Goal: Task Accomplishment & Management: Use online tool/utility

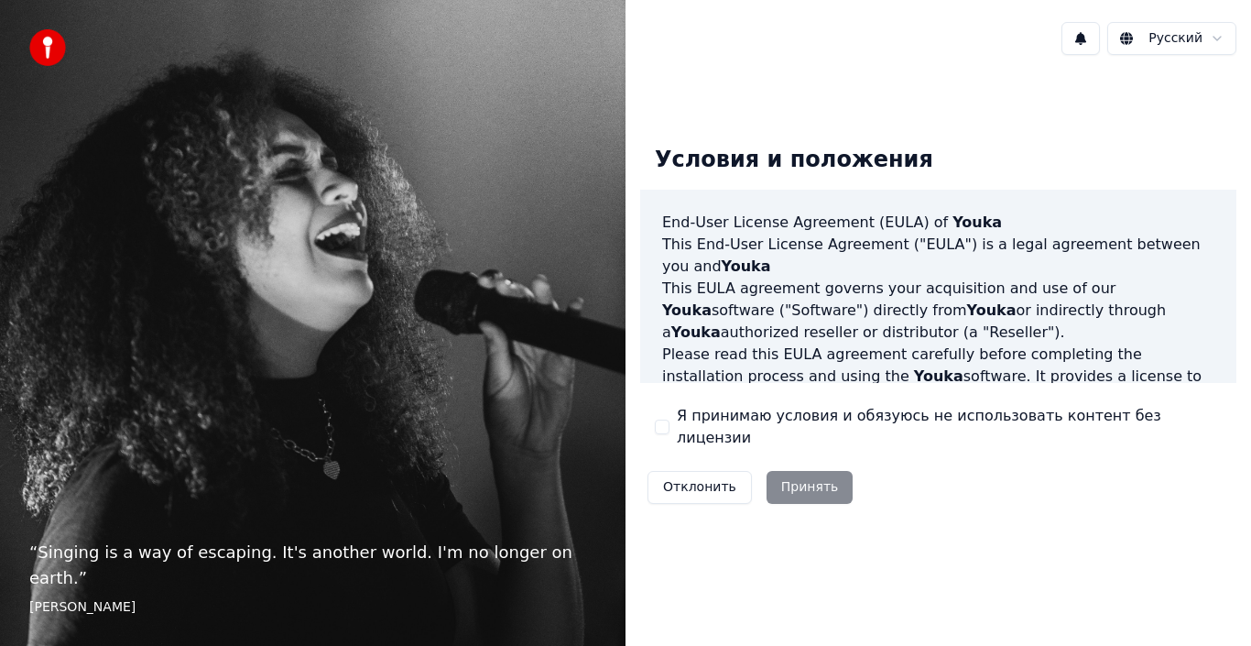
click at [704, 435] on label "Я принимаю условия и обязуюсь не использовать контент без лицензии" at bounding box center [949, 427] width 545 height 44
click at [670, 434] on button "Я принимаю условия и обязуюсь не использовать контент без лицензии" at bounding box center [662, 427] width 15 height 15
click at [797, 474] on button "Принять" at bounding box center [810, 487] width 87 height 33
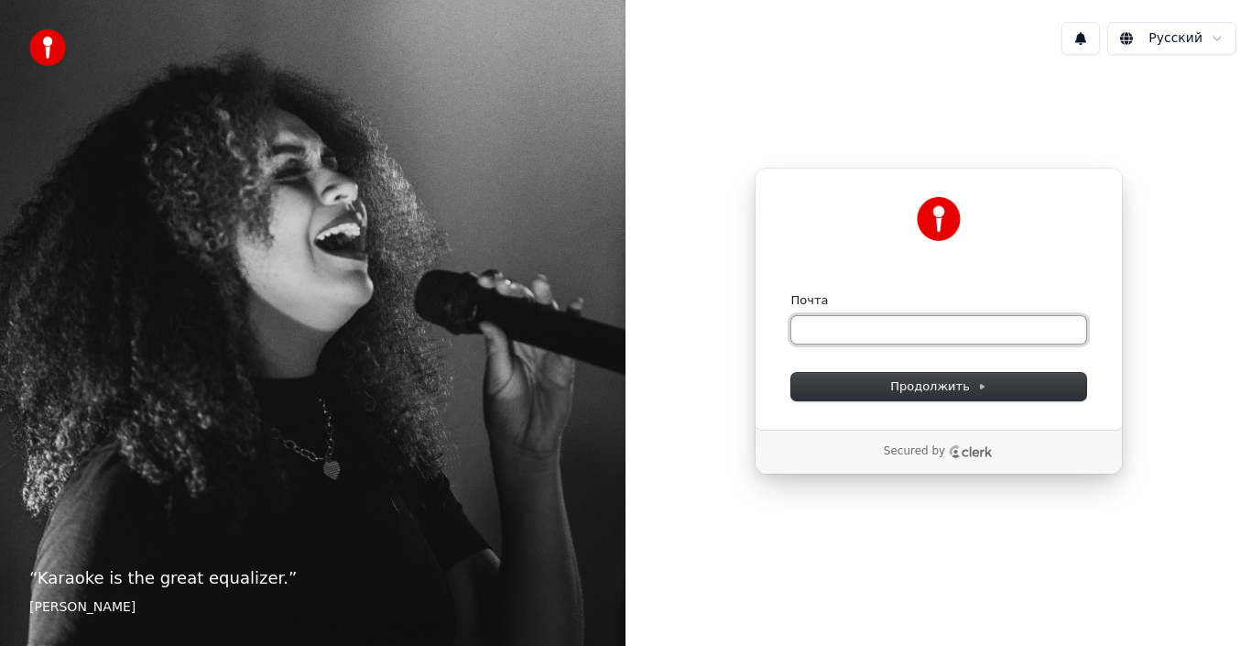
click at [847, 326] on input "Почта" at bounding box center [938, 329] width 295 height 27
drag, startPoint x: 820, startPoint y: 328, endPoint x: 756, endPoint y: 317, distance: 65.1
click at [756, 317] on div "Продолжить с помощью Google или Почта *** Продолжить" at bounding box center [939, 299] width 368 height 262
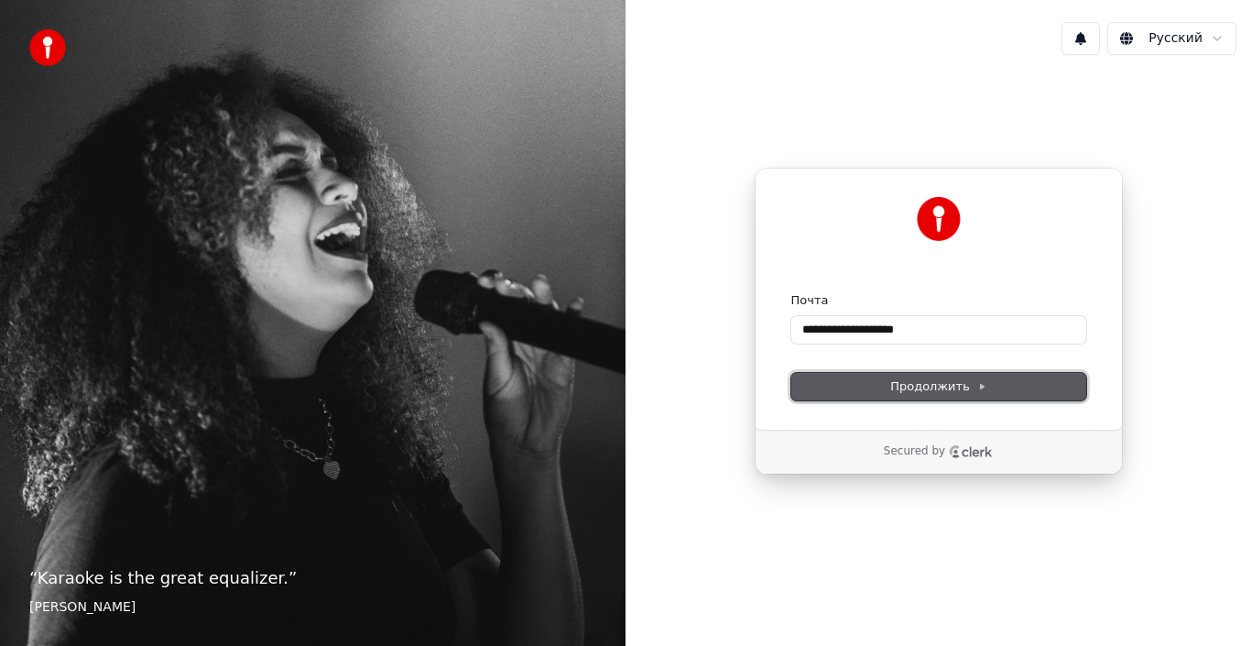
click at [943, 396] on button "Продолжить" at bounding box center [938, 386] width 295 height 27
type input "**********"
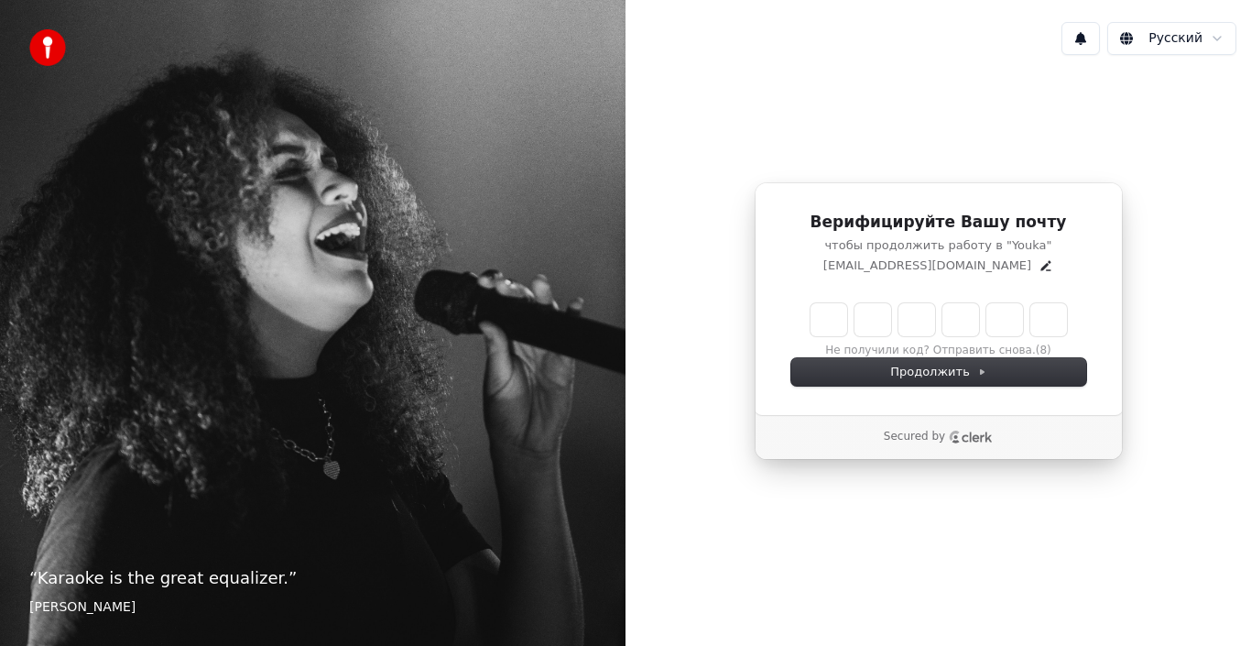
click at [829, 323] on input "Enter verification code" at bounding box center [939, 319] width 256 height 33
type input "******"
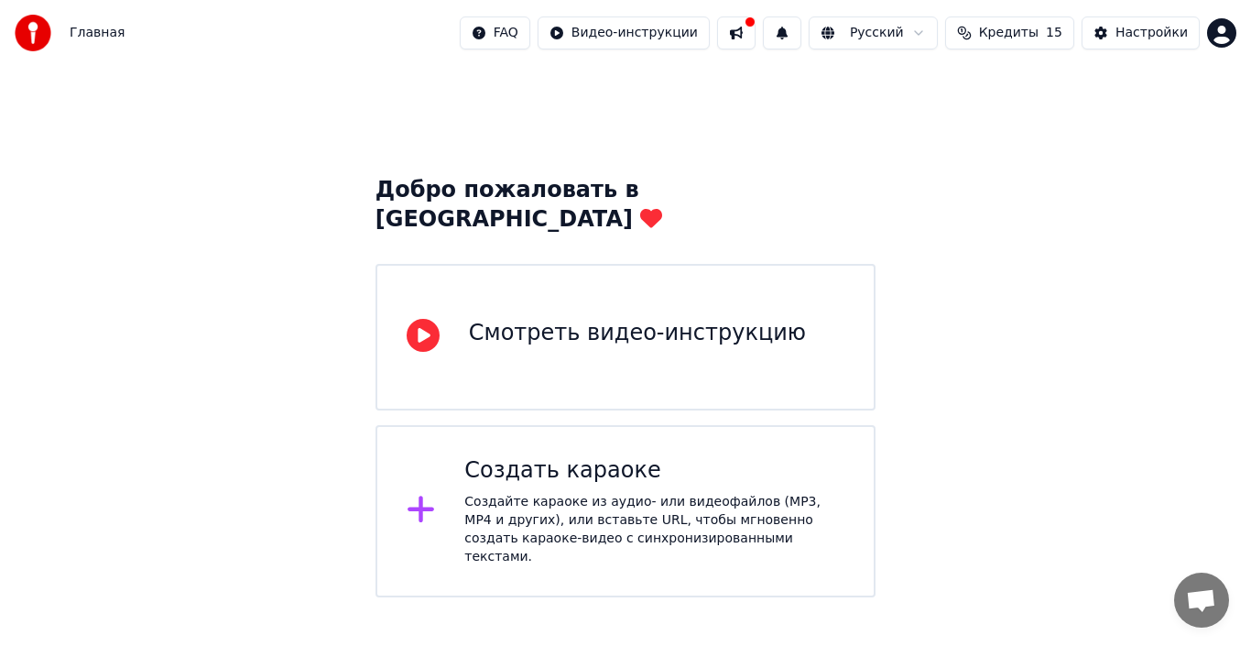
click at [686, 493] on div "Создайте караоке из аудио- или видеофайлов (MP3, MP4 и других), или вставьте UR…" at bounding box center [654, 529] width 380 height 73
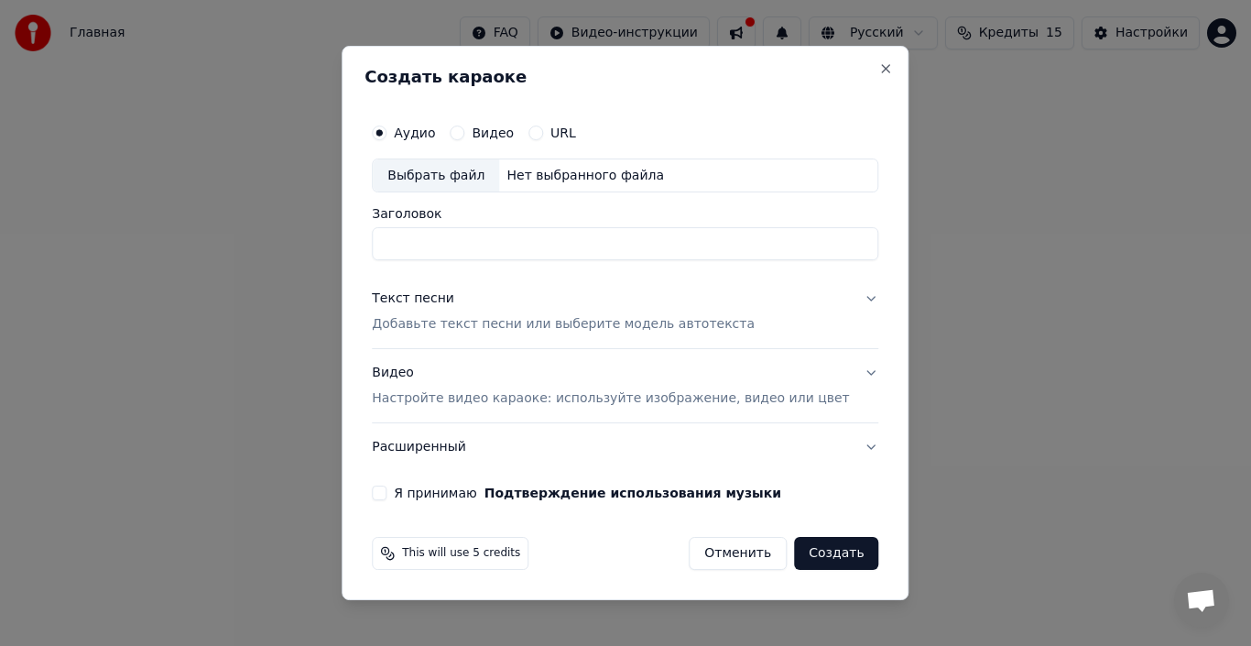
click at [543, 137] on button "URL" at bounding box center [536, 132] width 15 height 15
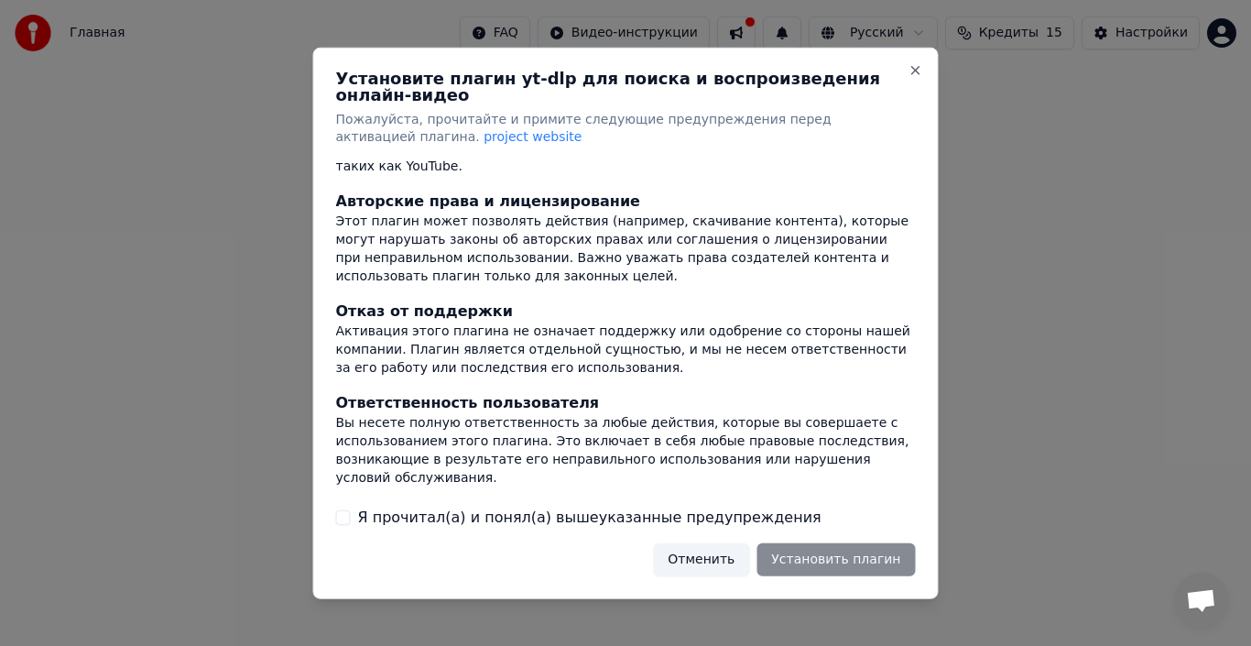
scroll to position [92, 0]
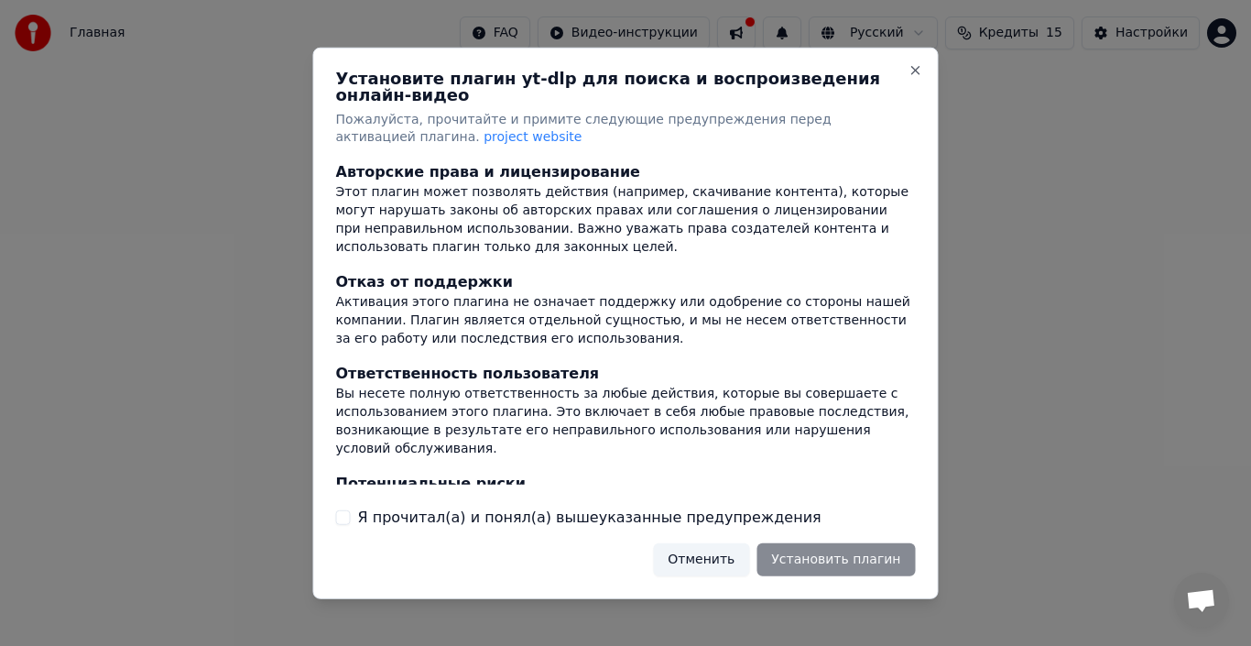
click at [437, 507] on label "Я прочитал(а) и понял(а) вышеуказанные предупреждения" at bounding box center [590, 518] width 464 height 22
click at [351, 510] on button "Я прочитал(а) и понял(а) вышеуказанные предупреждения" at bounding box center [343, 517] width 15 height 15
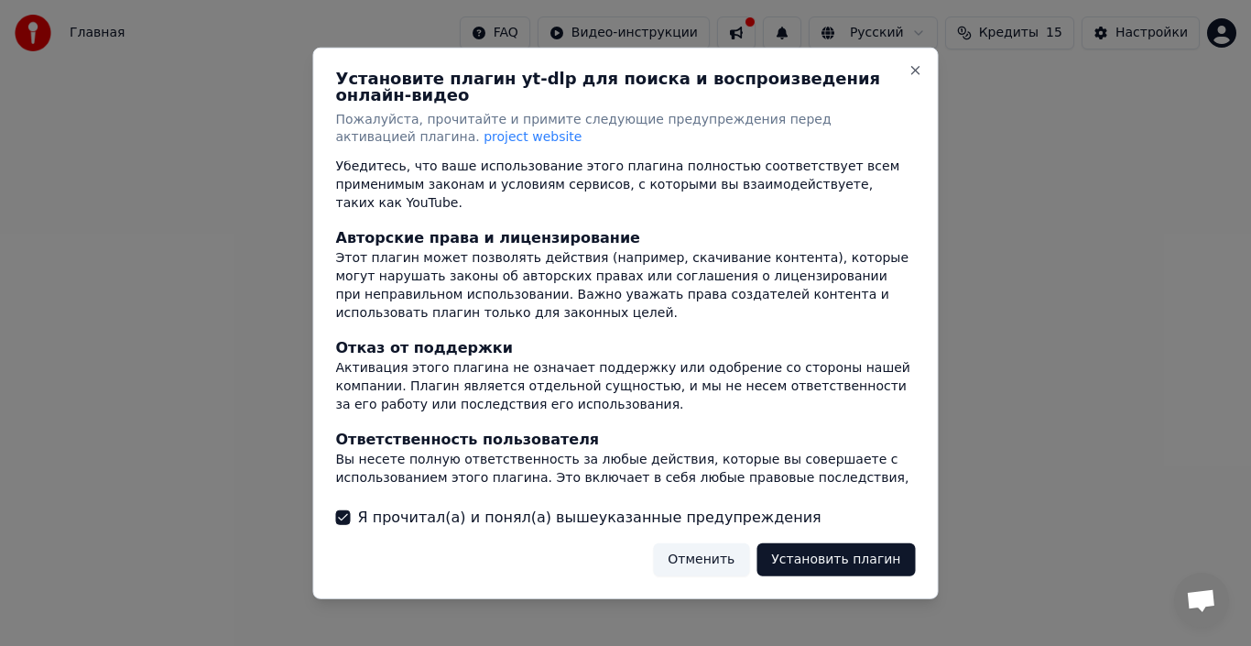
scroll to position [0, 0]
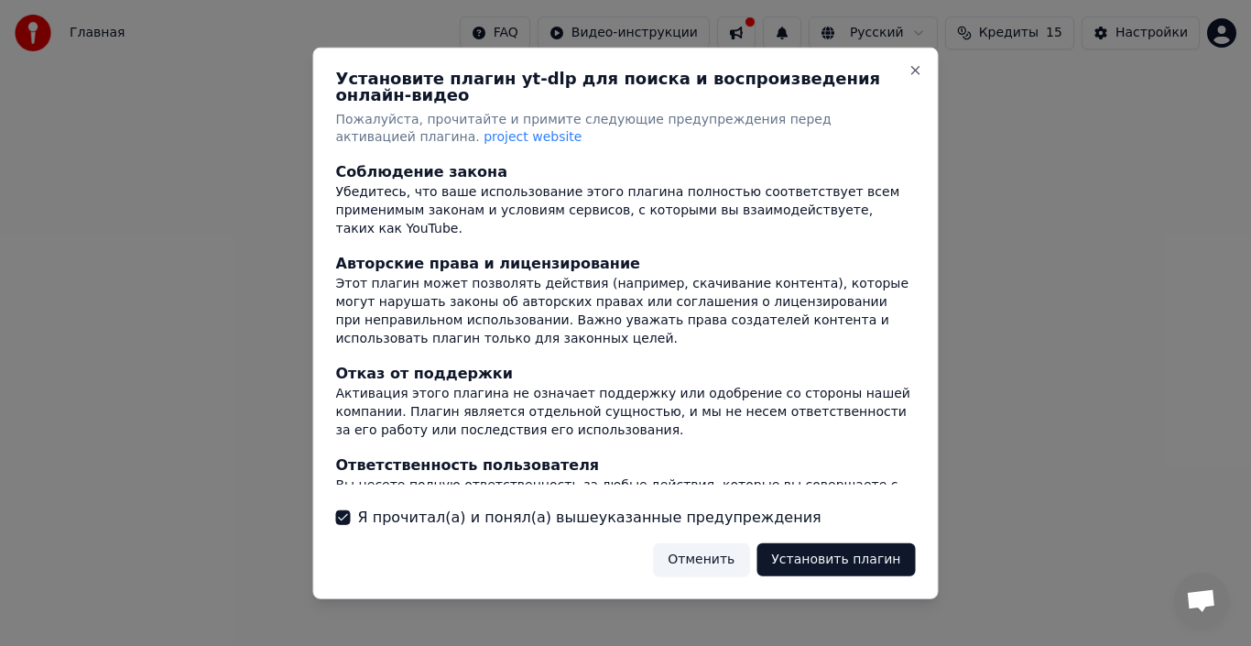
click at [854, 556] on button "Установить плагин" at bounding box center [836, 559] width 158 height 33
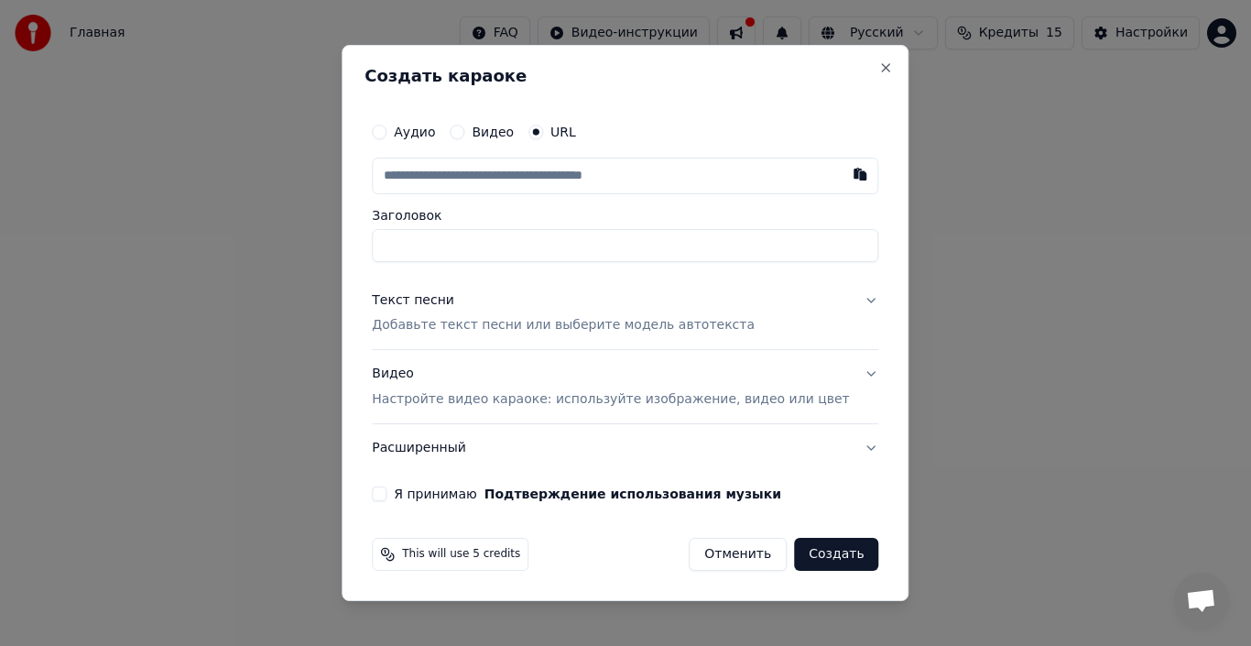
click at [547, 185] on input "text" at bounding box center [625, 176] width 507 height 37
paste input "**********"
type input "**********"
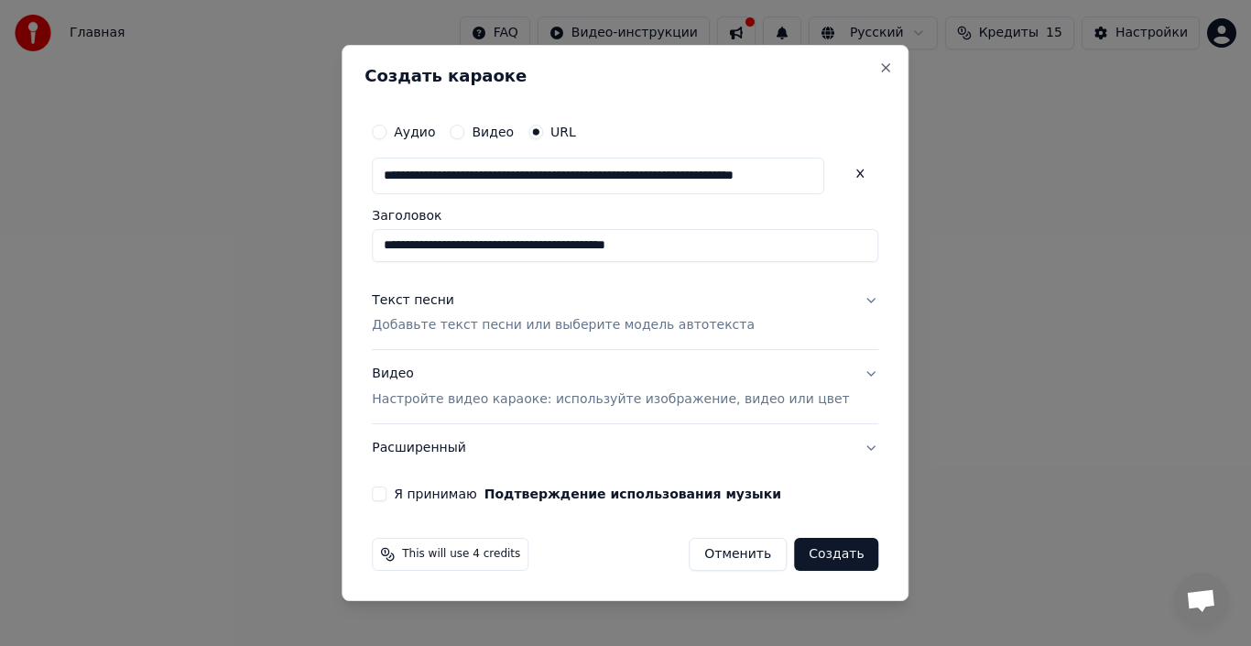
type input "**********"
drag, startPoint x: 726, startPoint y: 254, endPoint x: 805, endPoint y: 255, distance: 78.8
click at [805, 255] on input "**********" at bounding box center [625, 245] width 507 height 33
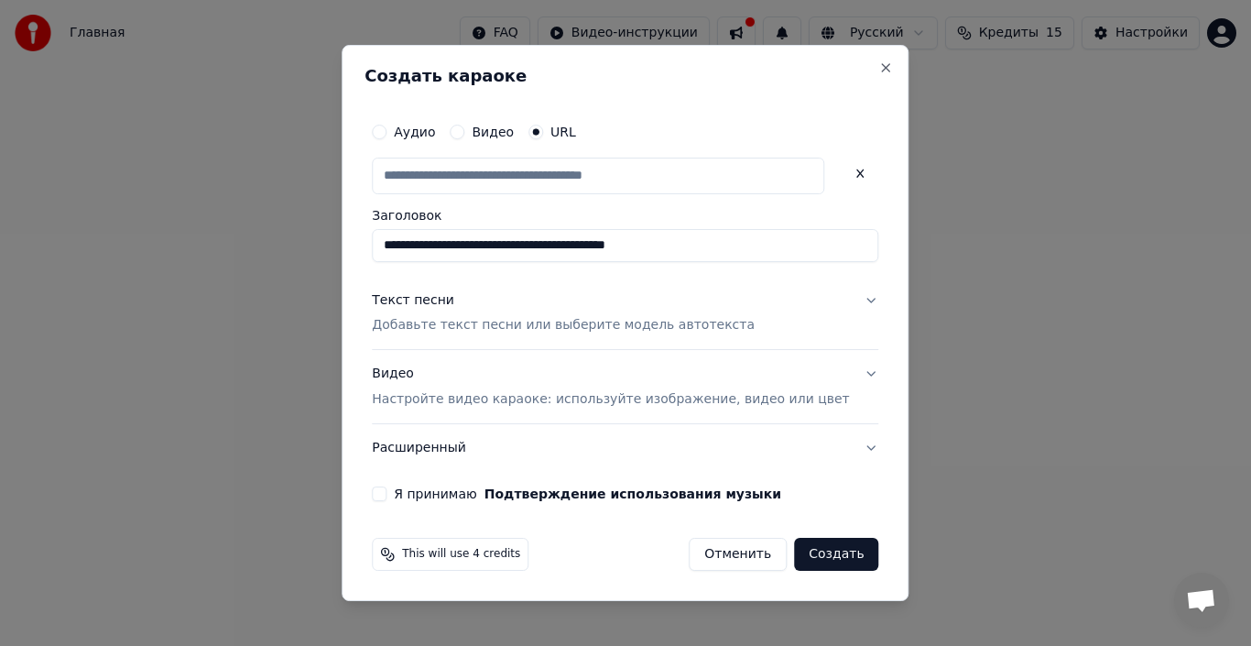
type input "**********"
click at [844, 300] on button "Текст песни Добавьте текст песни или выберите модель автотекста" at bounding box center [625, 313] width 507 height 73
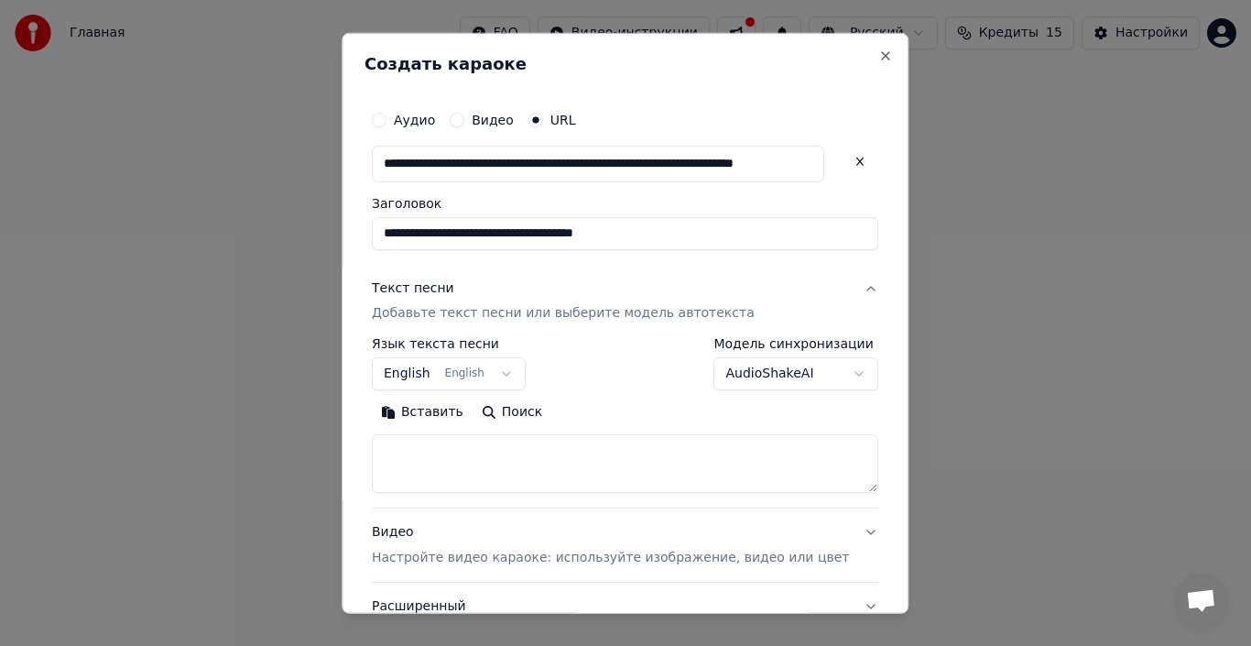
click at [518, 454] on textarea at bounding box center [625, 463] width 507 height 59
click at [828, 370] on button "AudioShakeAI" at bounding box center [796, 373] width 165 height 33
click at [589, 453] on body "**********" at bounding box center [625, 298] width 1251 height 597
click at [483, 464] on textarea at bounding box center [625, 463] width 507 height 59
paste textarea "**********"
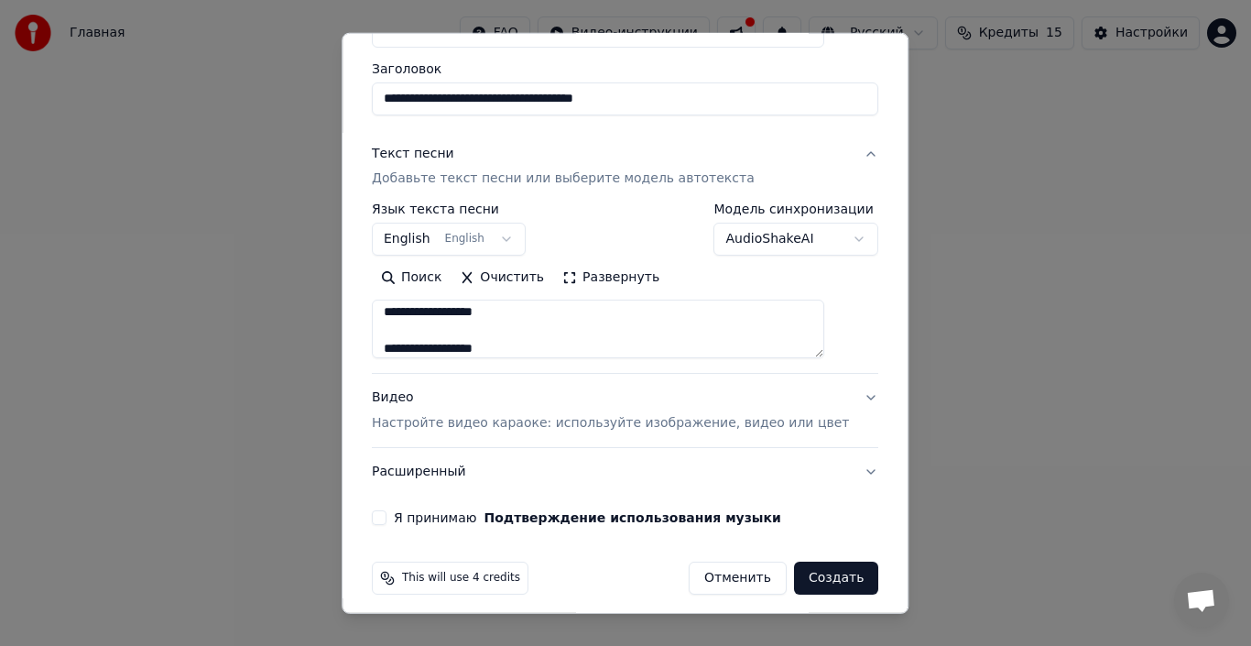
scroll to position [146, 0]
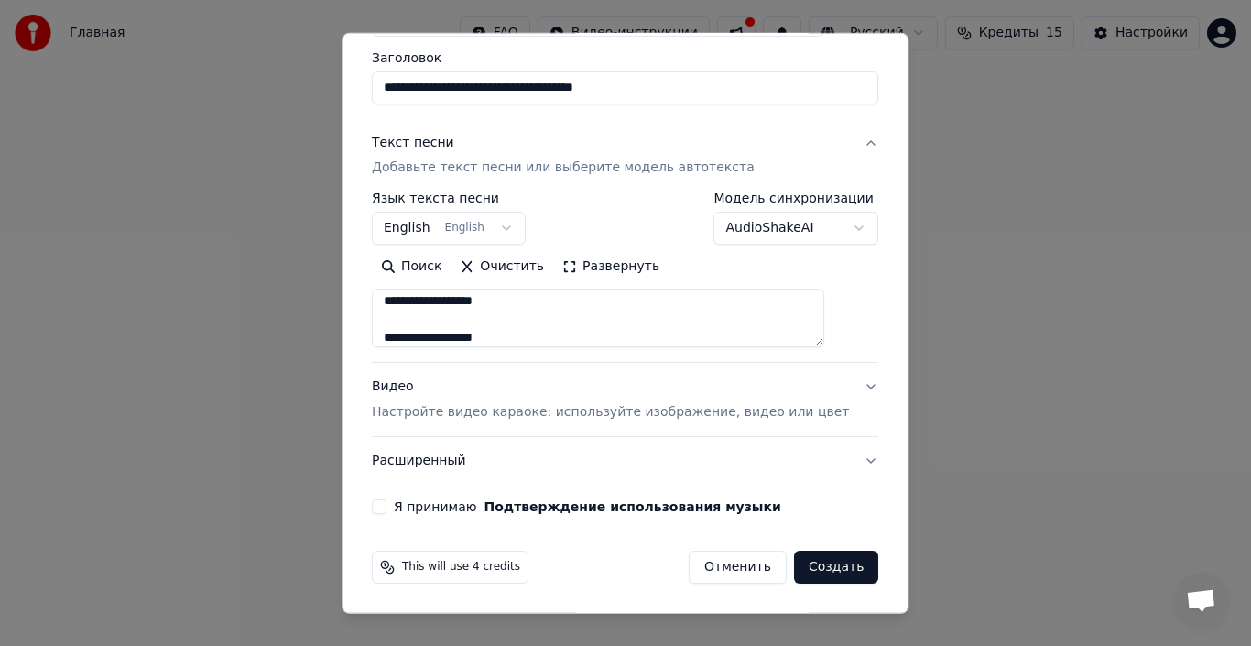
type textarea "**********"
click at [832, 384] on button "Видео Настройте видео караоке: используйте изображение, видео или цвет" at bounding box center [625, 399] width 507 height 73
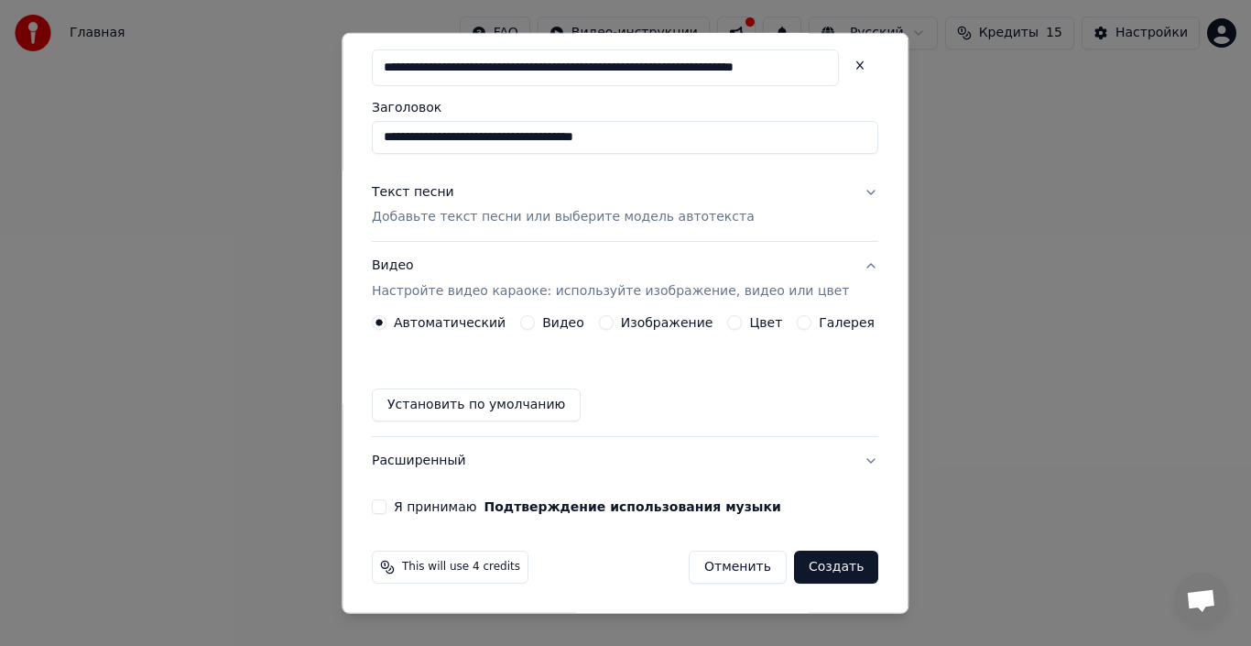
scroll to position [96, 0]
click at [420, 500] on label "Я принимаю Подтверждение использования музыки" at bounding box center [587, 506] width 387 height 13
click at [387, 499] on button "Я принимаю Подтверждение использования музыки" at bounding box center [379, 506] width 15 height 15
click at [834, 563] on button "Создать" at bounding box center [836, 567] width 84 height 33
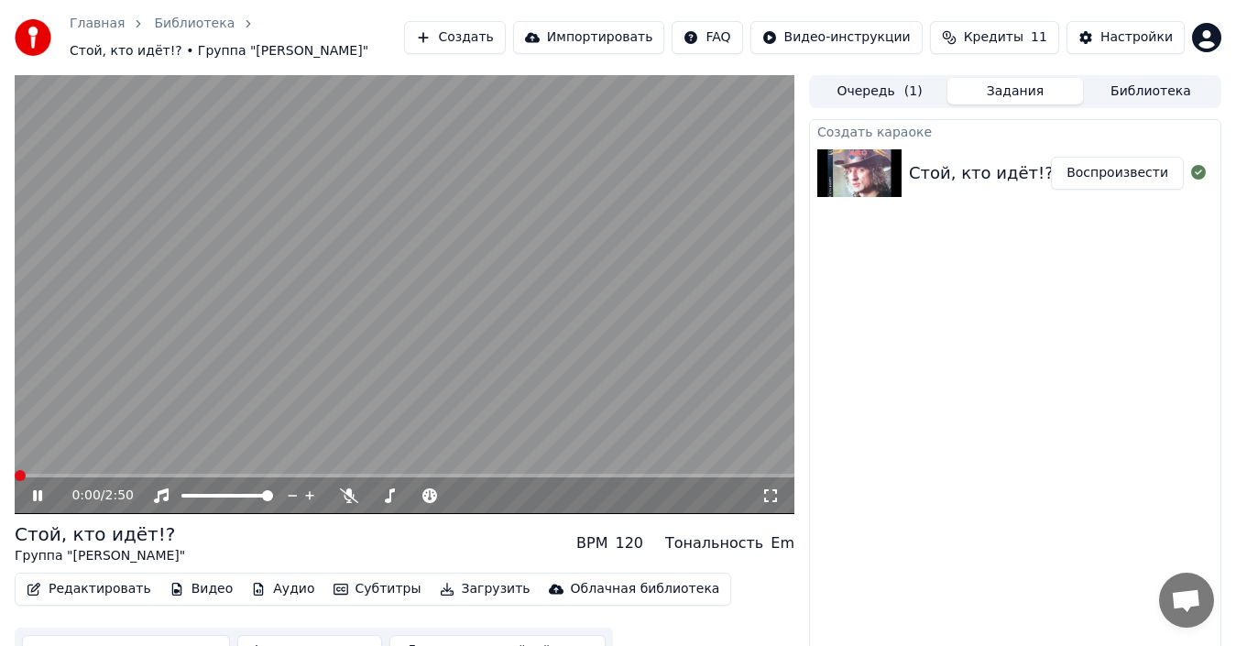
click at [15, 474] on span at bounding box center [15, 476] width 0 height 4
click at [42, 497] on icon at bounding box center [37, 495] width 9 height 11
click at [15, 470] on span at bounding box center [20, 475] width 11 height 11
drag, startPoint x: 254, startPoint y: 493, endPoint x: 187, endPoint y: 497, distance: 67.0
click at [187, 497] on div at bounding box center [243, 495] width 147 height 18
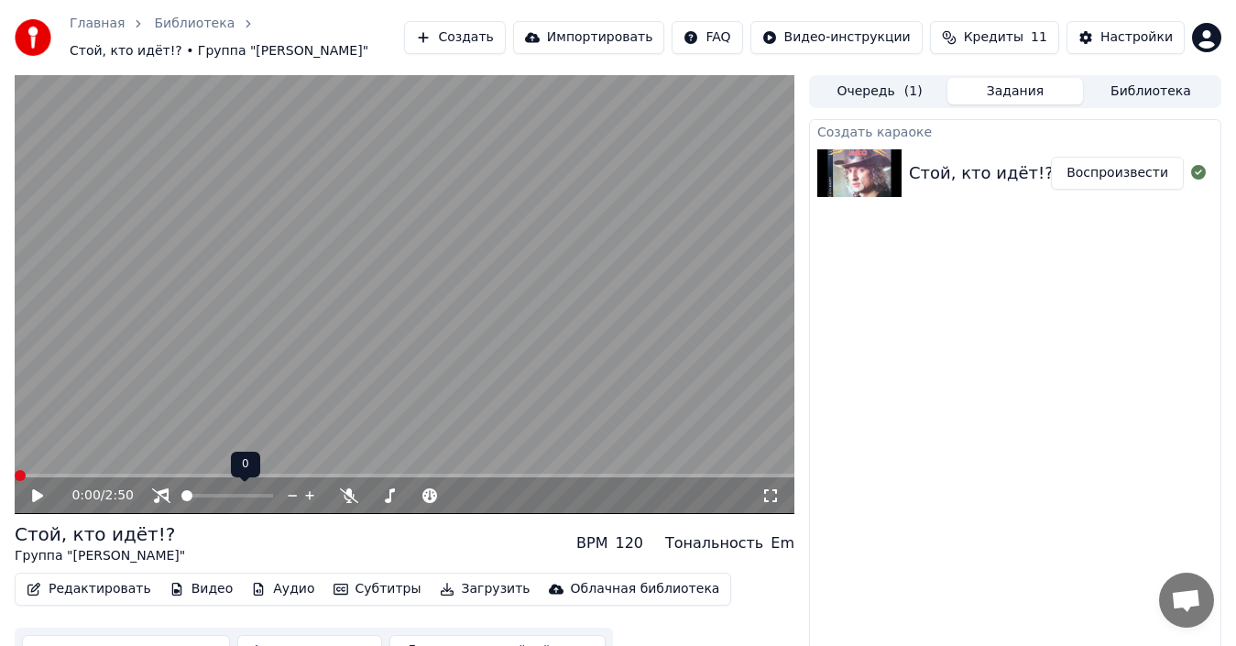
click at [181, 495] on span at bounding box center [181, 496] width 0 height 4
click at [39, 496] on icon at bounding box center [37, 495] width 11 height 13
click at [41, 498] on icon at bounding box center [37, 495] width 9 height 11
click at [15, 475] on span at bounding box center [20, 475] width 11 height 11
click at [36, 493] on icon at bounding box center [37, 495] width 11 height 13
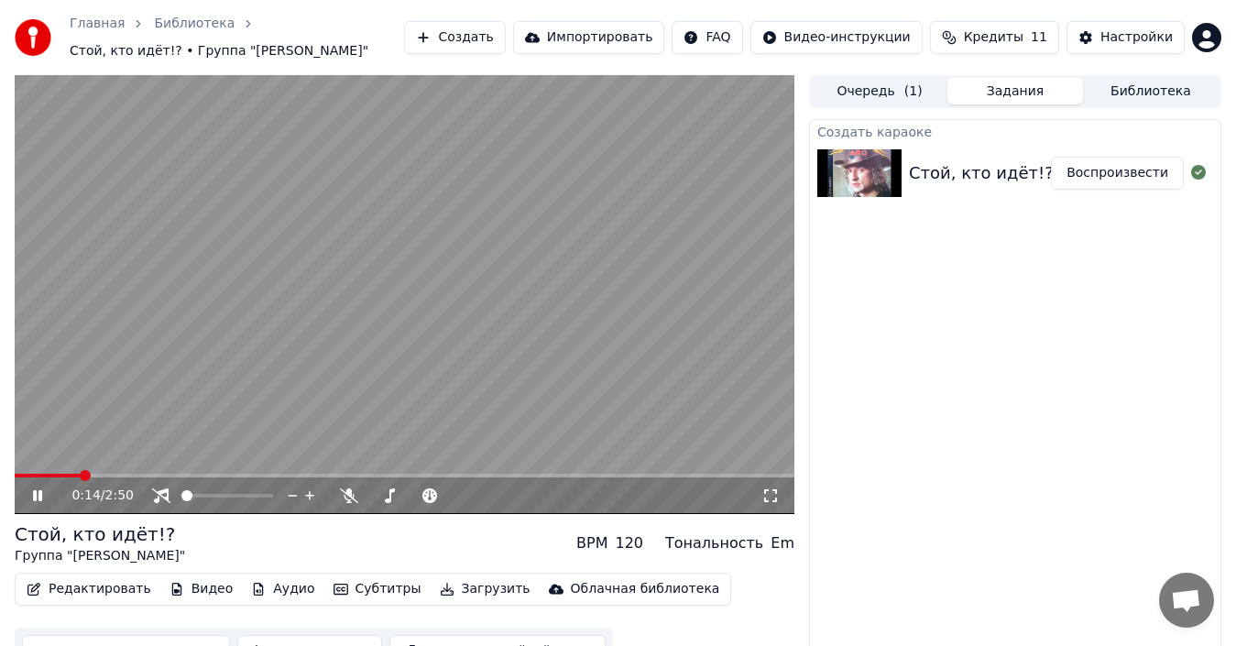
click at [36, 493] on icon at bounding box center [37, 495] width 9 height 11
click at [15, 470] on span at bounding box center [20, 475] width 11 height 11
drag, startPoint x: 213, startPoint y: 503, endPoint x: 242, endPoint y: 503, distance: 28.4
click at [229, 504] on div at bounding box center [243, 495] width 147 height 18
click at [243, 502] on div at bounding box center [243, 495] width 147 height 18
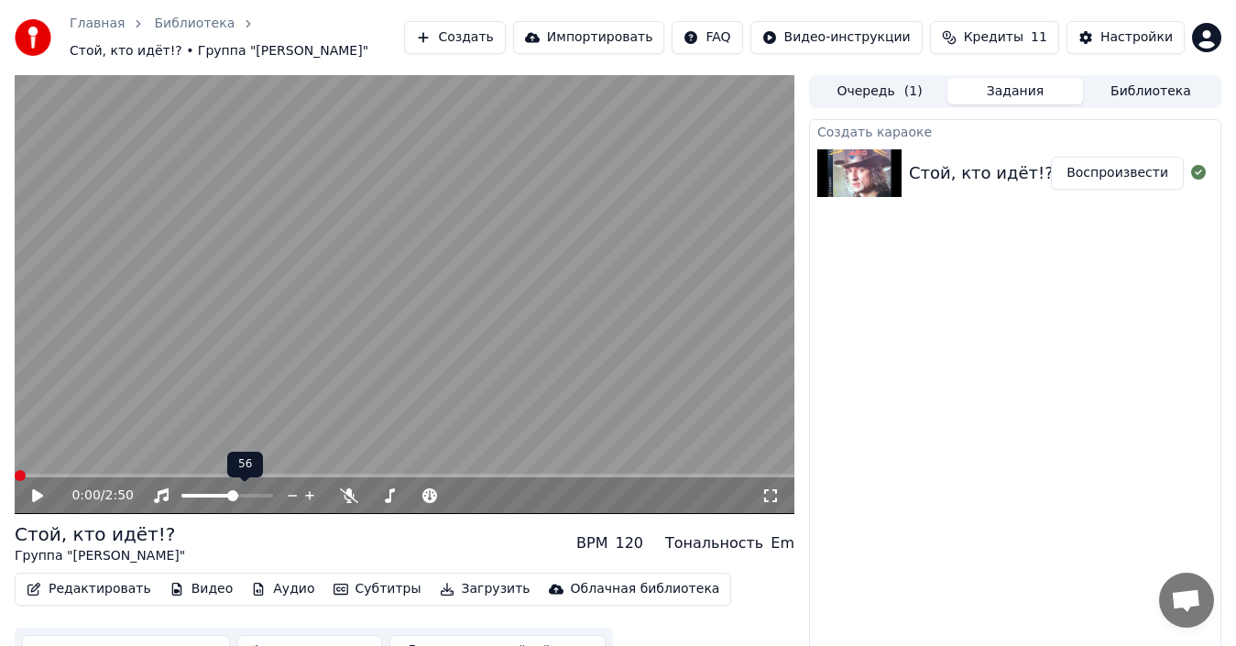
click at [233, 494] on span at bounding box center [227, 496] width 92 height 4
click at [37, 496] on icon at bounding box center [37, 495] width 11 height 13
click at [40, 494] on icon at bounding box center [37, 495] width 9 height 11
drag, startPoint x: 249, startPoint y: 498, endPoint x: 280, endPoint y: 490, distance: 32.2
click at [280, 490] on div at bounding box center [243, 495] width 147 height 18
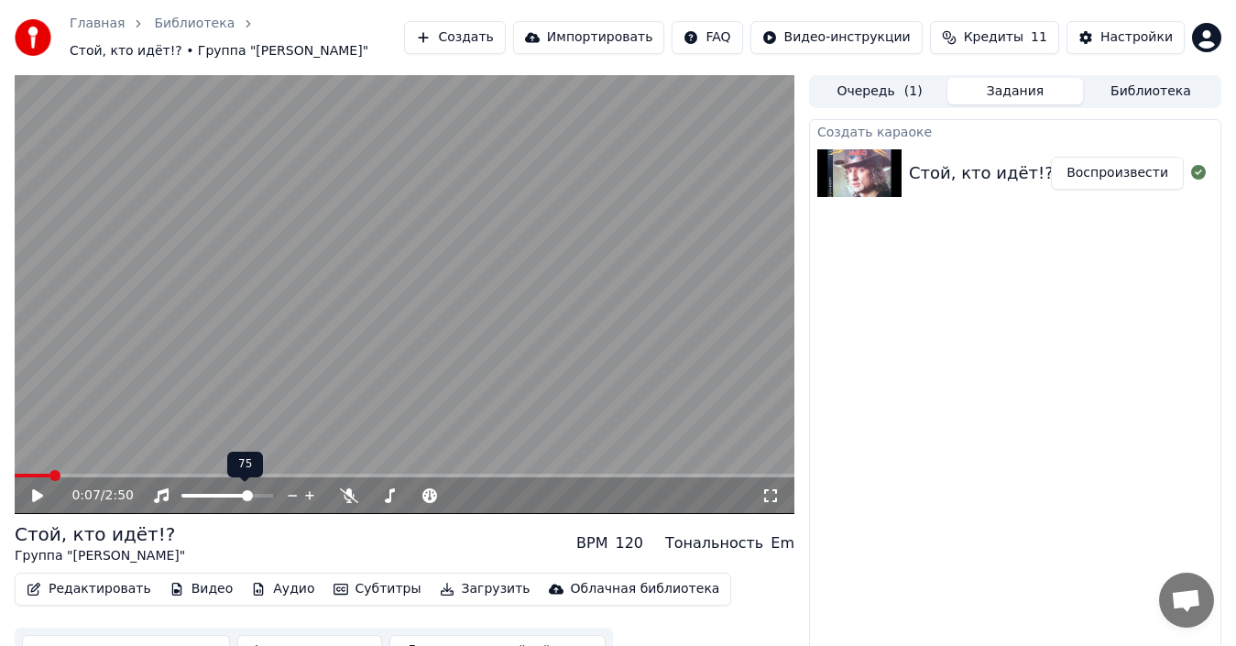
click at [273, 497] on span at bounding box center [227, 496] width 92 height 4
click at [15, 476] on span at bounding box center [20, 475] width 11 height 11
click at [43, 497] on icon at bounding box center [50, 495] width 42 height 15
click at [34, 490] on icon at bounding box center [37, 495] width 9 height 11
click at [52, 587] on button "Редактировать" at bounding box center [88, 589] width 139 height 26
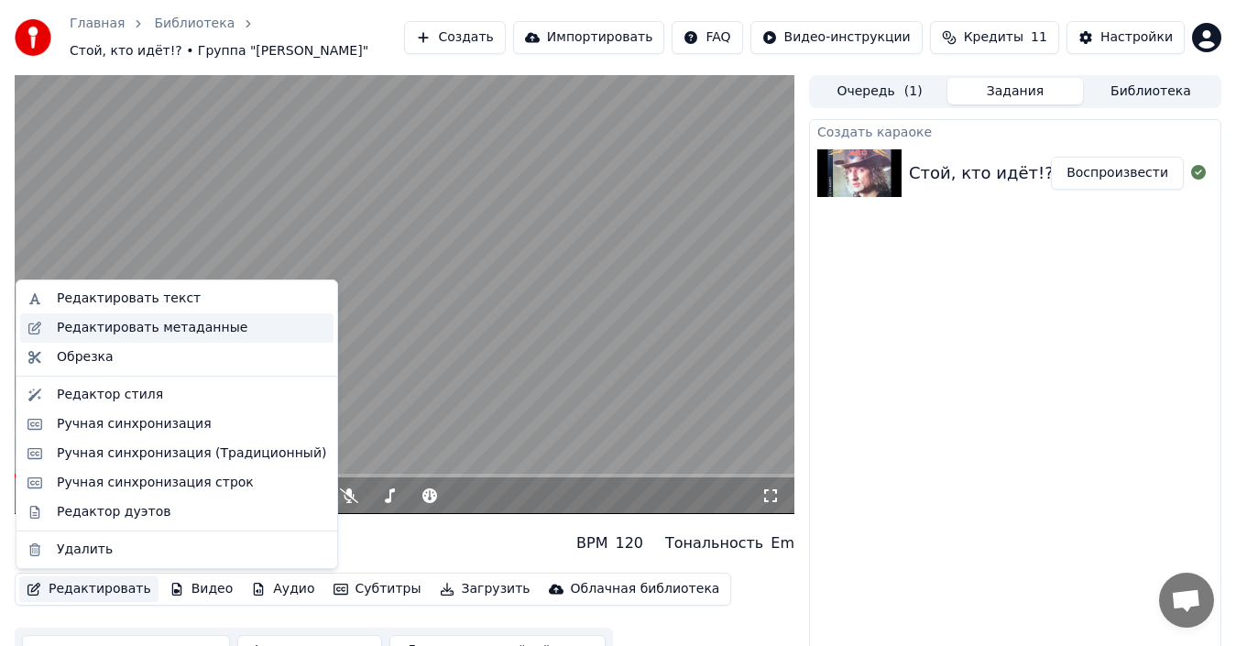
click at [150, 327] on div "Редактировать метаданные" at bounding box center [152, 328] width 191 height 18
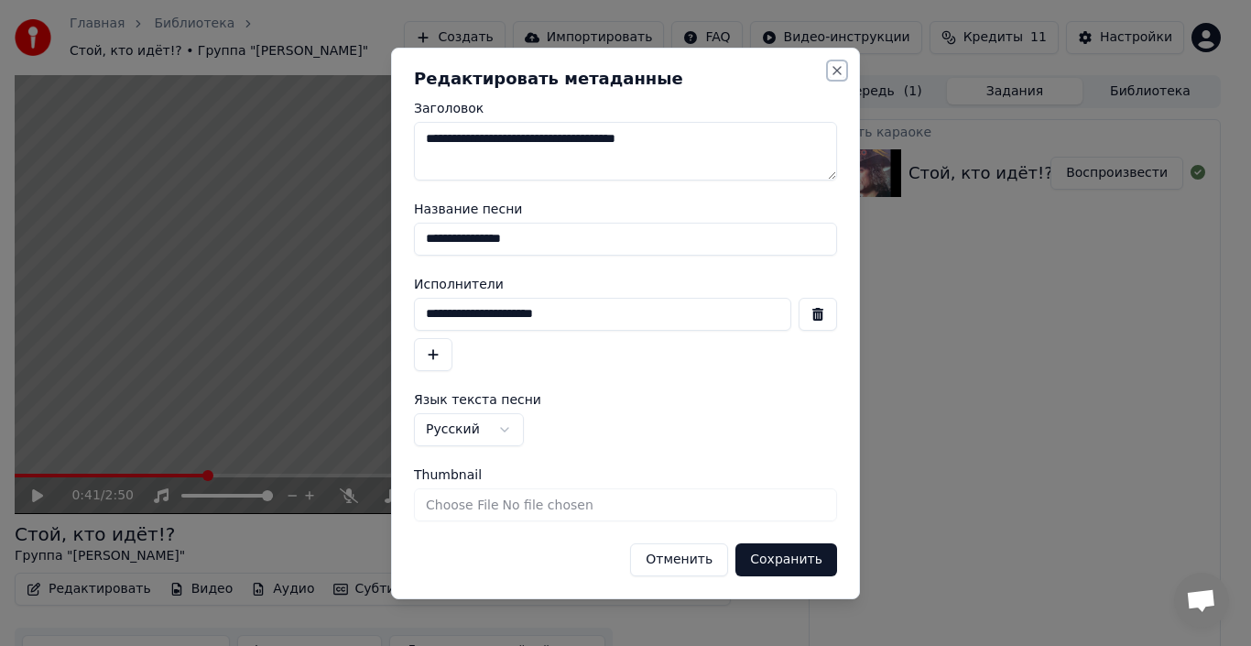
click at [838, 63] on button "Close" at bounding box center [837, 70] width 15 height 15
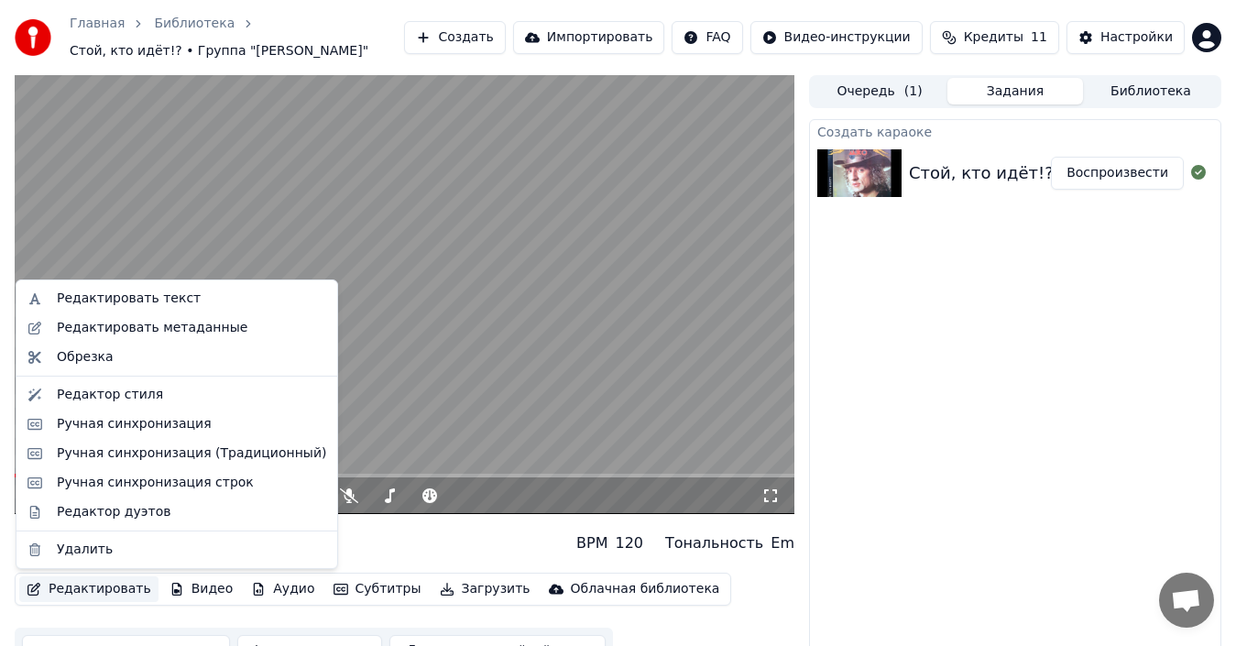
click at [101, 583] on button "Редактировать" at bounding box center [88, 589] width 139 height 26
click at [117, 543] on div "Удалить" at bounding box center [191, 549] width 269 height 18
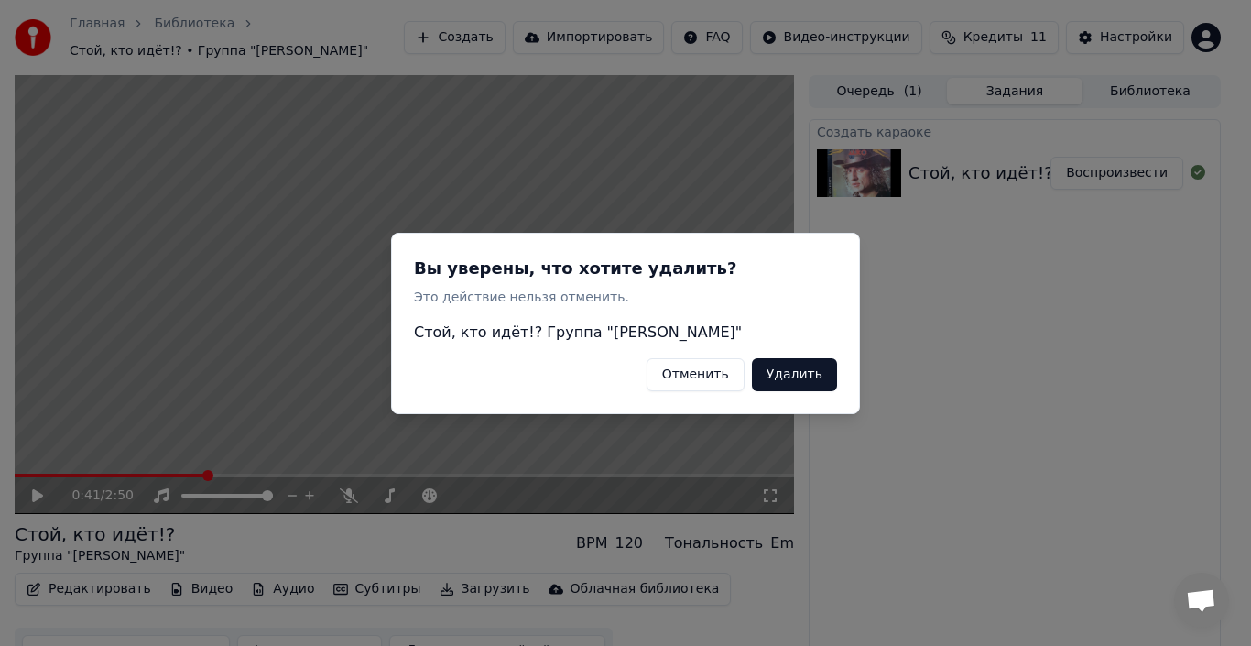
click at [785, 365] on button "Удалить" at bounding box center [794, 373] width 85 height 33
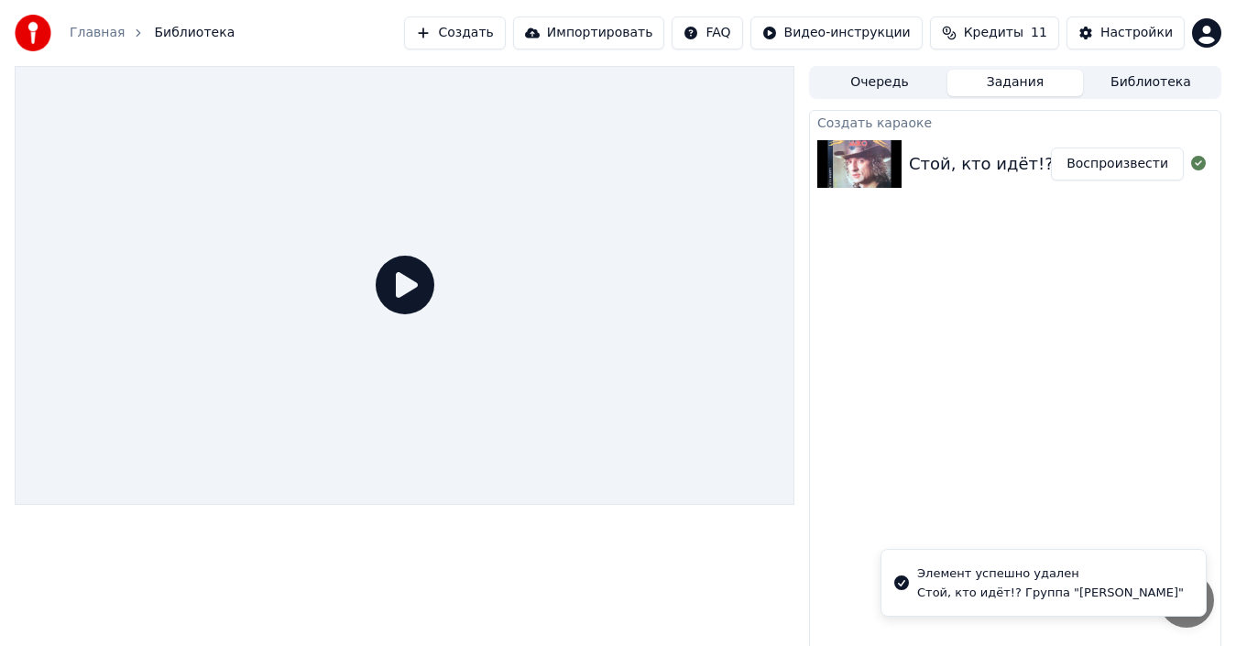
click at [487, 30] on button "Создать" at bounding box center [454, 32] width 101 height 33
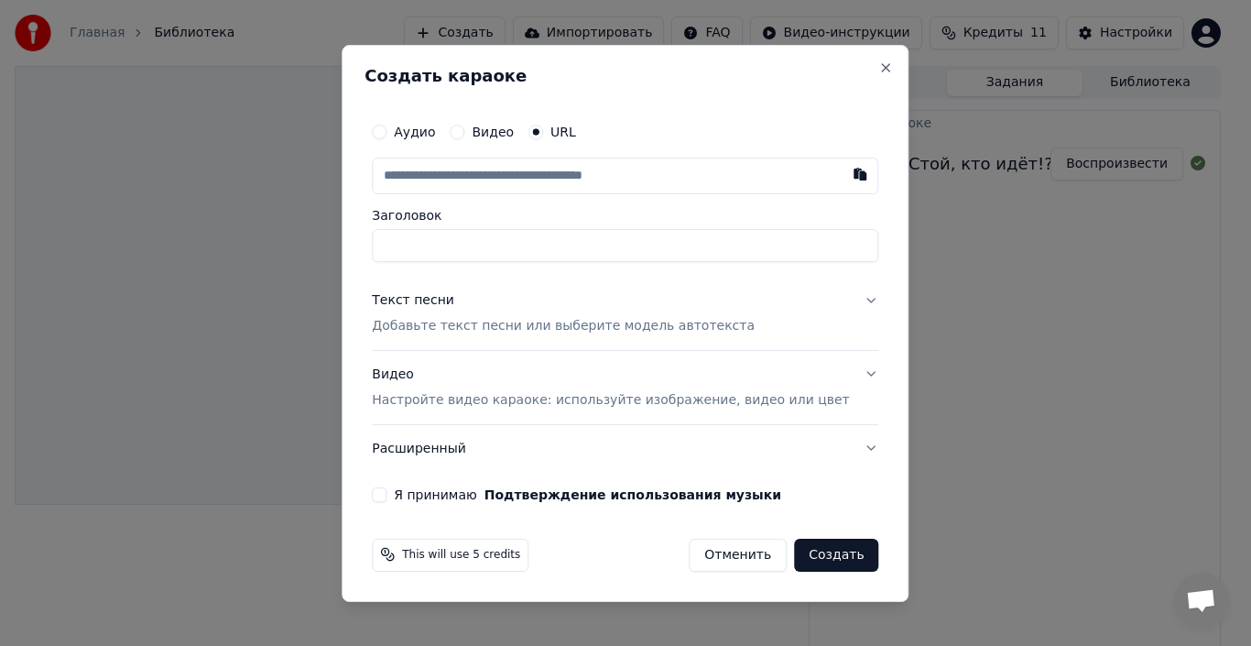
paste input "**********"
type input "**********"
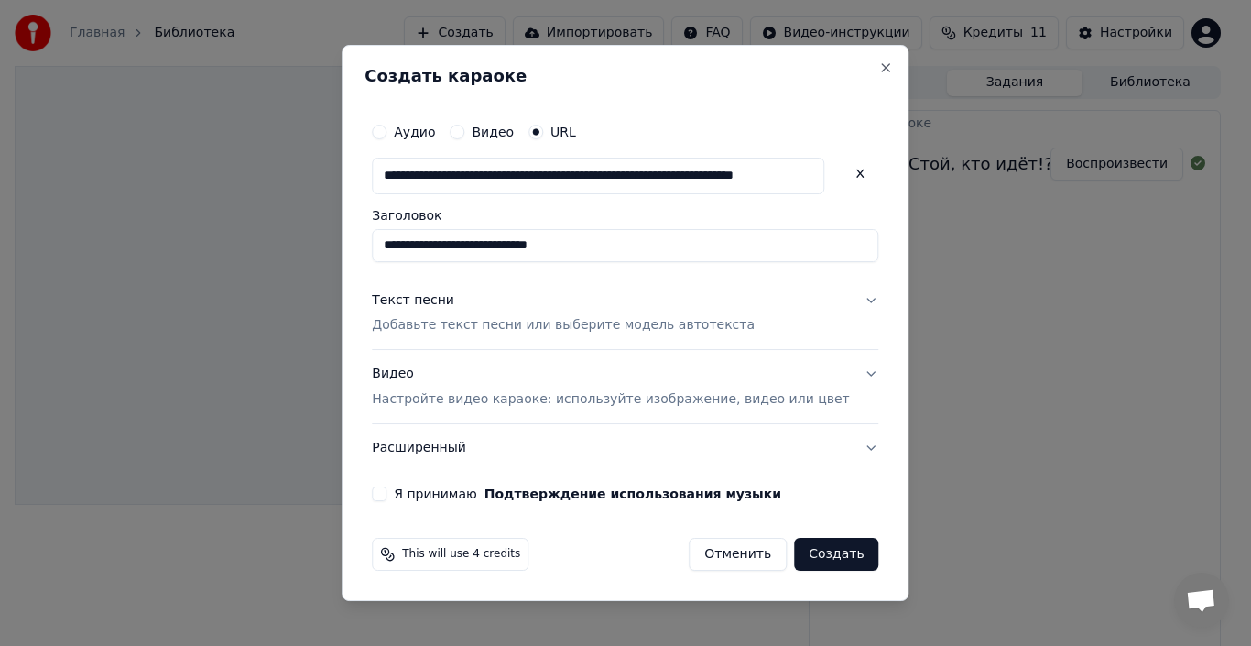
type input "**********"
click at [872, 305] on div "**********" at bounding box center [625, 323] width 567 height 557
click at [843, 295] on button "Текст песни Добавьте текст песни или выберите модель автотекста" at bounding box center [625, 313] width 507 height 73
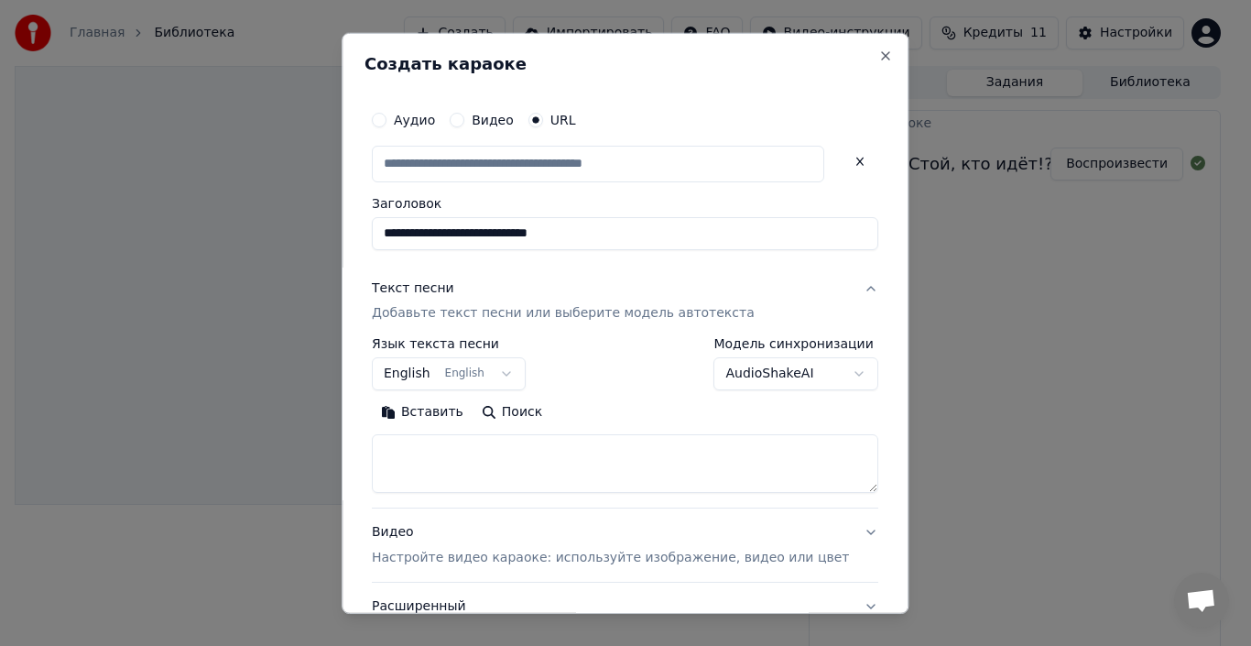
type input "**********"
click at [548, 457] on textarea at bounding box center [625, 463] width 507 height 59
paste textarea "**********"
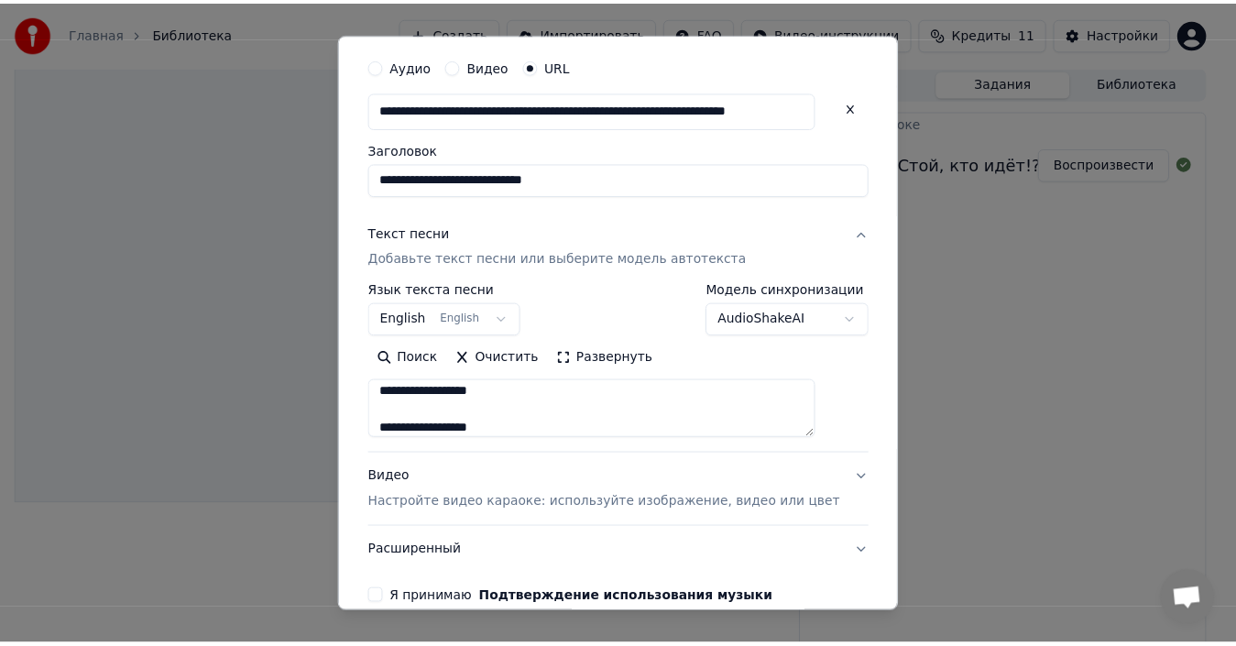
scroll to position [146, 0]
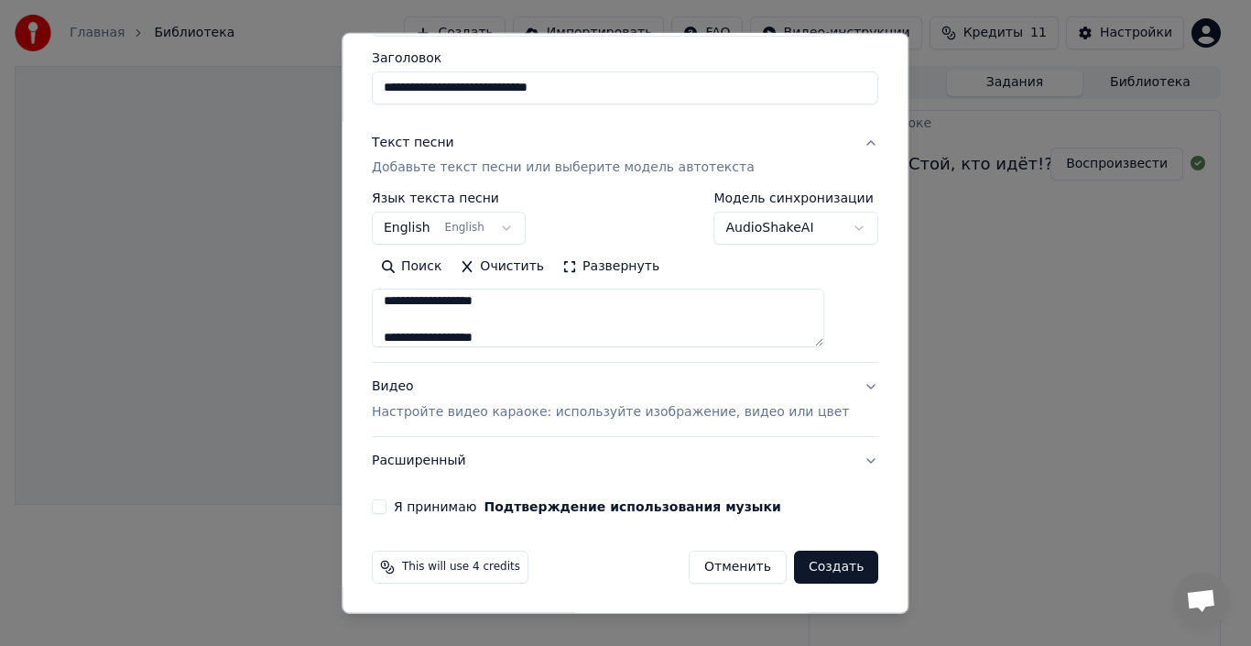
type textarea "**********"
click at [387, 507] on button "Я принимаю Подтверждение использования музыки" at bounding box center [379, 506] width 15 height 15
click at [830, 569] on button "Создать" at bounding box center [836, 567] width 84 height 33
select select "**"
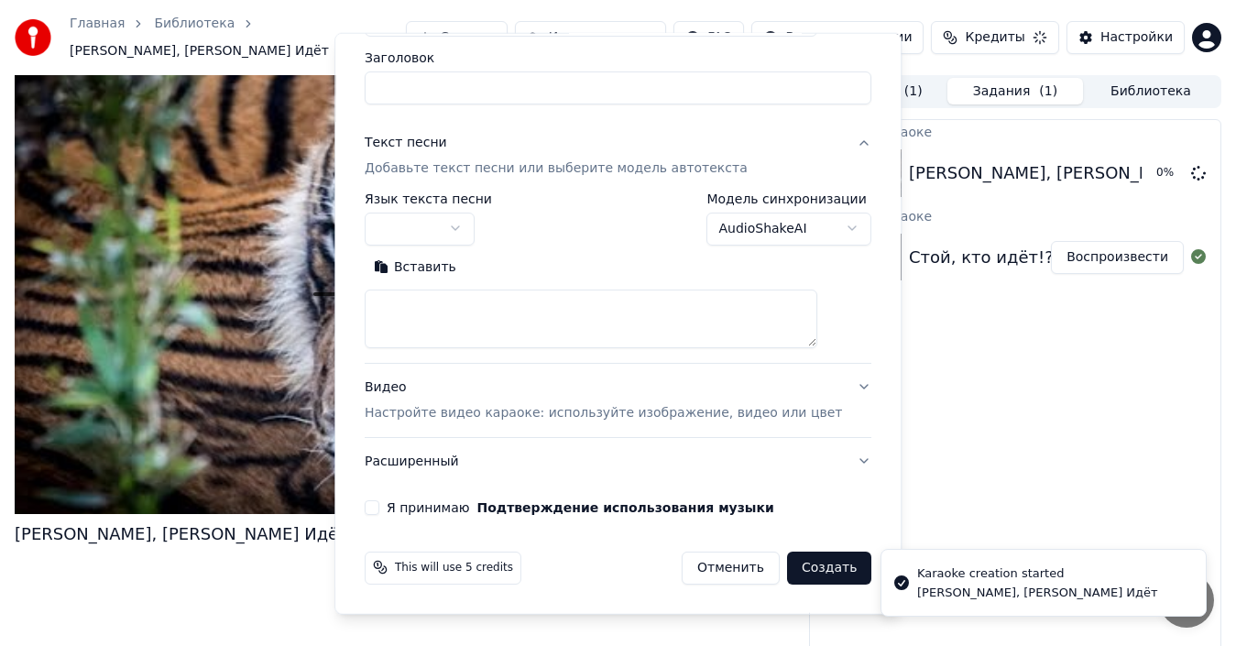
scroll to position [0, 0]
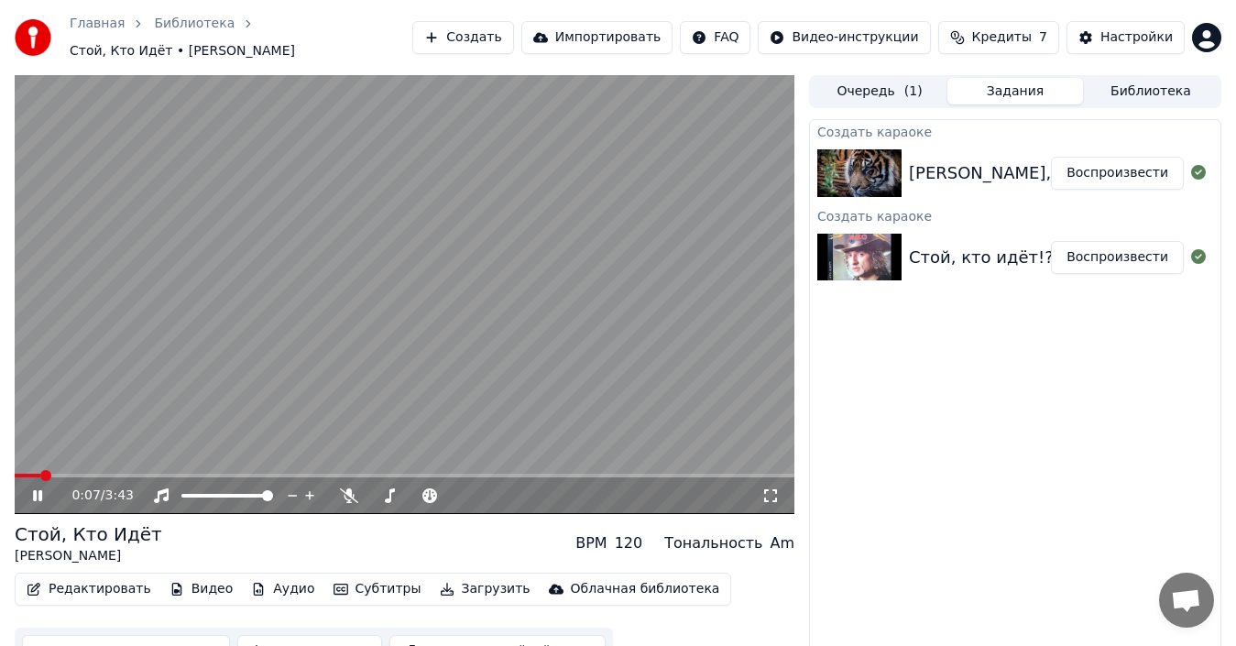
drag, startPoint x: 43, startPoint y: 485, endPoint x: 38, endPoint y: 477, distance: 9.4
click at [43, 488] on icon at bounding box center [50, 495] width 42 height 15
click at [15, 470] on span at bounding box center [20, 475] width 11 height 11
click at [37, 489] on icon at bounding box center [37, 495] width 11 height 13
click at [33, 488] on icon at bounding box center [50, 495] width 42 height 15
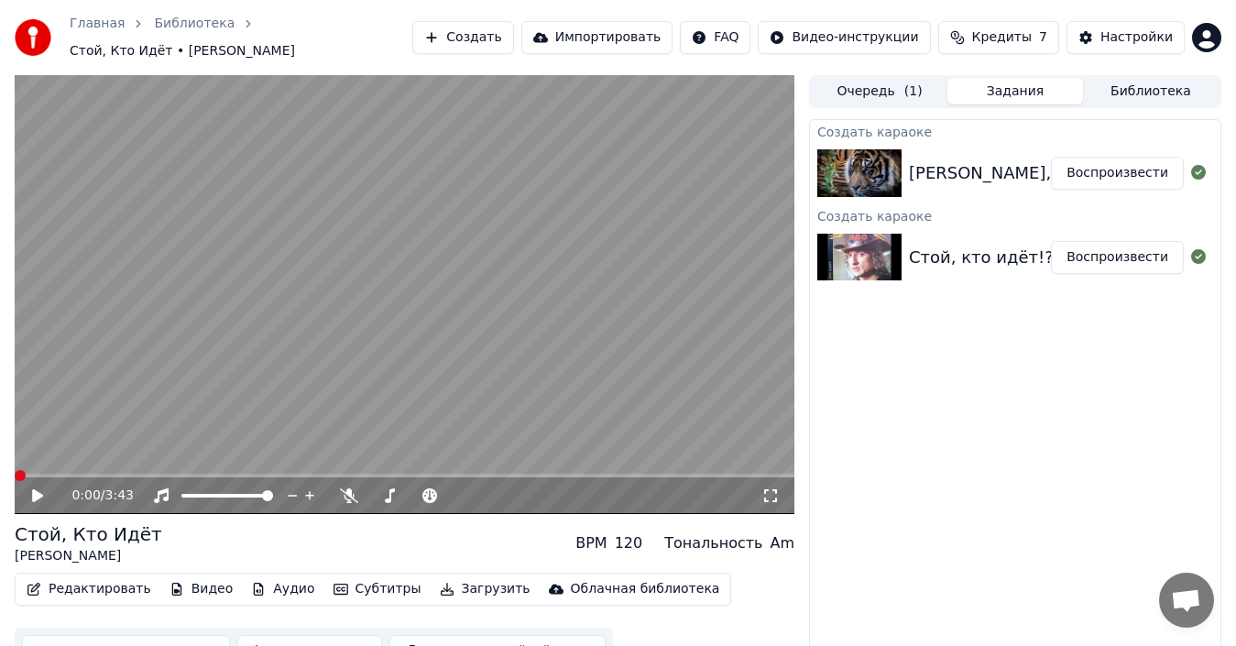
click at [15, 470] on span at bounding box center [20, 475] width 11 height 11
click at [34, 489] on icon at bounding box center [37, 495] width 11 height 13
click at [202, 497] on span at bounding box center [192, 496] width 23 height 4
click at [846, 237] on img at bounding box center [859, 258] width 84 height 48
click at [1126, 241] on button "Воспроизвести" at bounding box center [1117, 257] width 133 height 33
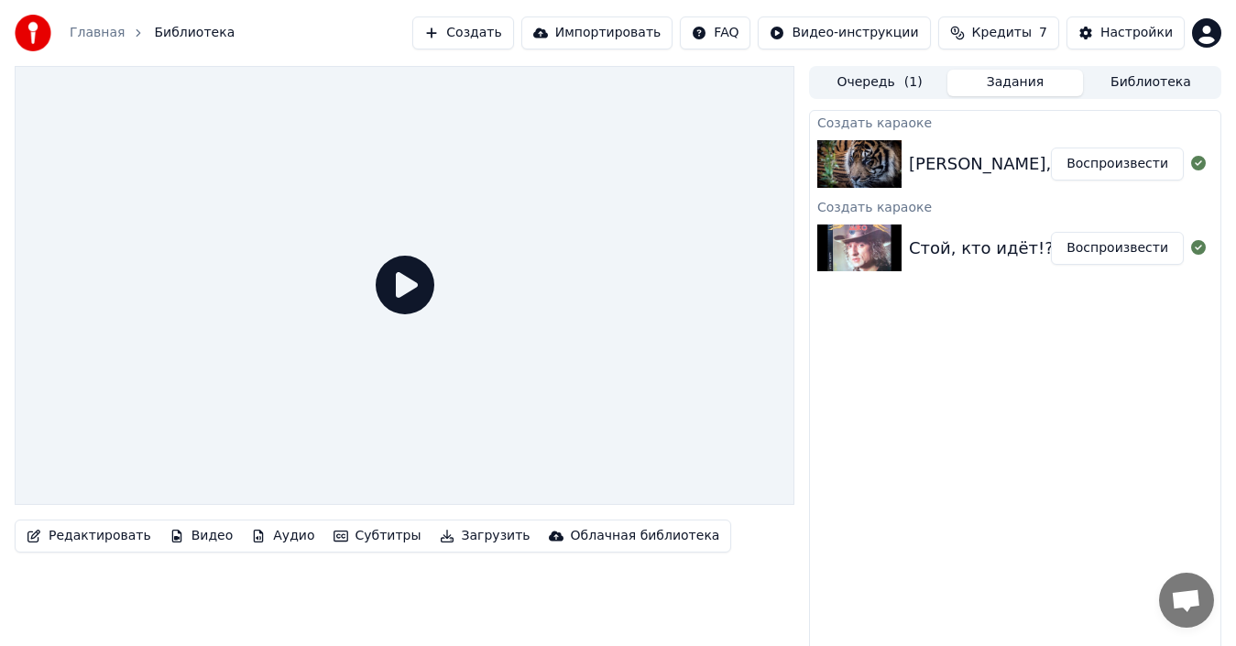
click at [413, 289] on icon at bounding box center [405, 285] width 59 height 59
drag, startPoint x: 448, startPoint y: 285, endPoint x: 434, endPoint y: 285, distance: 13.7
click at [447, 285] on div at bounding box center [405, 285] width 780 height 439
click at [425, 283] on icon at bounding box center [405, 285] width 59 height 59
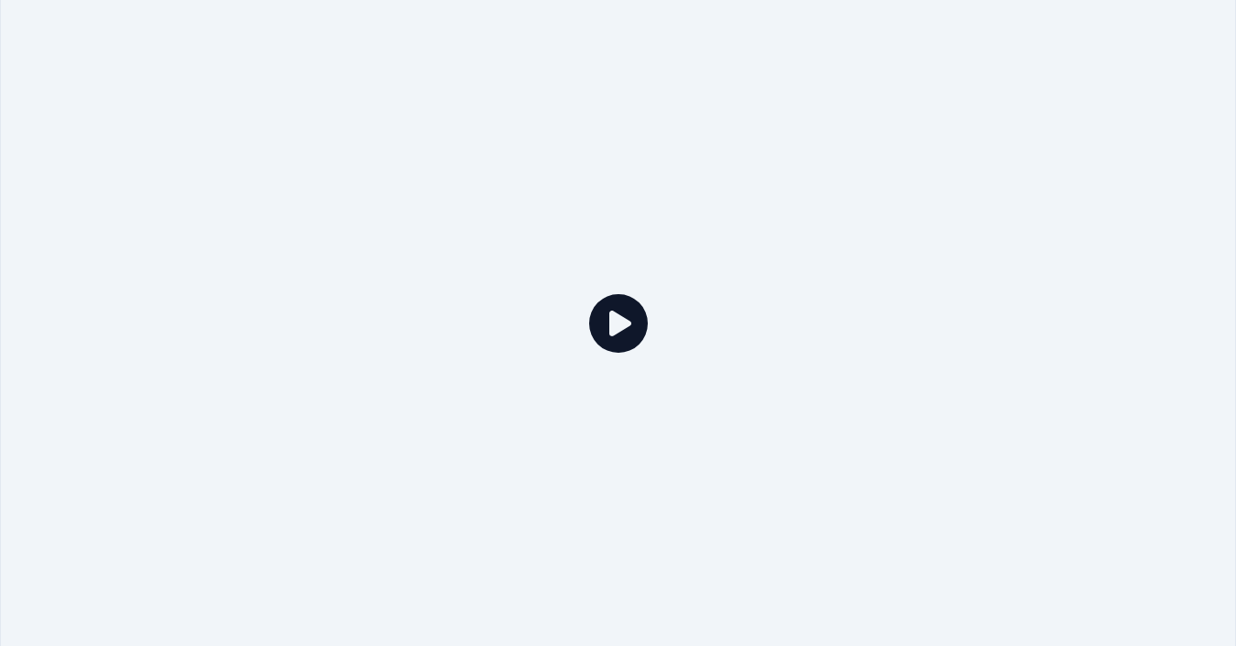
click at [425, 304] on div at bounding box center [618, 322] width 1236 height 695
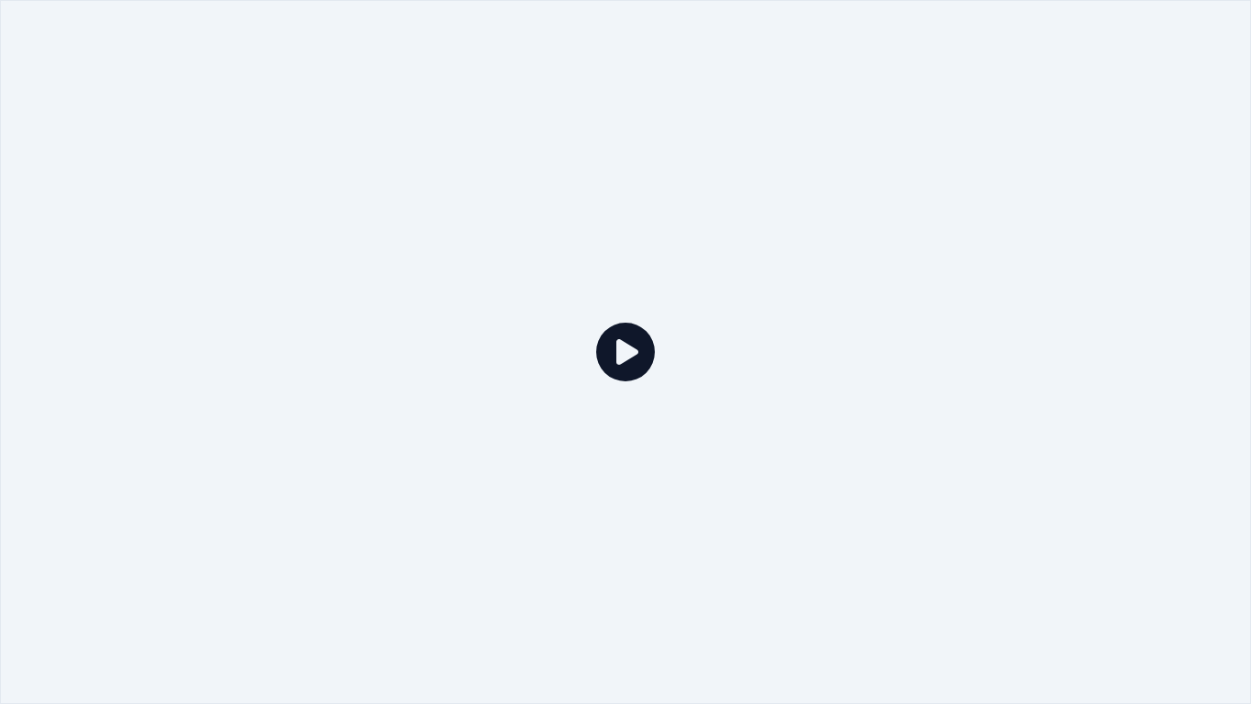
click at [599, 375] on icon at bounding box center [625, 351] width 59 height 59
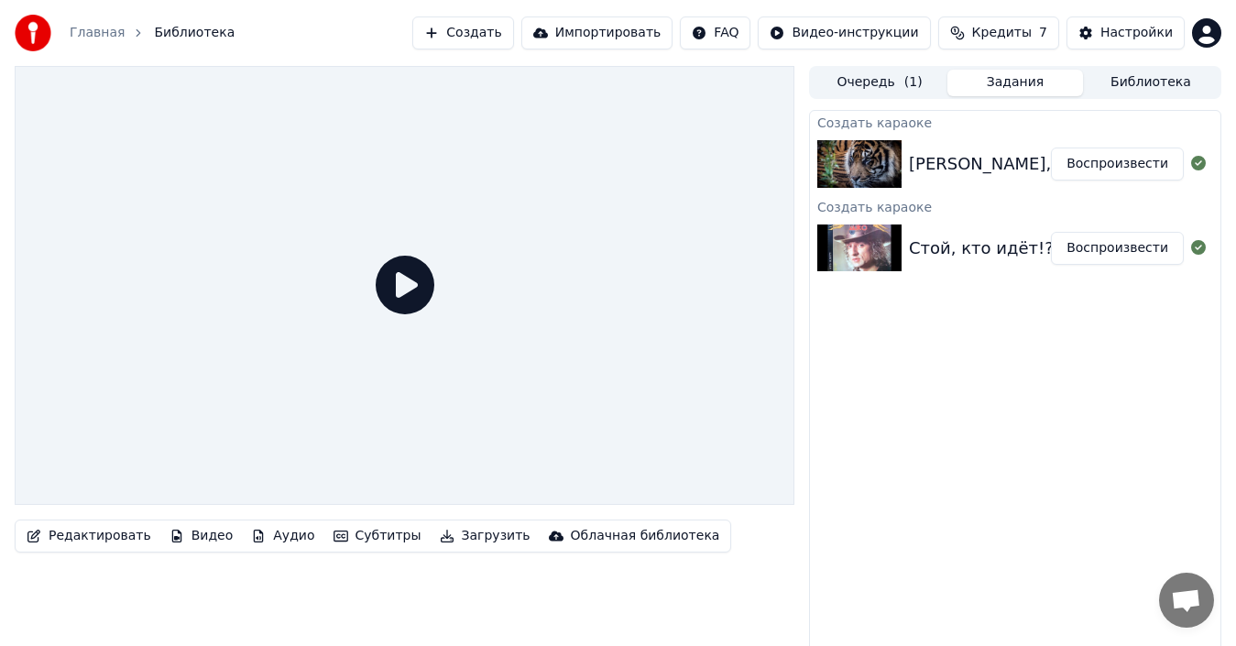
click at [389, 275] on icon at bounding box center [405, 285] width 59 height 59
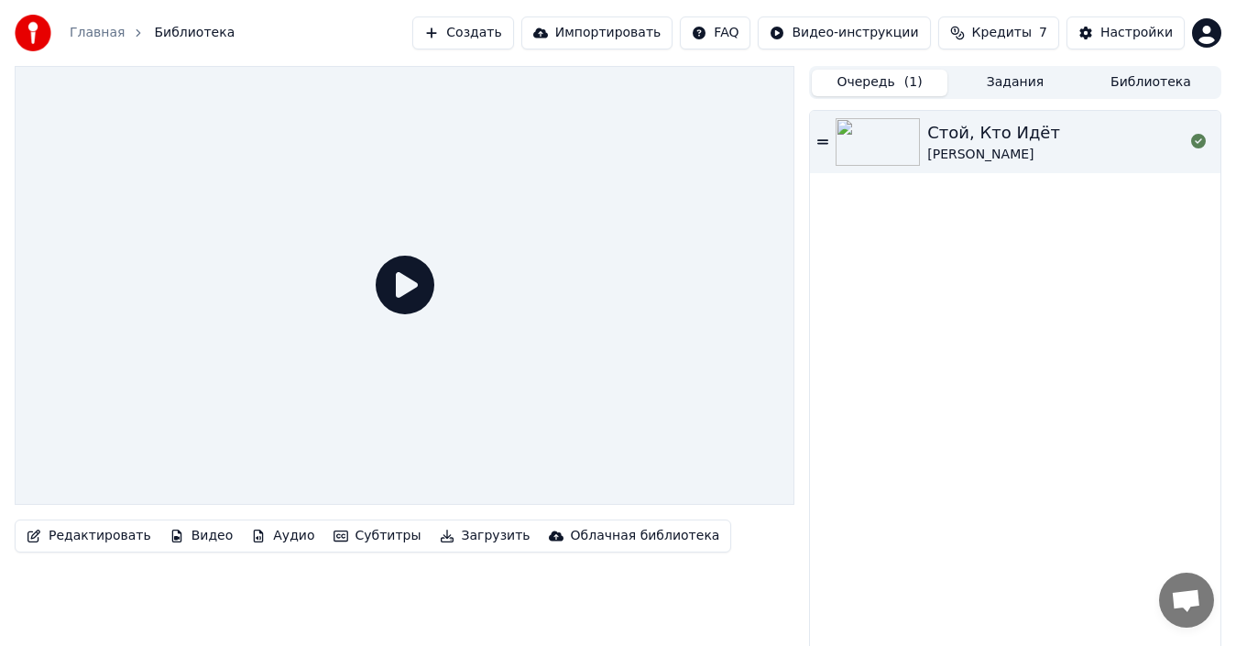
click at [925, 77] on button "Очередь ( 1 )" at bounding box center [880, 83] width 136 height 27
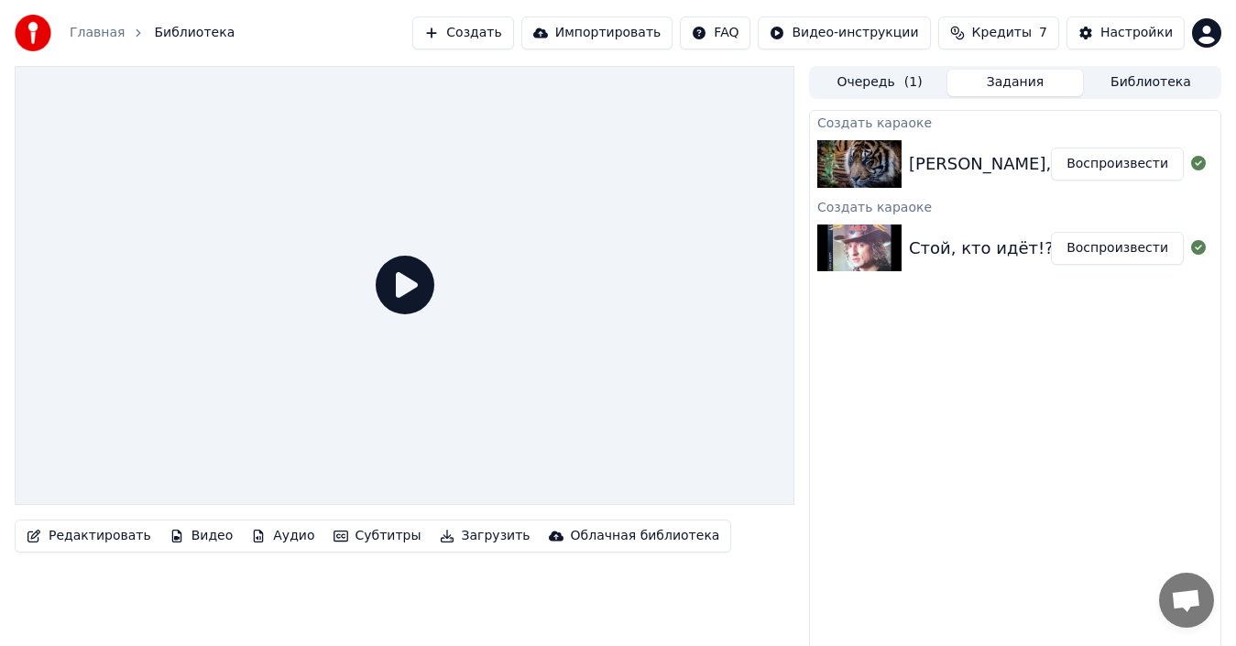
click at [1014, 78] on button "Задания" at bounding box center [1015, 83] width 136 height 27
click at [1143, 76] on button "Библиотека" at bounding box center [1151, 83] width 136 height 27
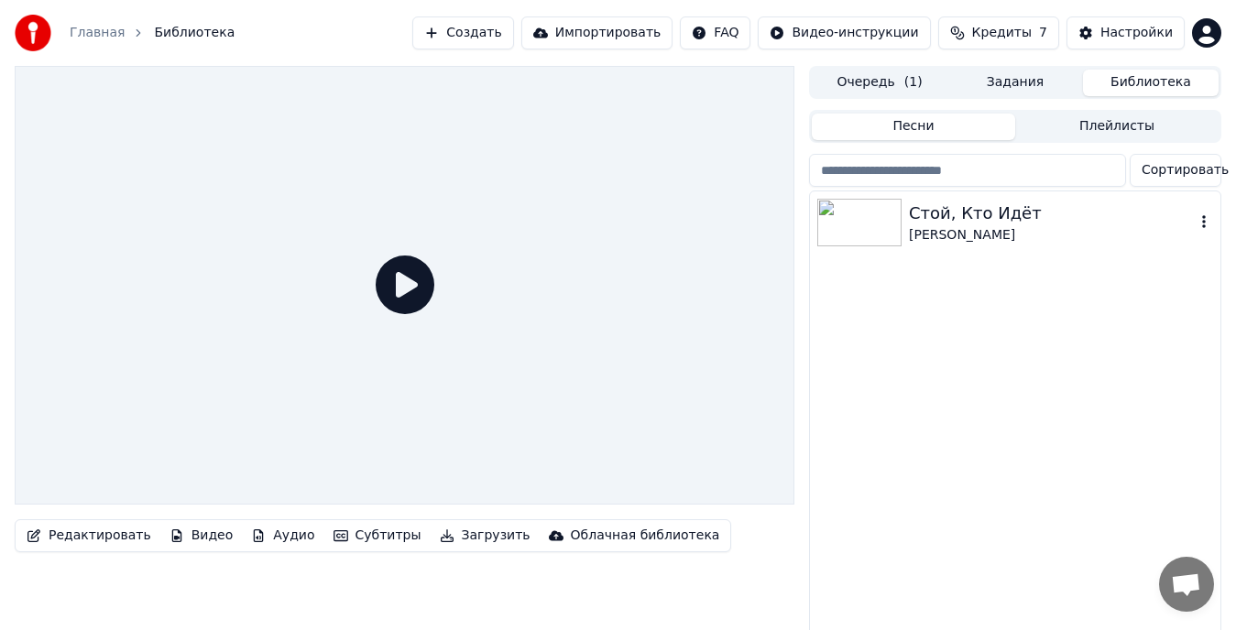
click at [1029, 239] on div "Лимонадный Джо" at bounding box center [1052, 235] width 286 height 18
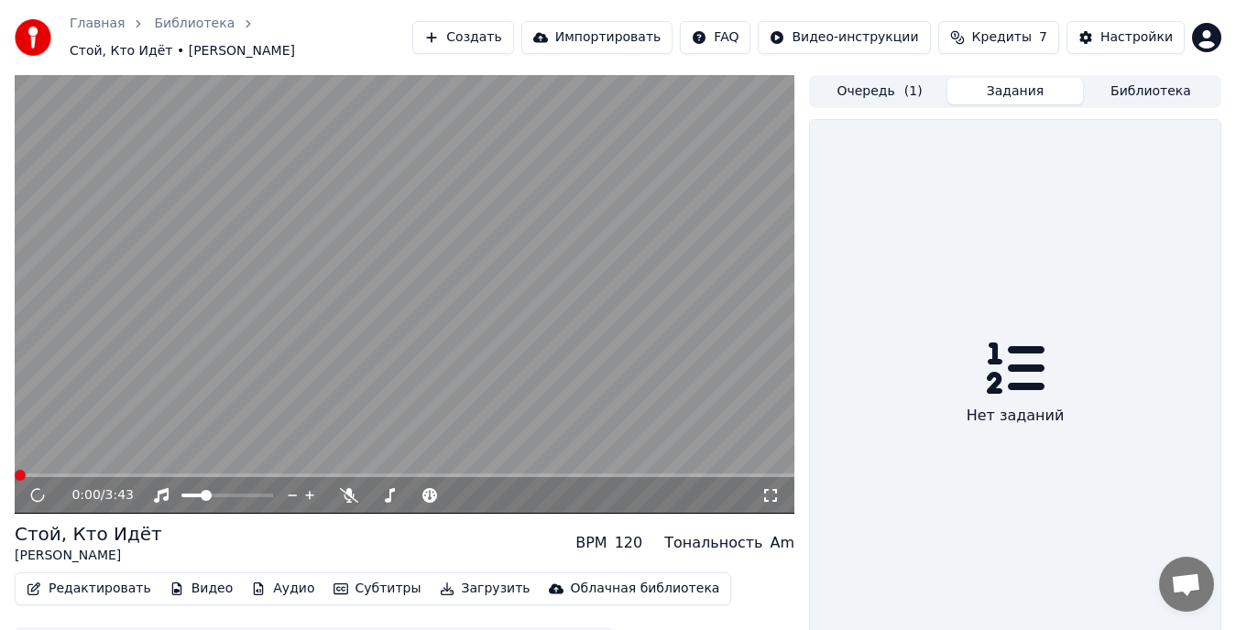
click at [1016, 80] on button "Задания" at bounding box center [1015, 91] width 136 height 27
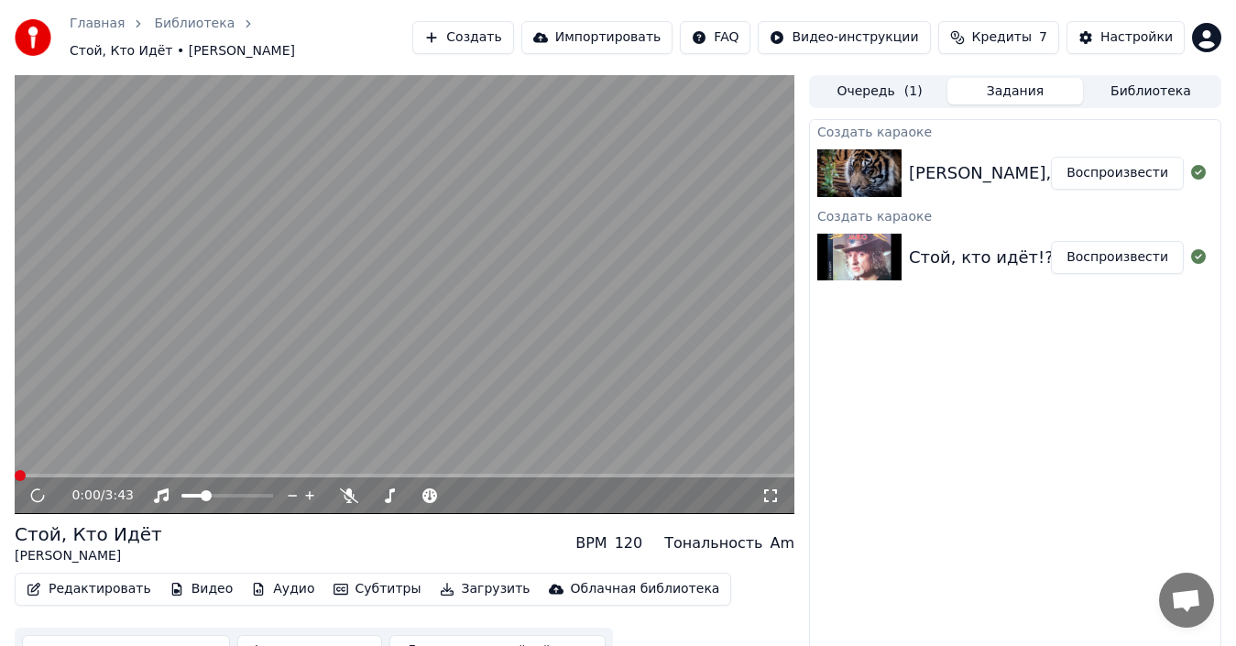
click at [998, 247] on div "Стой, кто идёт!? Группа "Лимонадный Джо"" at bounding box center [1093, 258] width 369 height 26
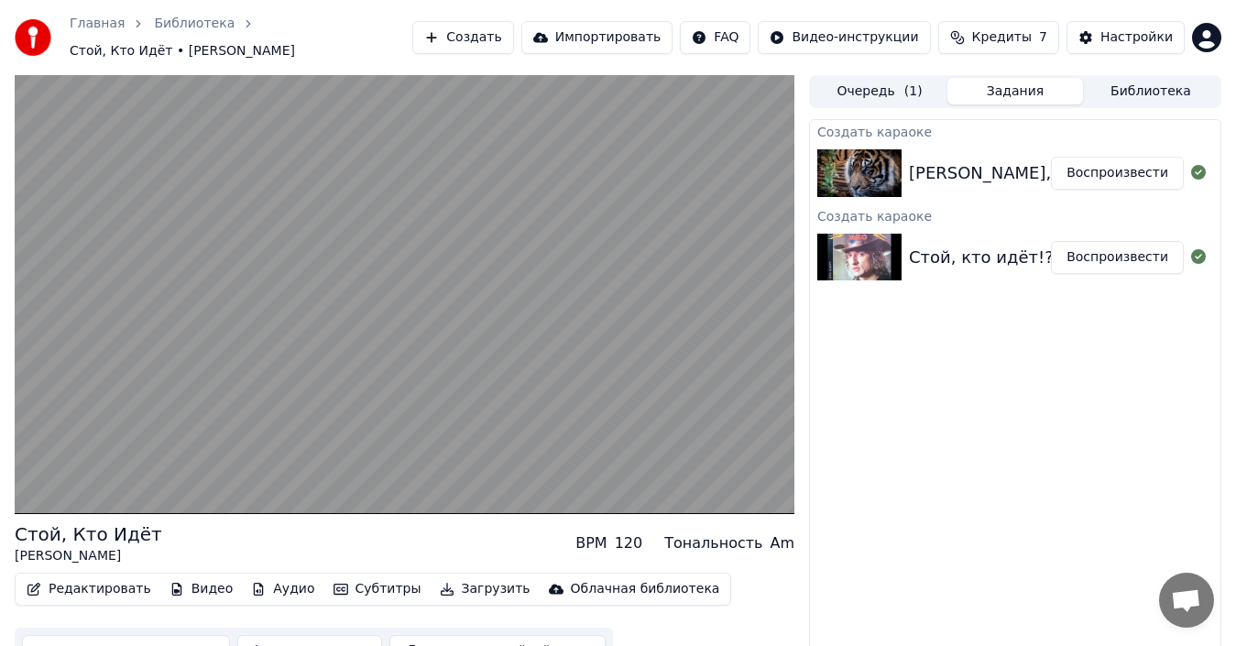
click at [1146, 259] on button "Воспроизвести" at bounding box center [1117, 257] width 133 height 33
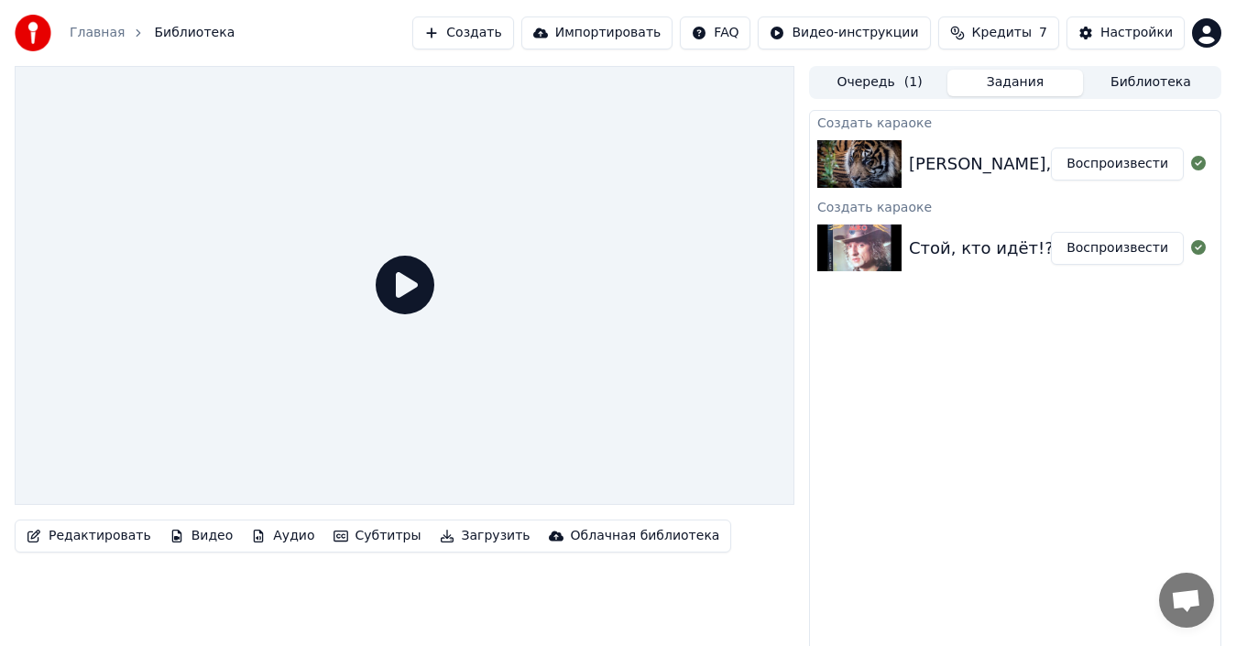
click at [941, 245] on div "Стой, кто идёт!? Группа "Лимонадный Джо"" at bounding box center [1093, 248] width 369 height 26
click at [886, 238] on img at bounding box center [859, 248] width 84 height 48
click at [885, 150] on img at bounding box center [859, 164] width 84 height 48
click at [420, 297] on icon at bounding box center [405, 285] width 59 height 59
click at [921, 235] on div "Стой, кто идёт!? Группа "Лимонадный Джо"" at bounding box center [1093, 248] width 369 height 26
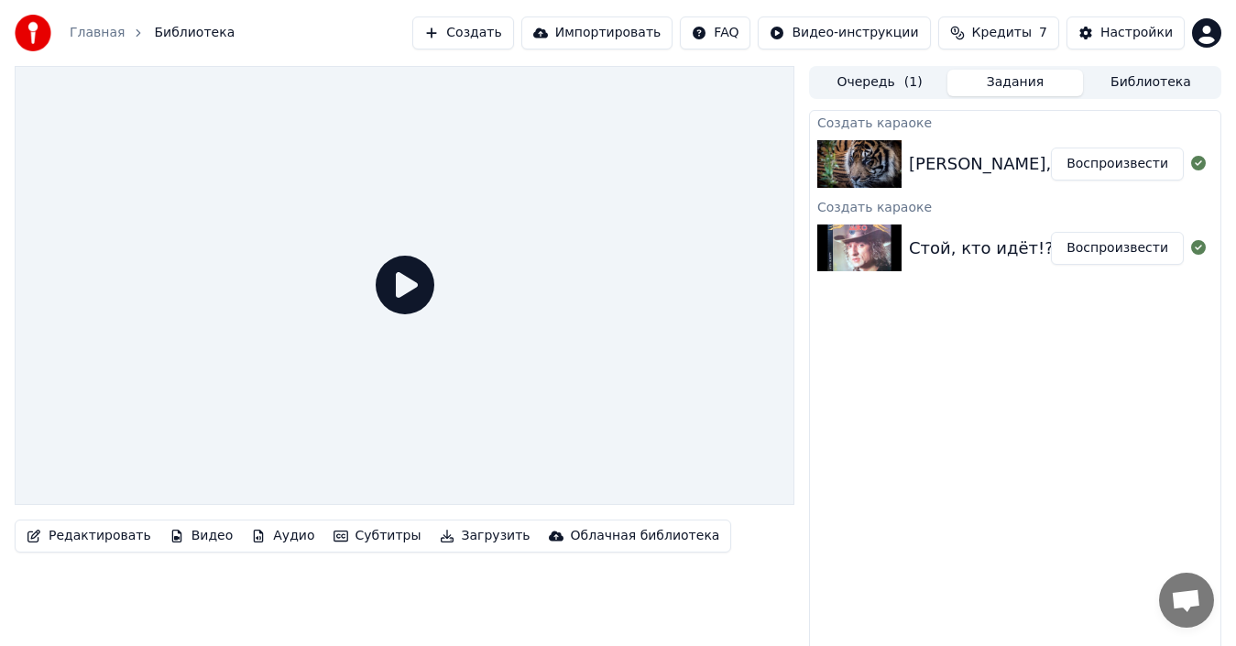
click at [833, 73] on button "Очередь ( 1 )" at bounding box center [880, 83] width 136 height 27
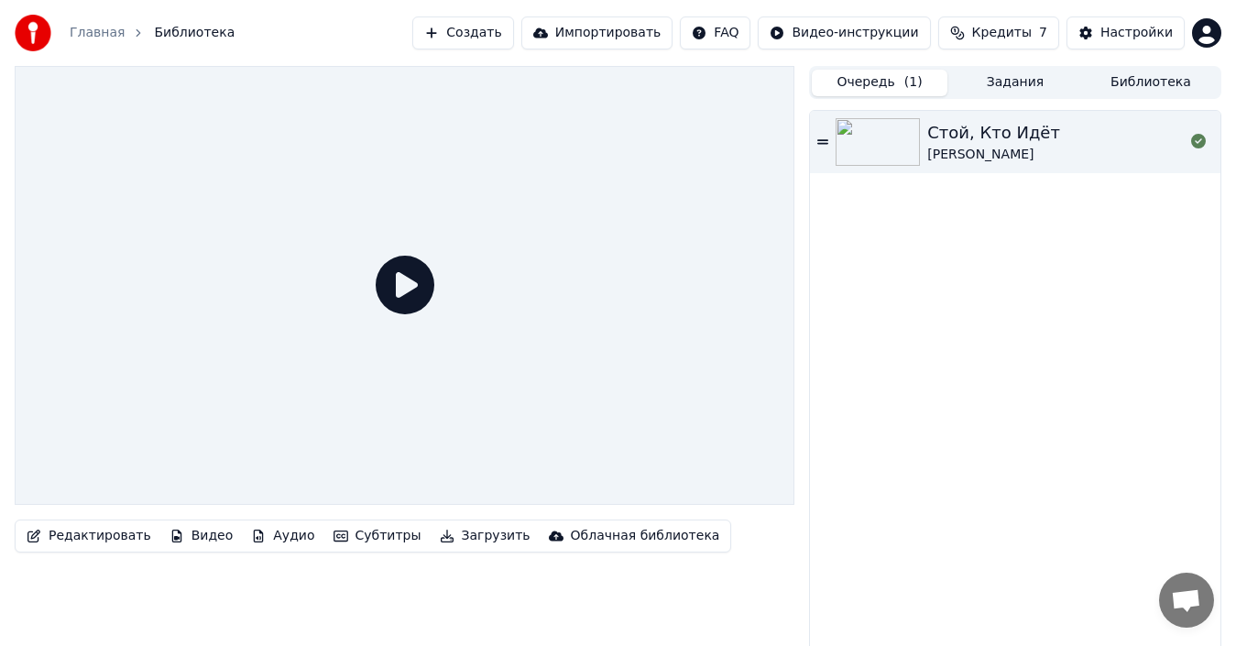
click at [1016, 82] on button "Задания" at bounding box center [1015, 83] width 136 height 27
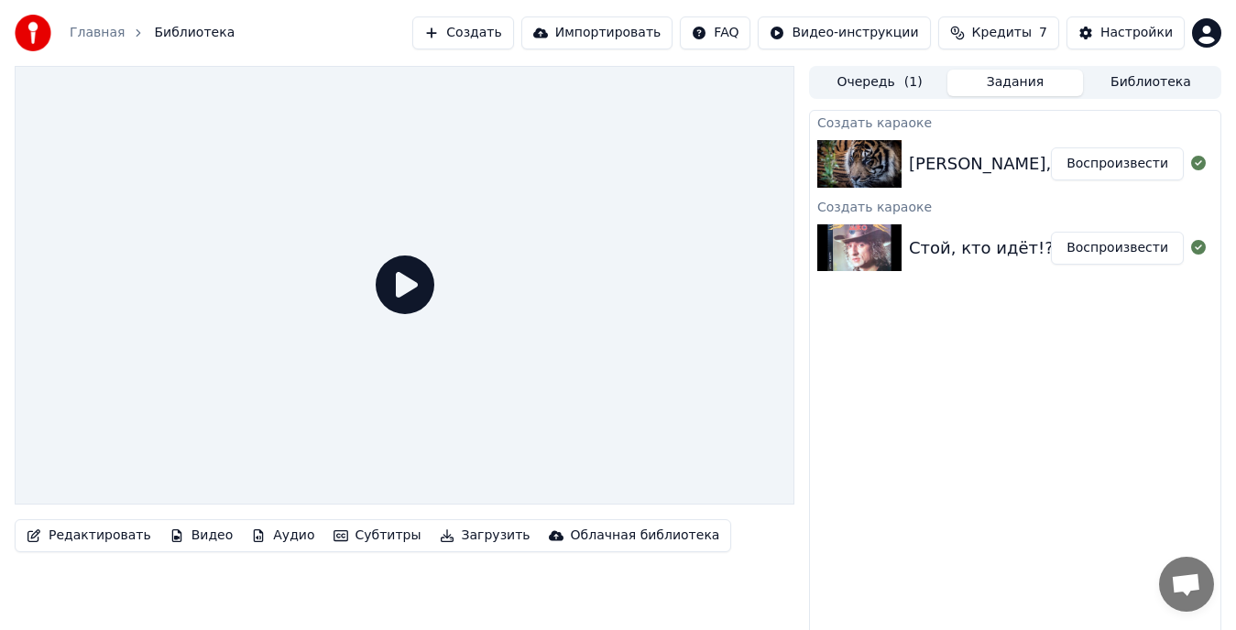
click at [1127, 89] on button "Библиотека" at bounding box center [1151, 83] width 136 height 27
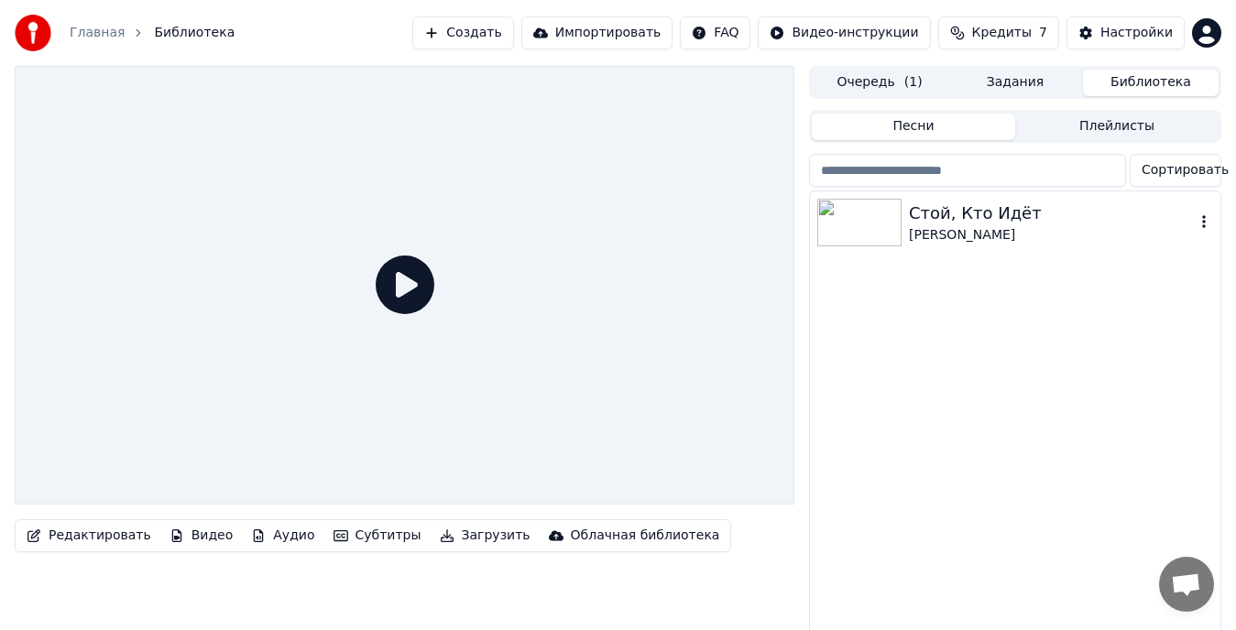
click at [938, 227] on div "Лимонадный Джо" at bounding box center [1052, 235] width 286 height 18
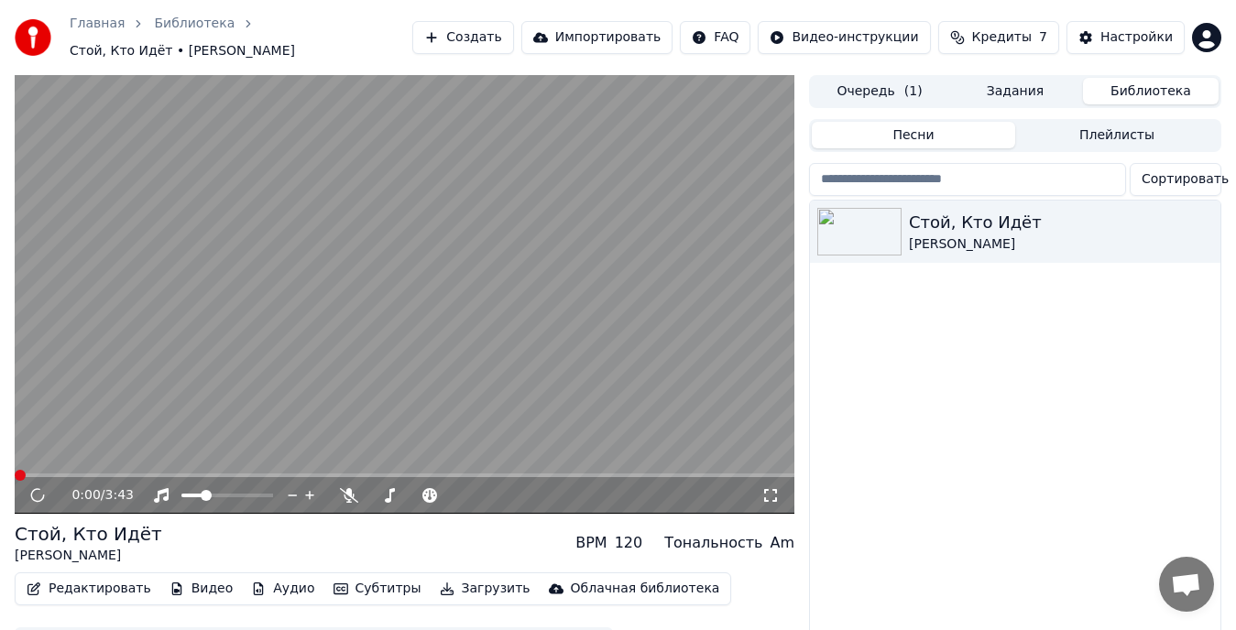
click at [1019, 88] on button "Задания" at bounding box center [1015, 91] width 136 height 27
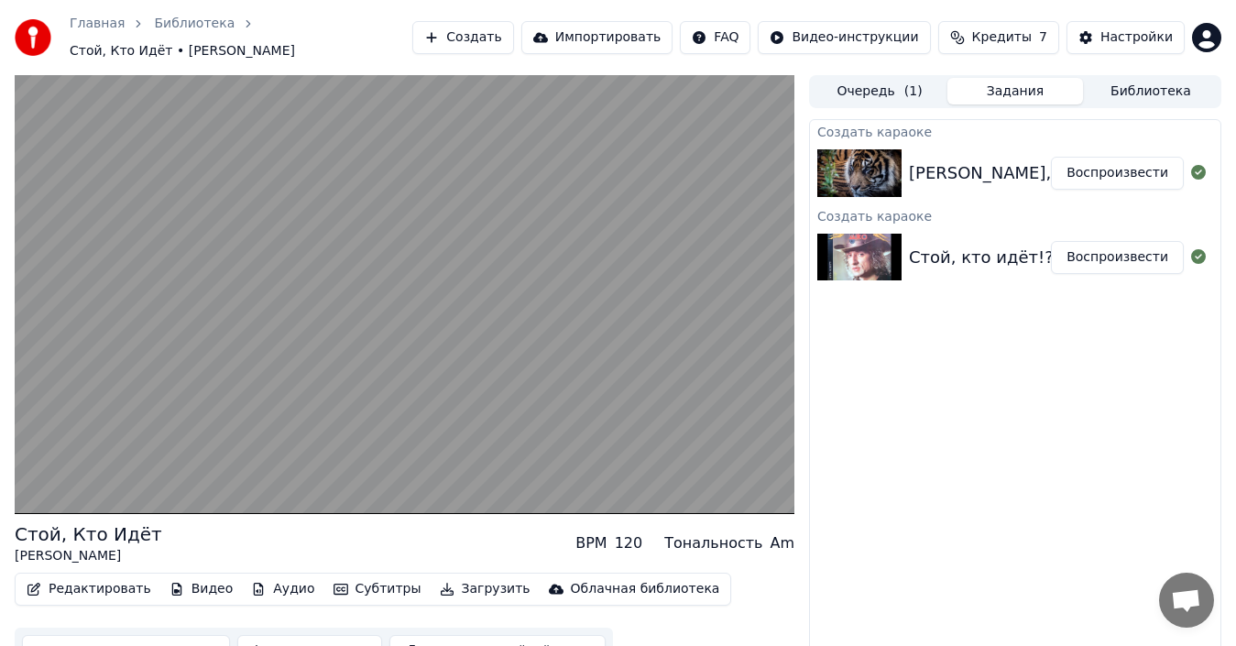
click at [898, 256] on img at bounding box center [859, 258] width 84 height 48
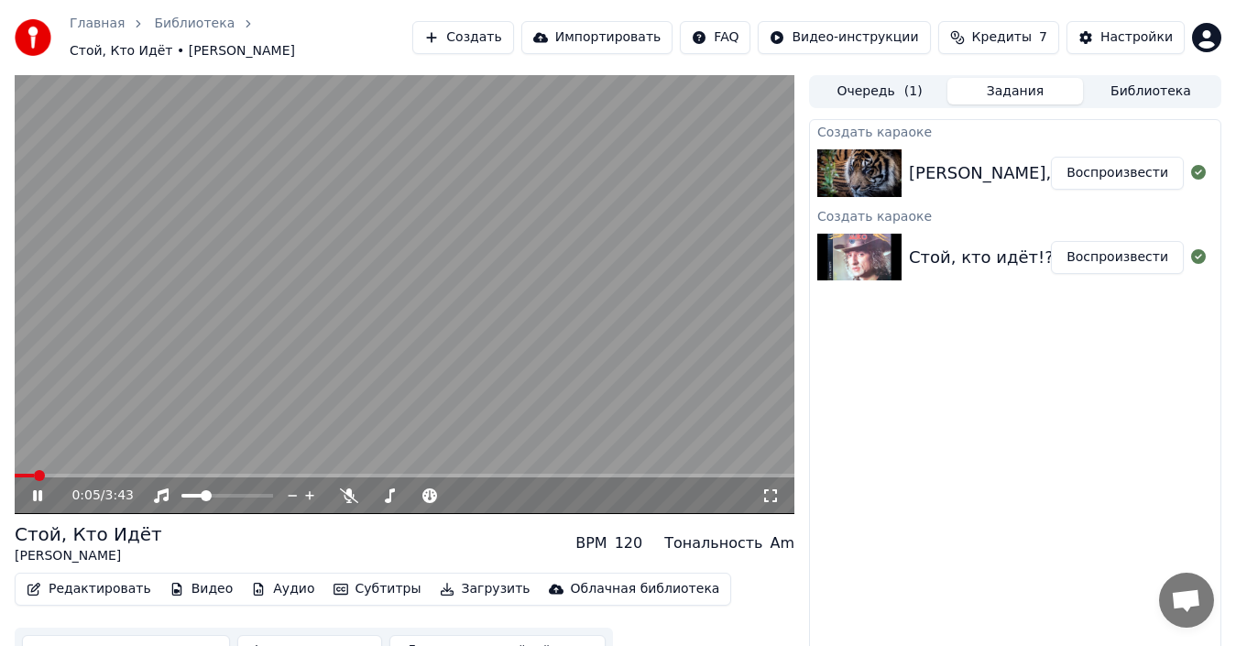
click at [64, 463] on video at bounding box center [405, 294] width 780 height 439
click at [181, 477] on div "0:05 / 3:43" at bounding box center [405, 495] width 780 height 37
click at [192, 461] on video at bounding box center [405, 294] width 780 height 439
click at [209, 477] on div "0:06 / 3:43" at bounding box center [405, 495] width 780 height 37
click at [209, 474] on span at bounding box center [405, 476] width 780 height 4
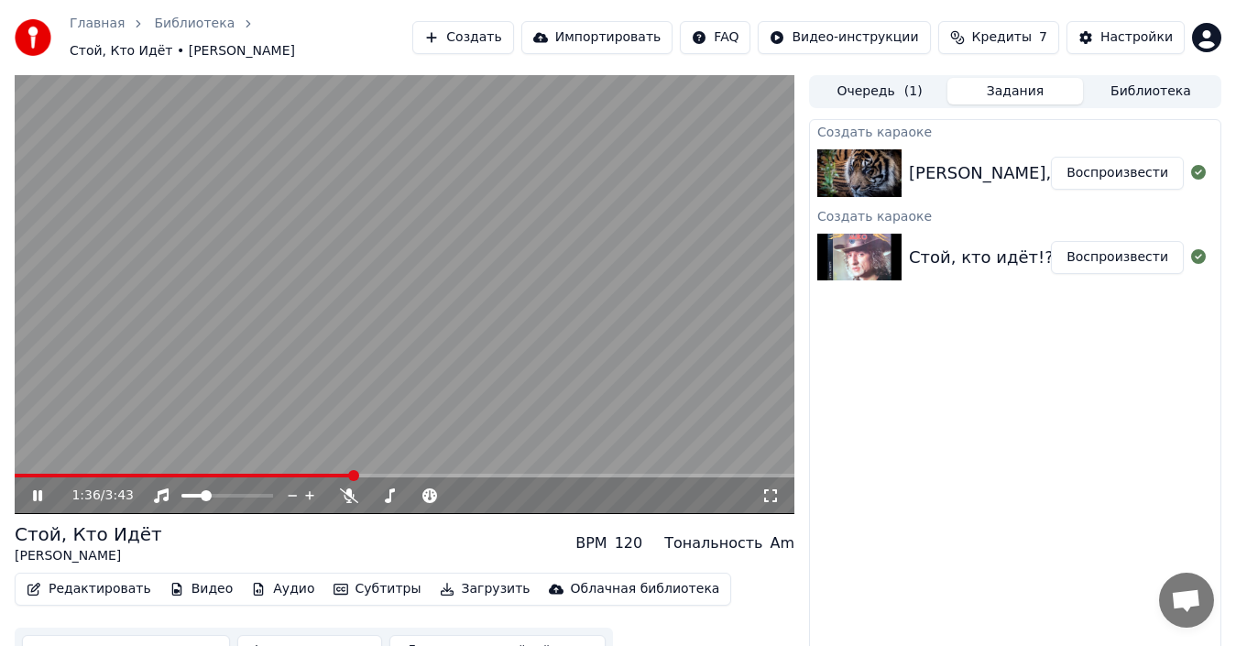
click at [41, 490] on icon at bounding box center [37, 495] width 9 height 11
click at [985, 47] on button "Кредиты 7" at bounding box center [998, 37] width 121 height 33
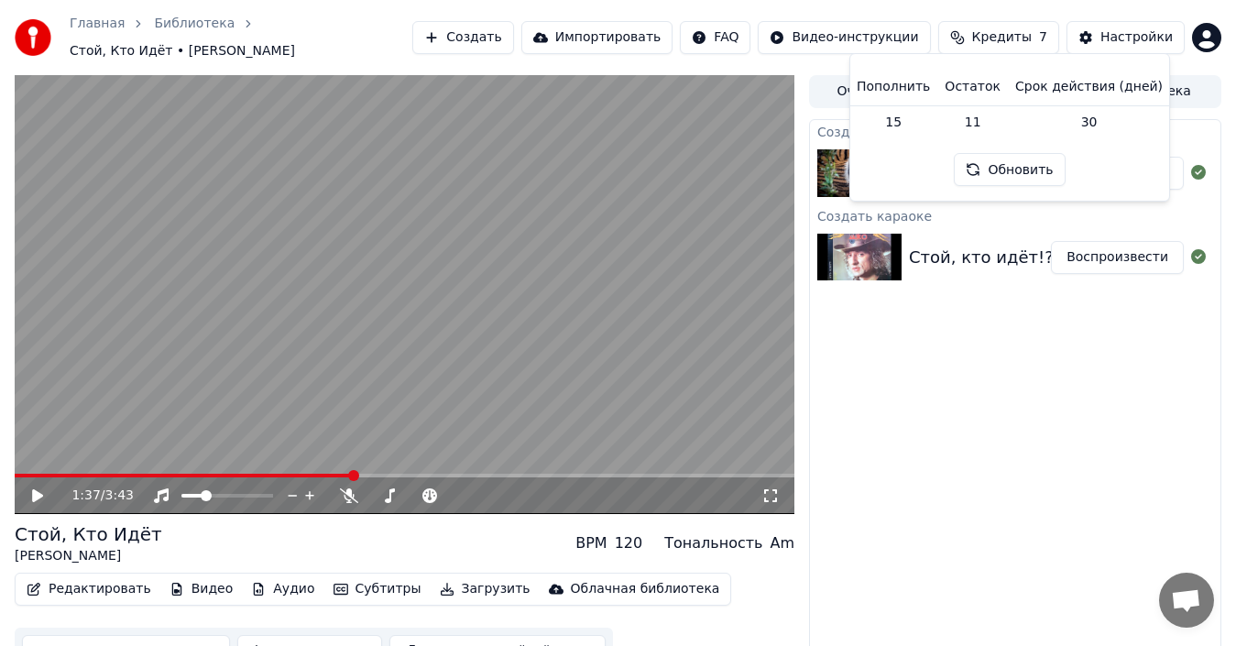
click at [513, 27] on button "Создать" at bounding box center [462, 37] width 101 height 33
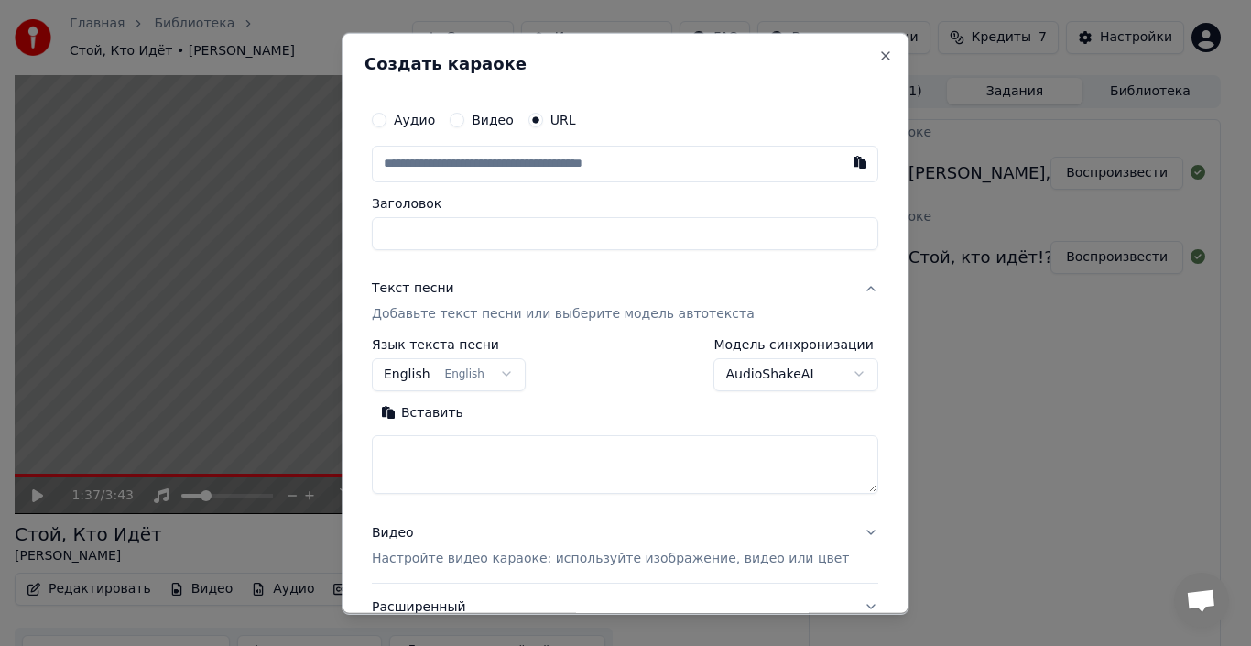
type input "**********"
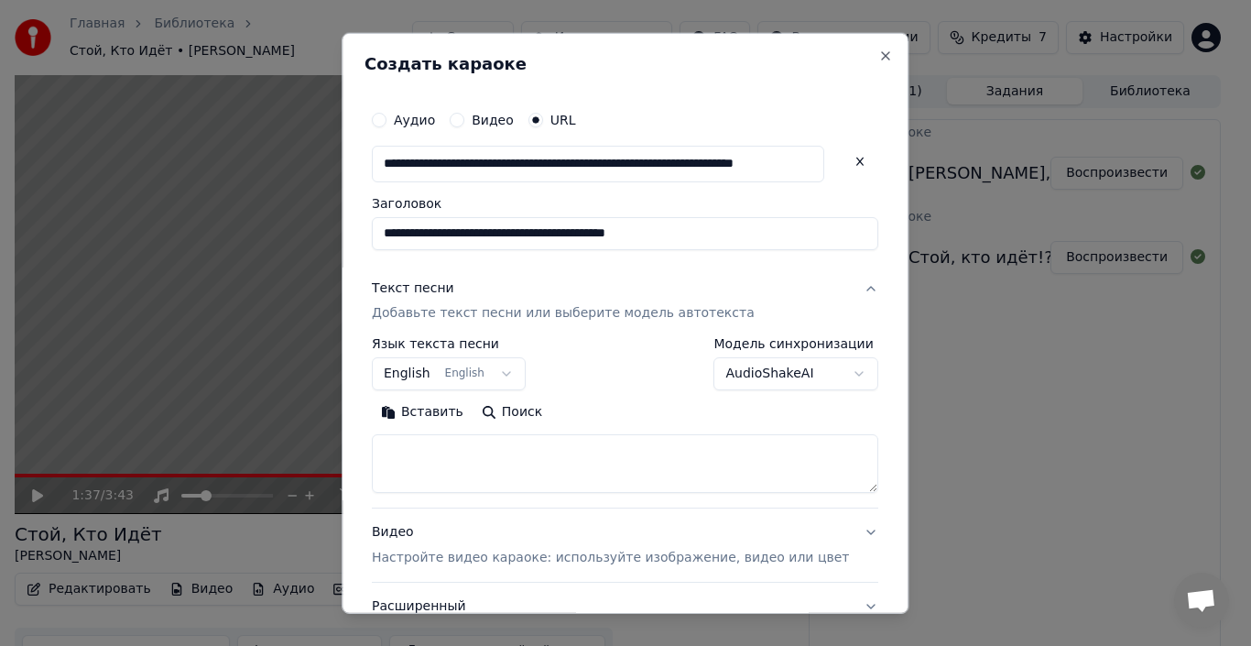
type input "**********"
drag, startPoint x: 661, startPoint y: 235, endPoint x: 976, endPoint y: 213, distance: 315.9
click at [976, 213] on body "**********" at bounding box center [618, 323] width 1236 height 646
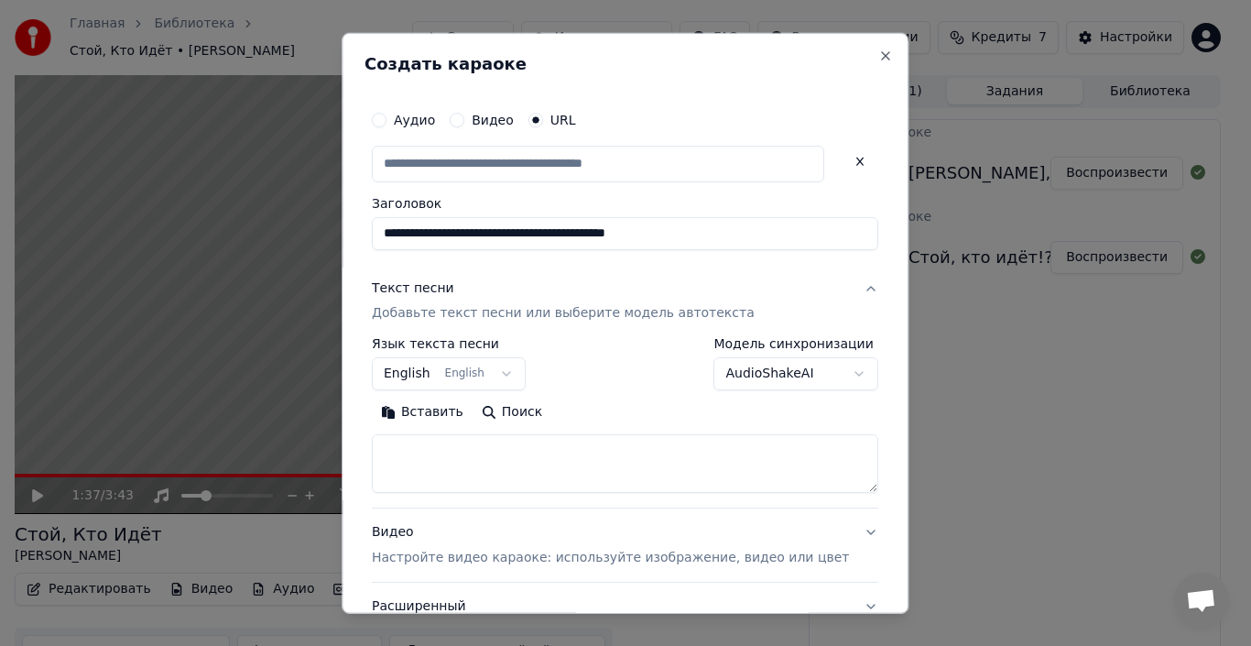
type input "**********"
click at [536, 452] on textarea at bounding box center [625, 463] width 507 height 59
paste textarea "**********"
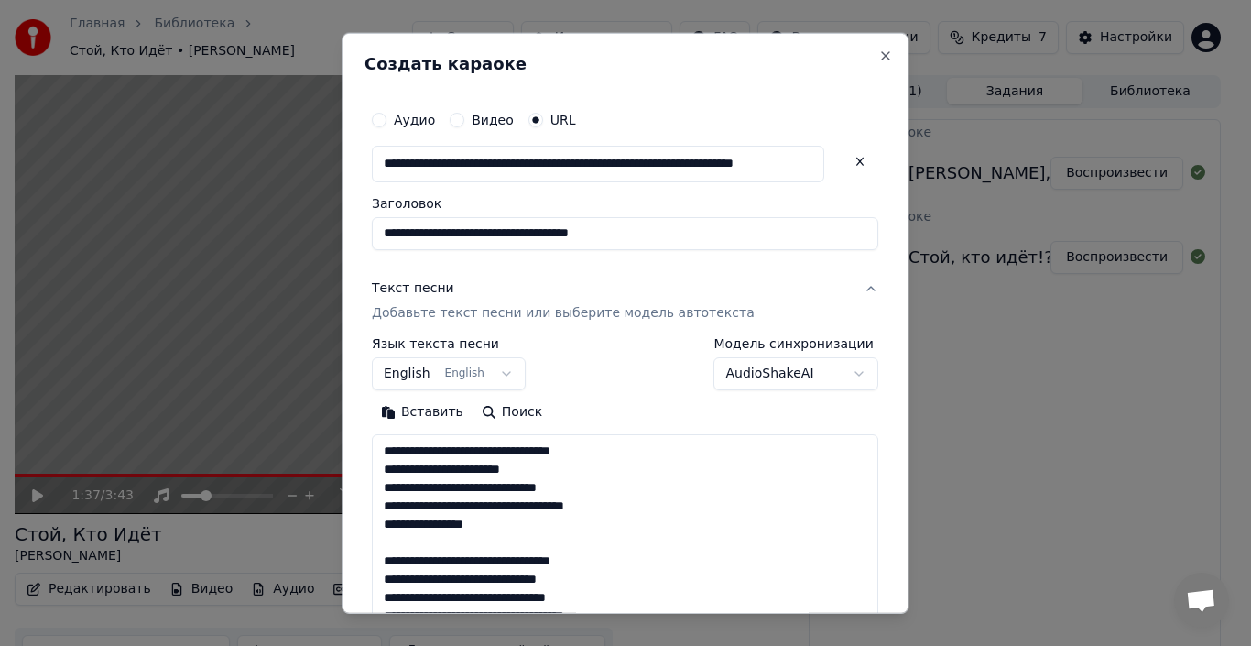
scroll to position [1451, 0]
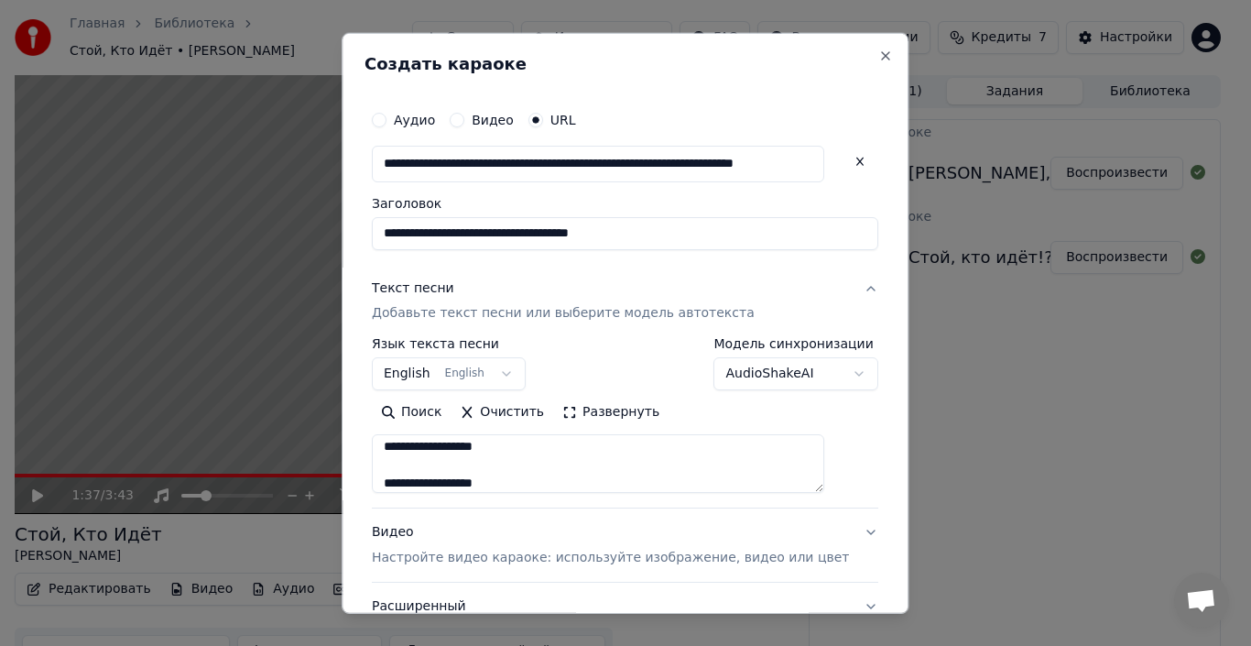
type textarea "**********"
click at [508, 366] on button "English English" at bounding box center [449, 373] width 154 height 33
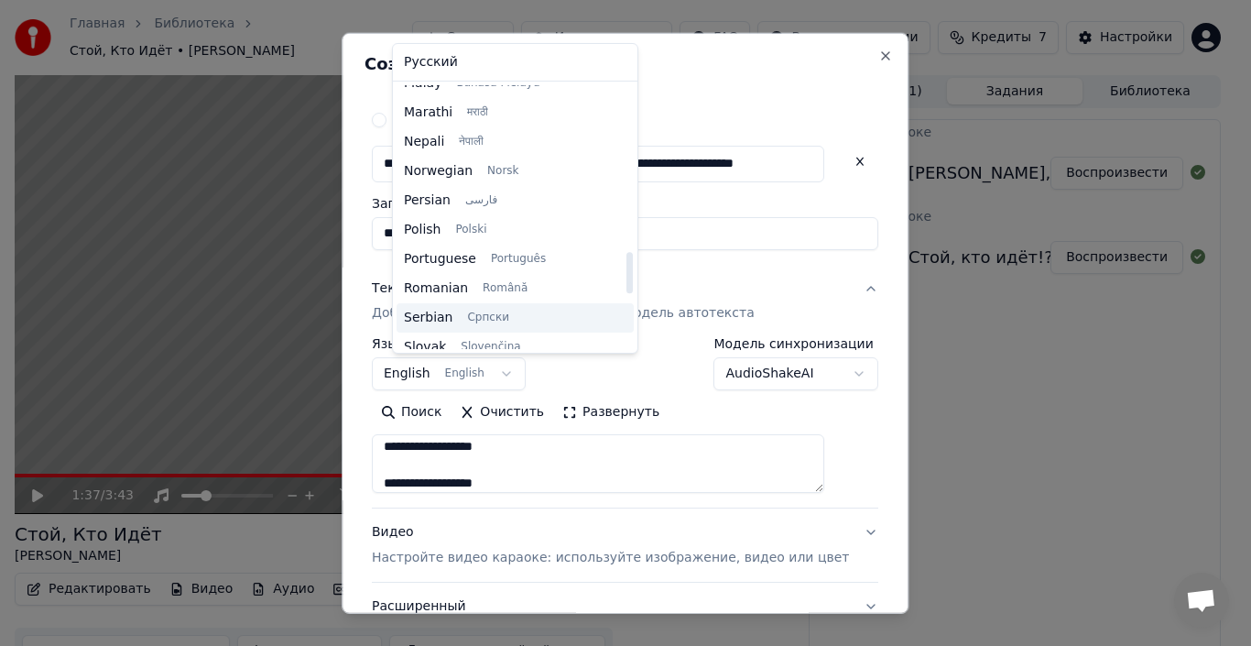
scroll to position [1040, 0]
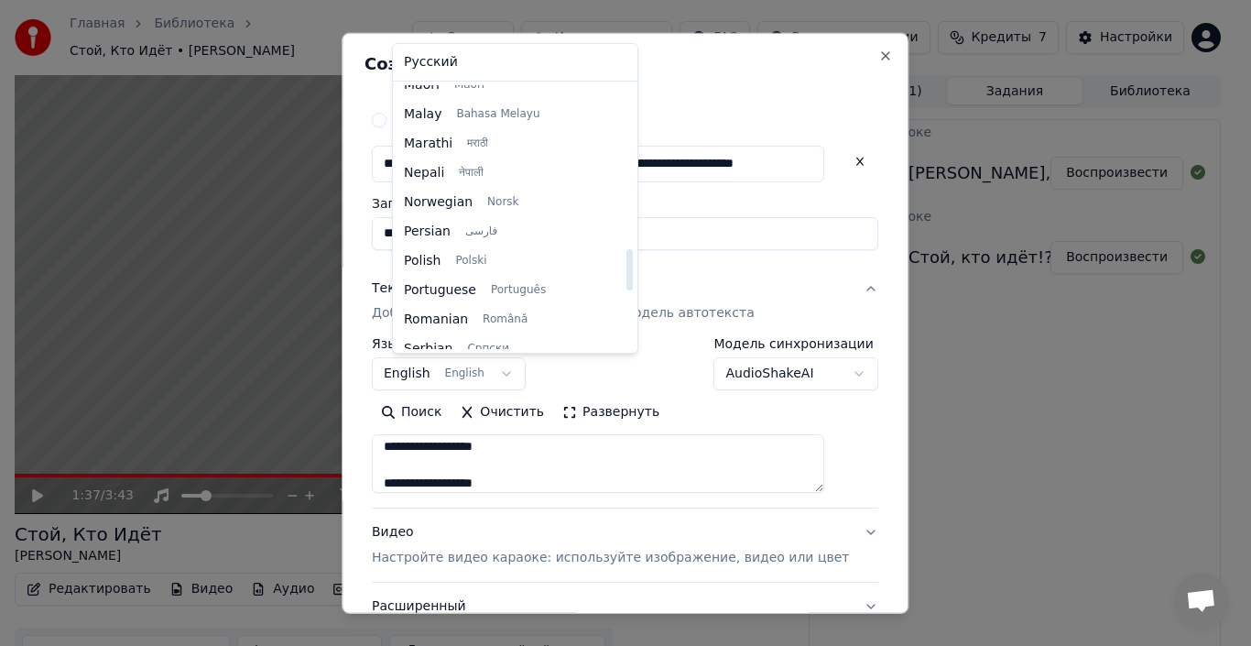
select select "**"
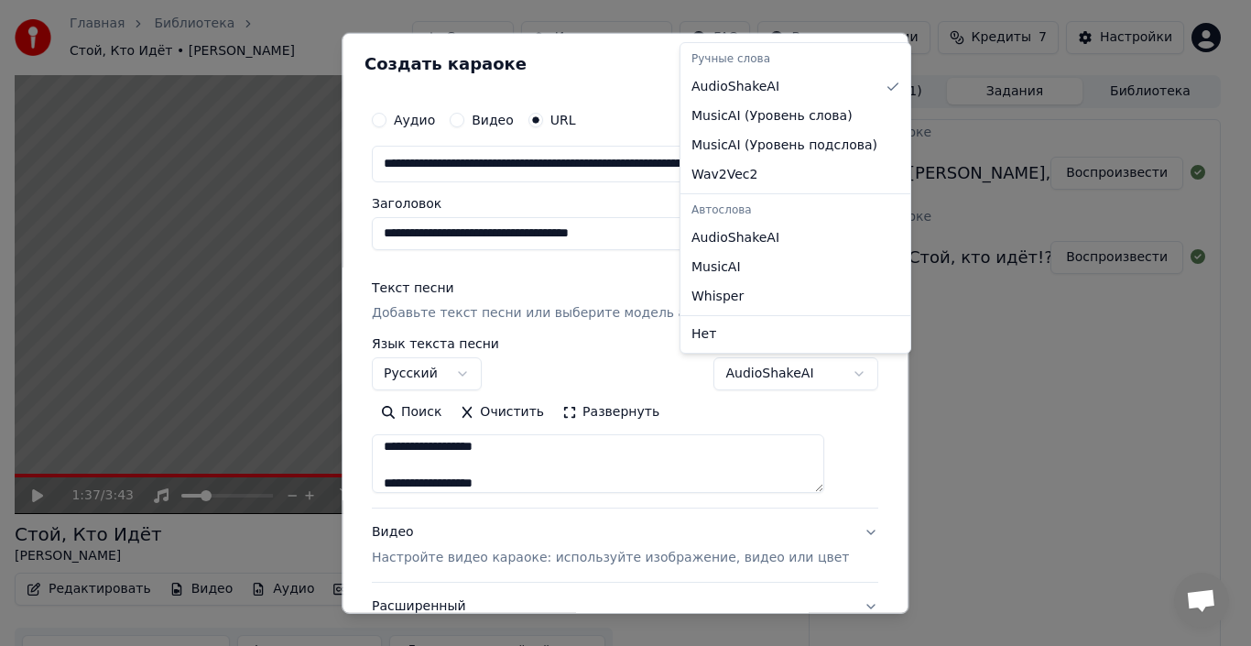
click at [772, 370] on body "**********" at bounding box center [618, 323] width 1236 height 646
click at [755, 433] on body "**********" at bounding box center [618, 323] width 1236 height 646
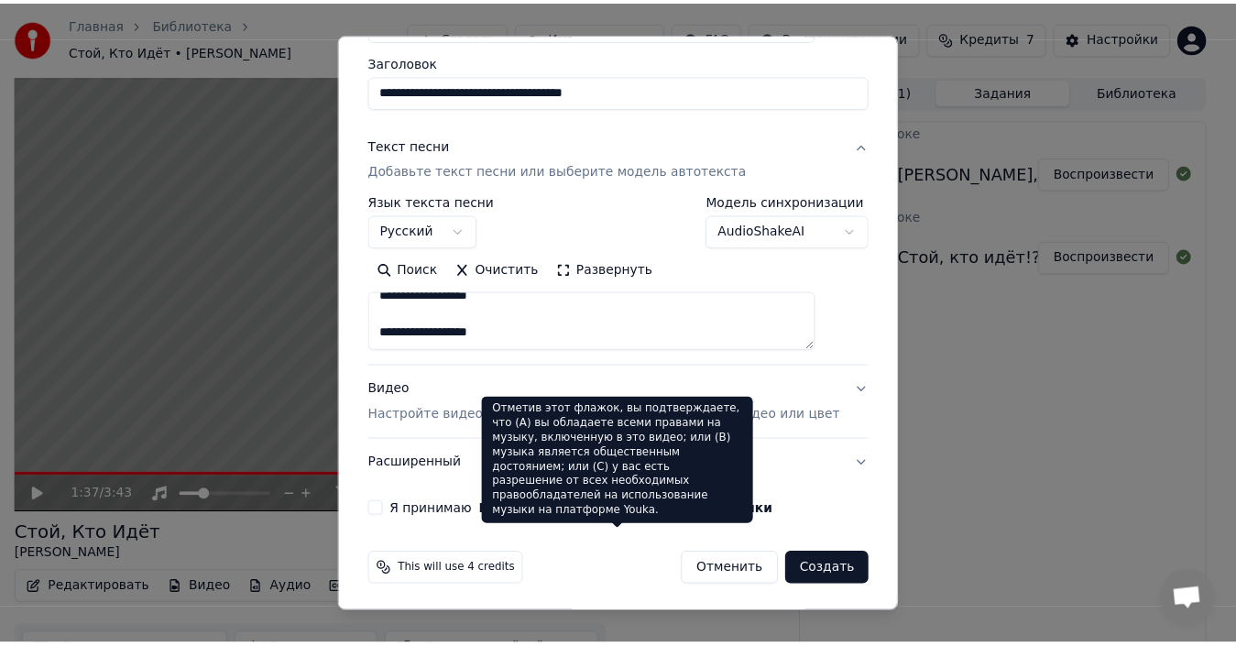
scroll to position [146, 0]
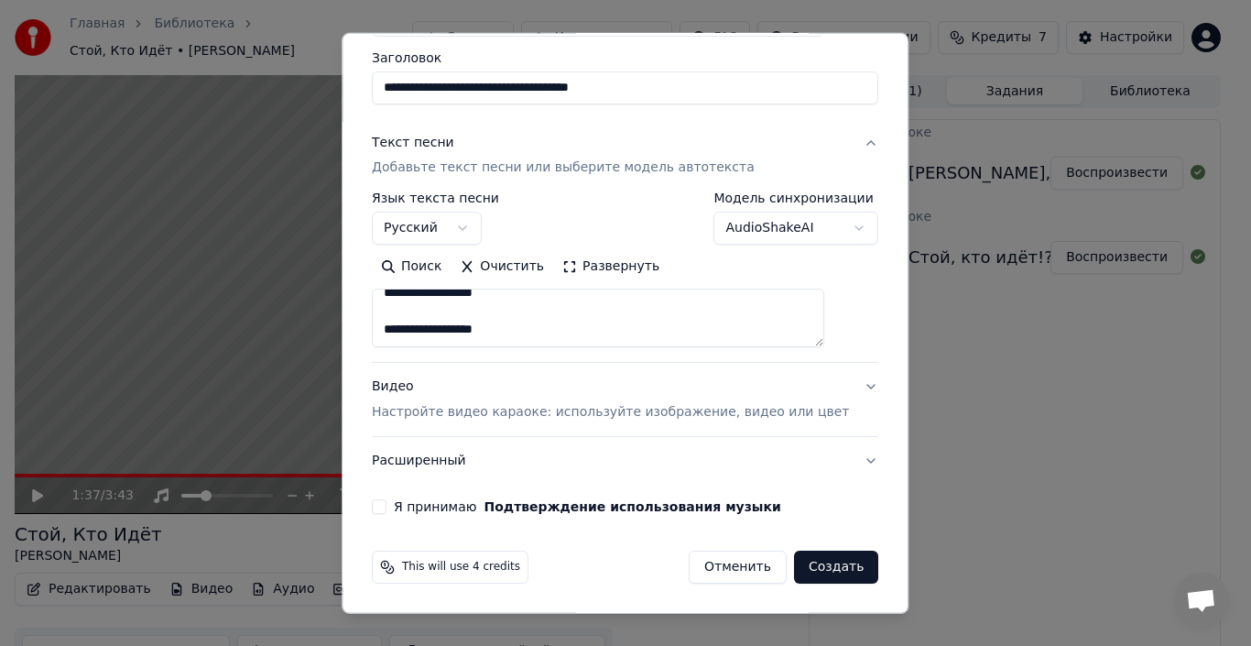
click at [450, 509] on label "Я принимаю Подтверждение использования музыки" at bounding box center [587, 506] width 387 height 13
click at [387, 509] on button "Я принимаю Подтверждение использования музыки" at bounding box center [379, 506] width 15 height 15
click at [808, 563] on button "Создать" at bounding box center [836, 567] width 84 height 33
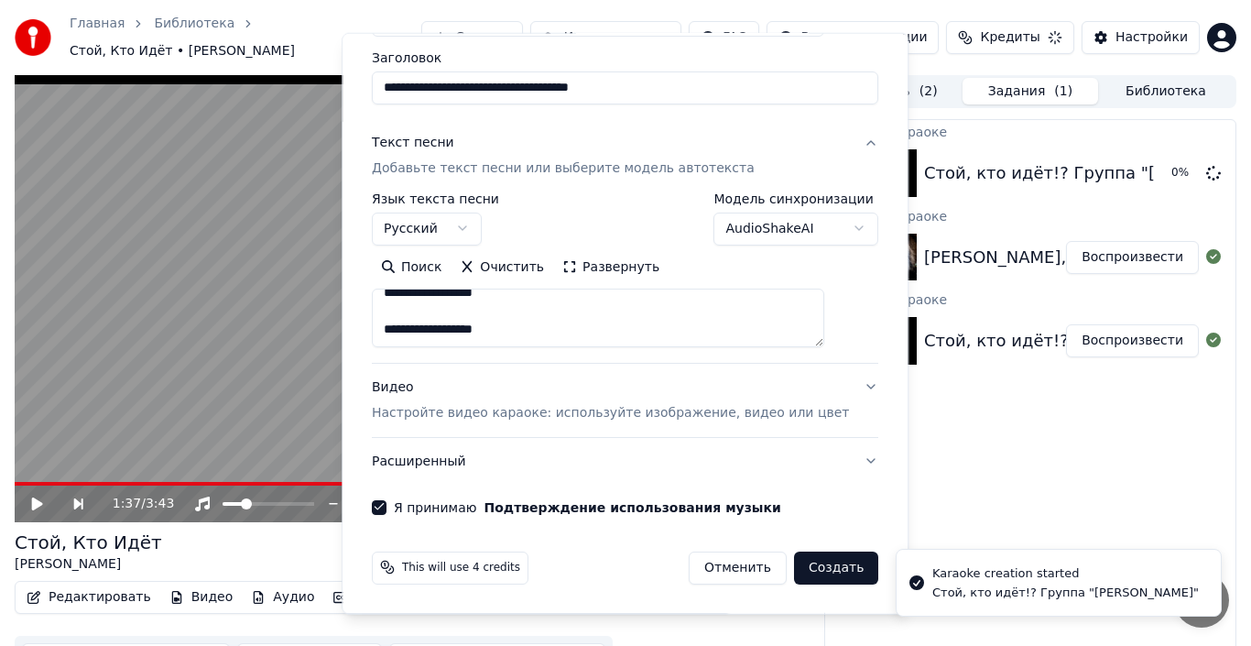
select select
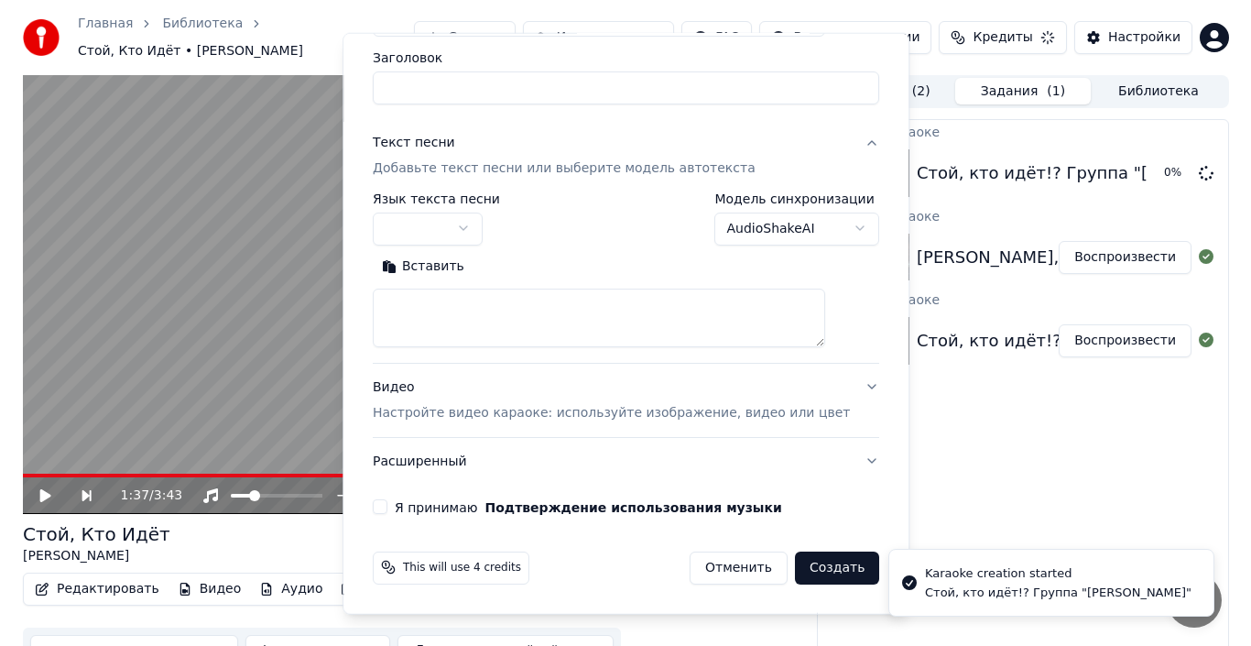
scroll to position [0, 0]
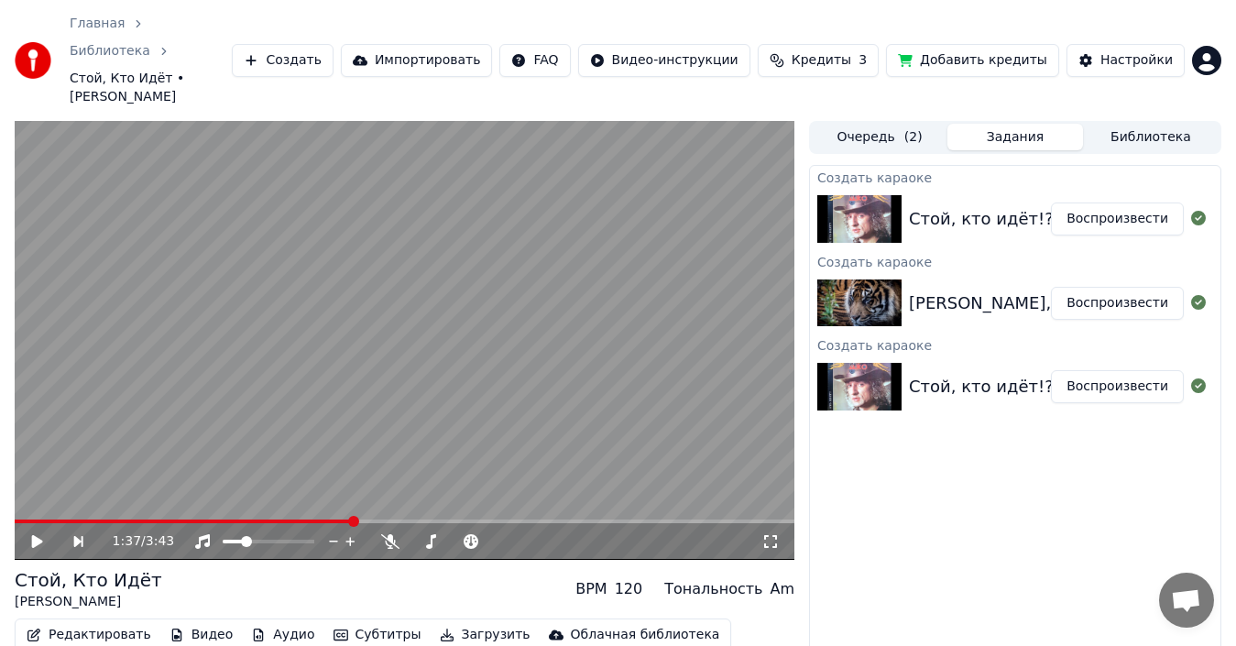
click at [859, 195] on img at bounding box center [859, 219] width 84 height 48
click at [873, 195] on img at bounding box center [859, 219] width 84 height 48
click at [861, 121] on div "Очередь ( 2 ) Задания Библиотека" at bounding box center [1015, 137] width 412 height 33
click at [1117, 124] on button "Библиотека" at bounding box center [1151, 137] width 136 height 27
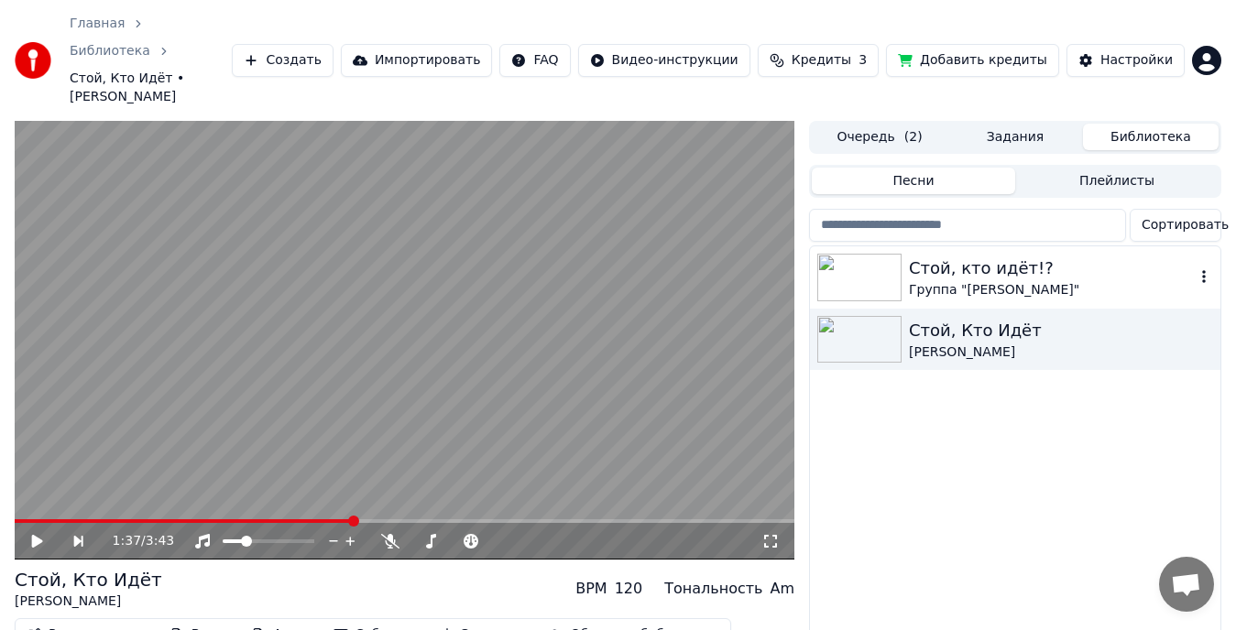
click at [895, 254] on img at bounding box center [859, 278] width 84 height 48
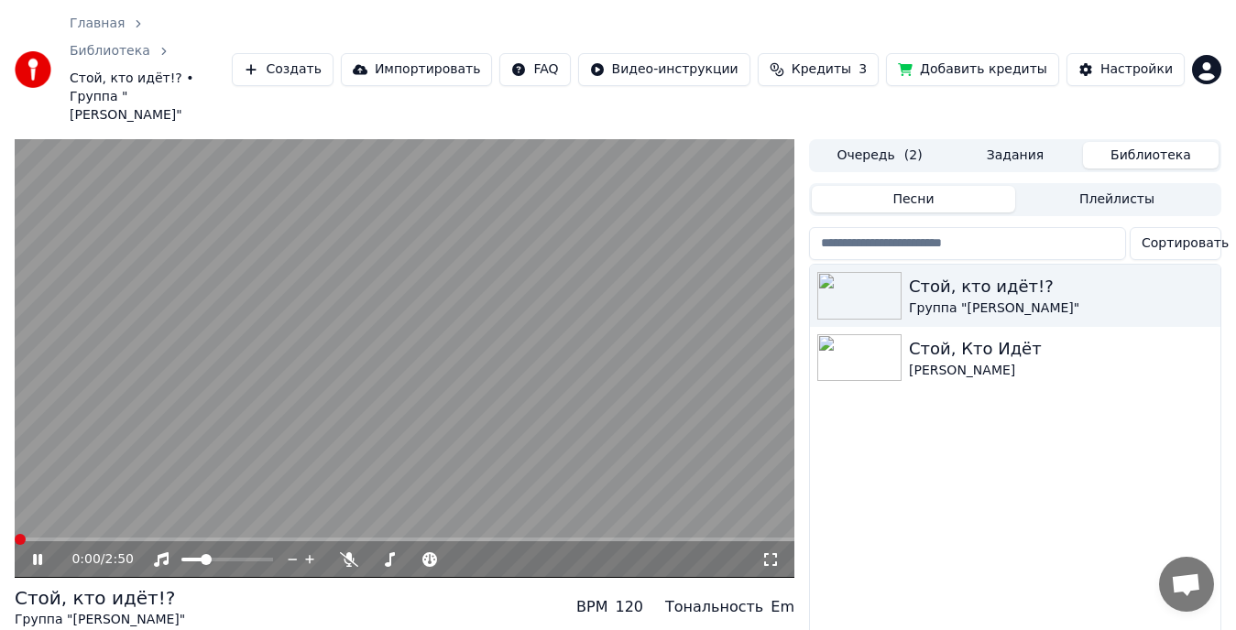
click at [15, 534] on span at bounding box center [20, 539] width 11 height 11
click at [38, 552] on icon at bounding box center [50, 559] width 42 height 15
click at [15, 534] on span at bounding box center [20, 539] width 11 height 11
click at [32, 552] on icon at bounding box center [50, 559] width 42 height 15
click at [181, 554] on span at bounding box center [186, 559] width 11 height 11
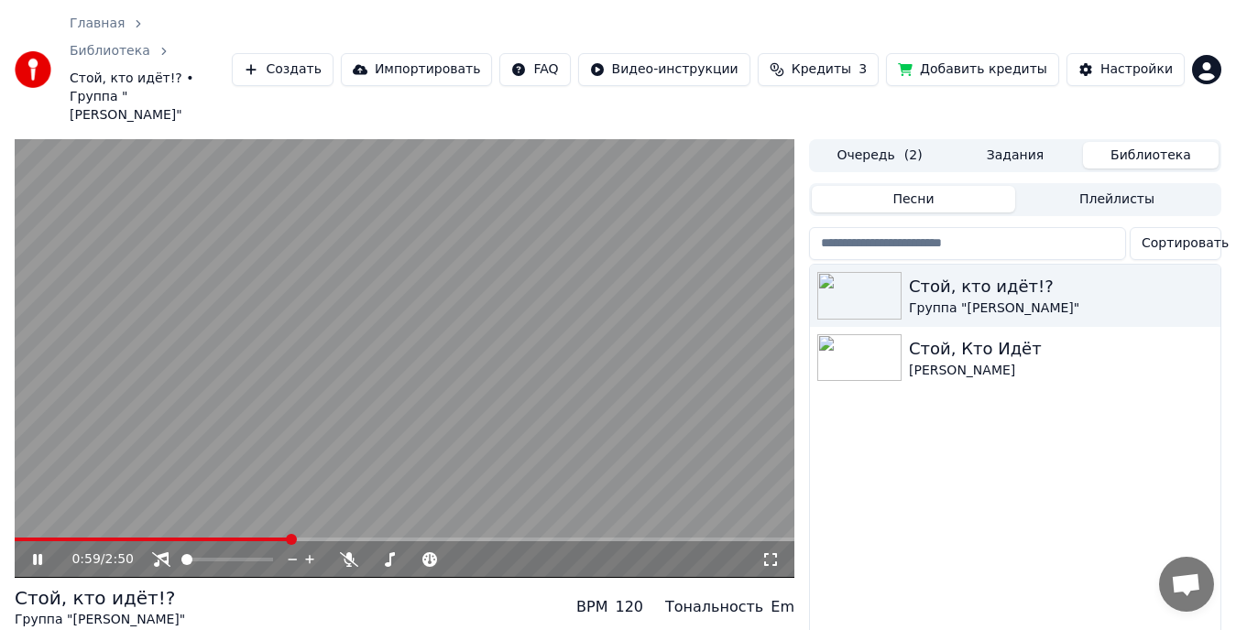
click at [23, 551] on div "0:59 / 2:50" at bounding box center [404, 560] width 765 height 18
click at [27, 551] on div "1:00 / 2:50" at bounding box center [404, 560] width 765 height 18
click at [36, 554] on icon at bounding box center [37, 559] width 9 height 11
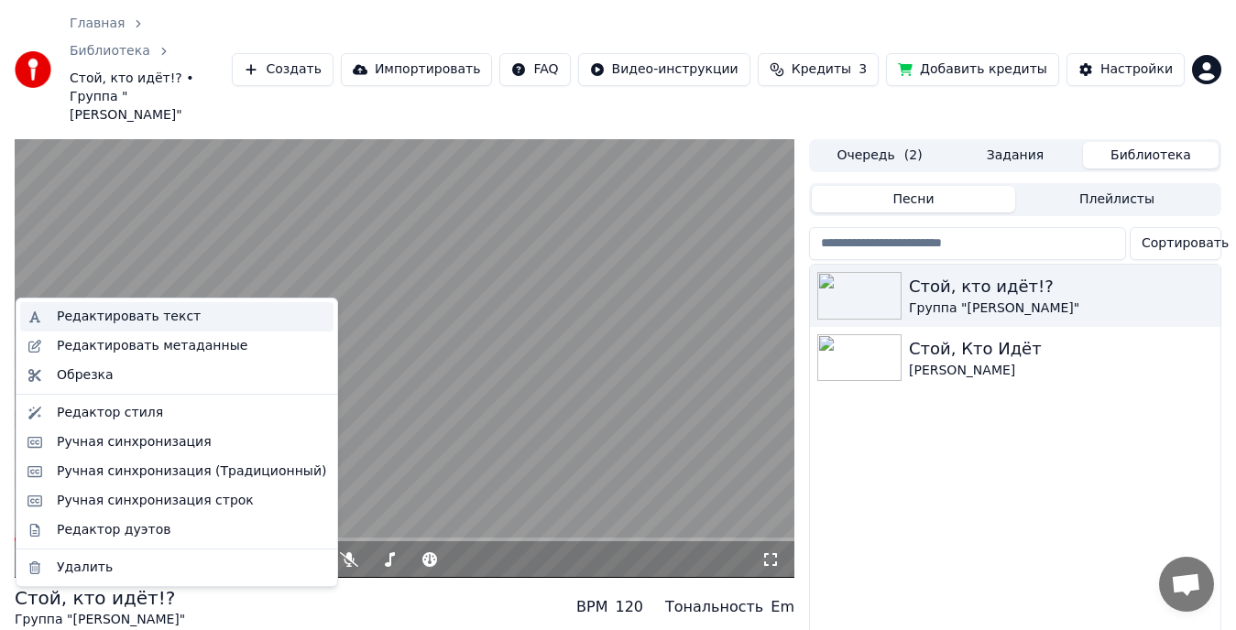
click at [120, 320] on div "Редактировать текст" at bounding box center [129, 317] width 144 height 18
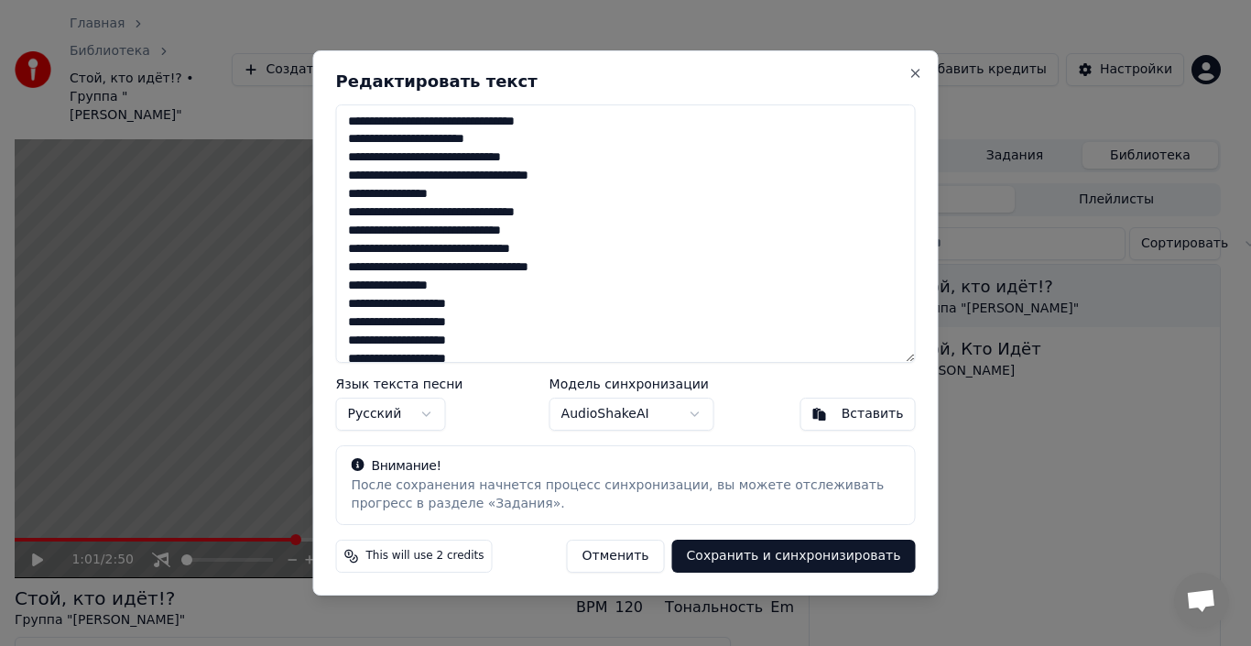
drag, startPoint x: 508, startPoint y: 348, endPoint x: 132, endPoint y: -21, distance: 527.3
click at [132, 0] on html "Главная Библиотека Стой, кто идёт!? • Группа "Лимонадный Джо" Создать Импортиро…" at bounding box center [625, 323] width 1251 height 646
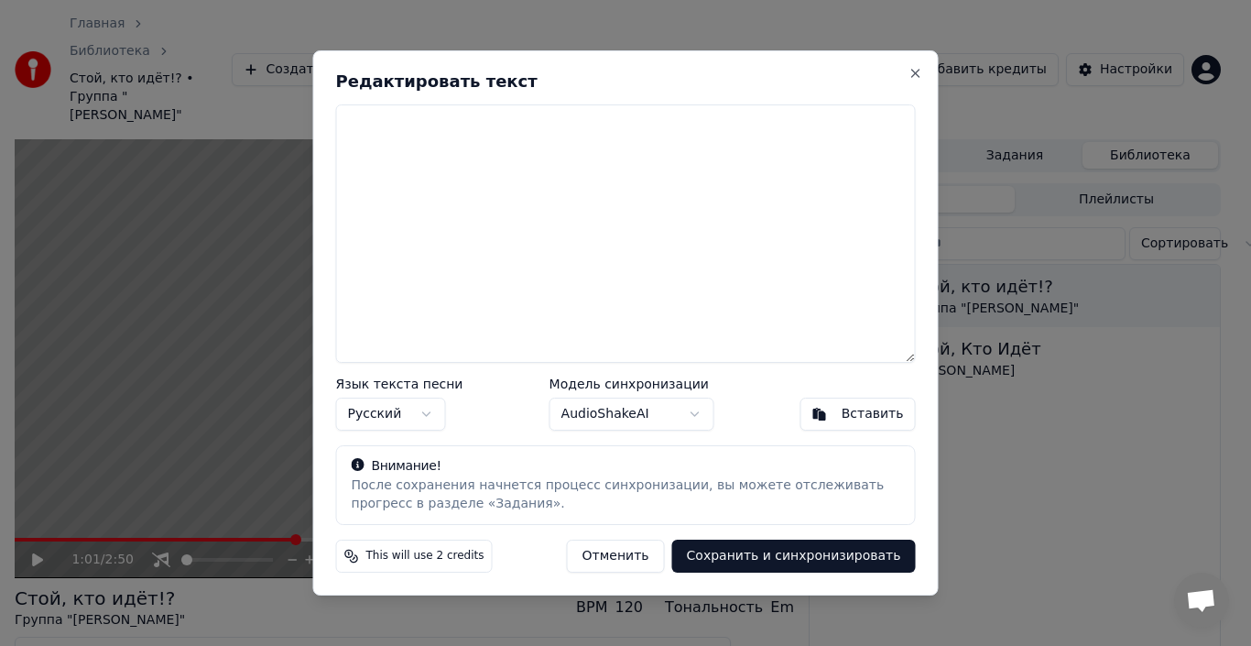
click at [659, 413] on body "Главная Библиотека Стой, кто идёт!? • Группа "Лимонадный Джо" Создать Импортиро…" at bounding box center [618, 323] width 1236 height 646
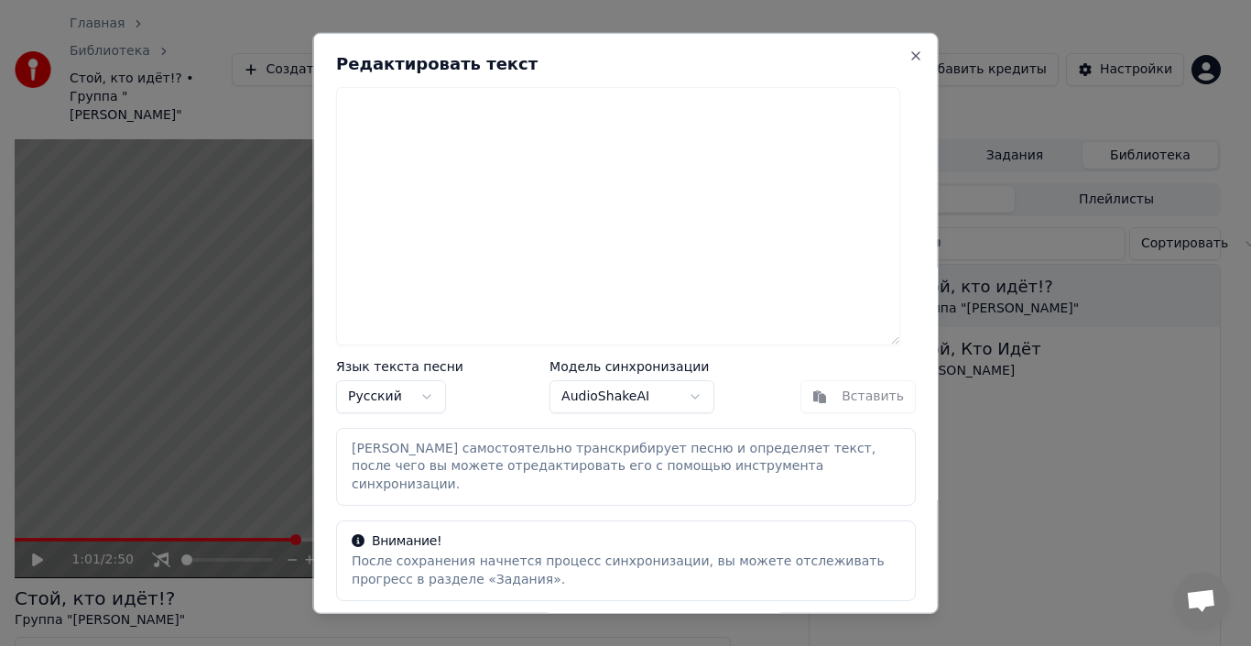
scroll to position [92, 0]
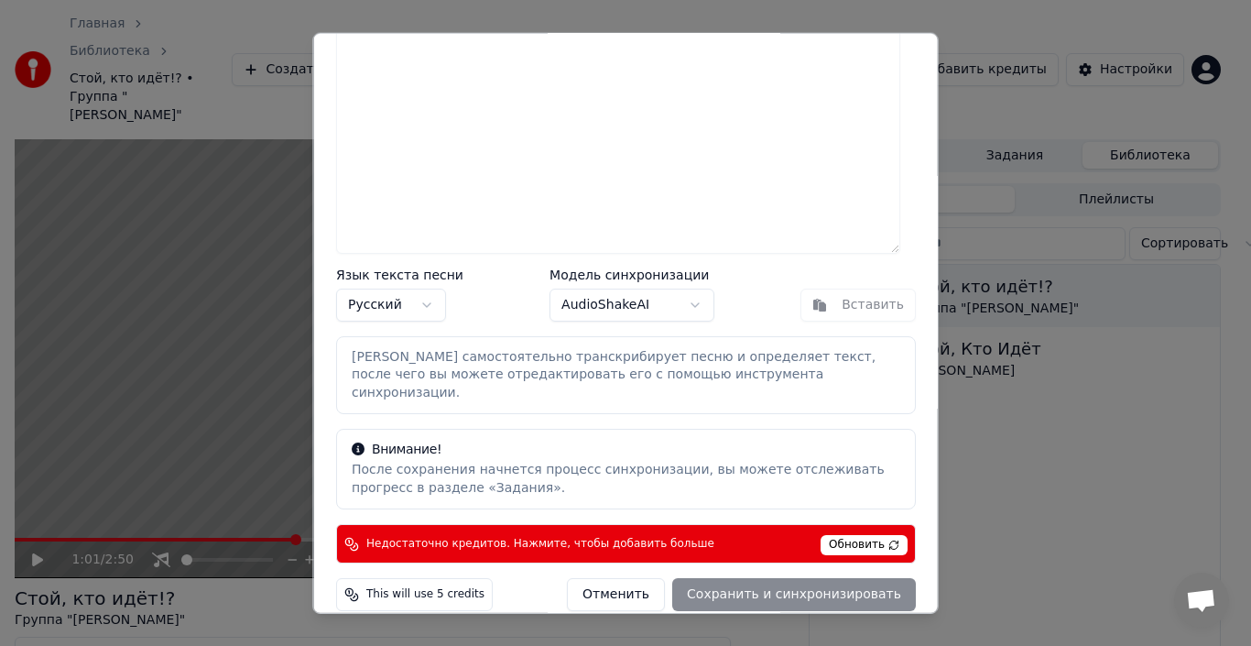
click at [865, 535] on span "Обновить" at bounding box center [864, 545] width 87 height 20
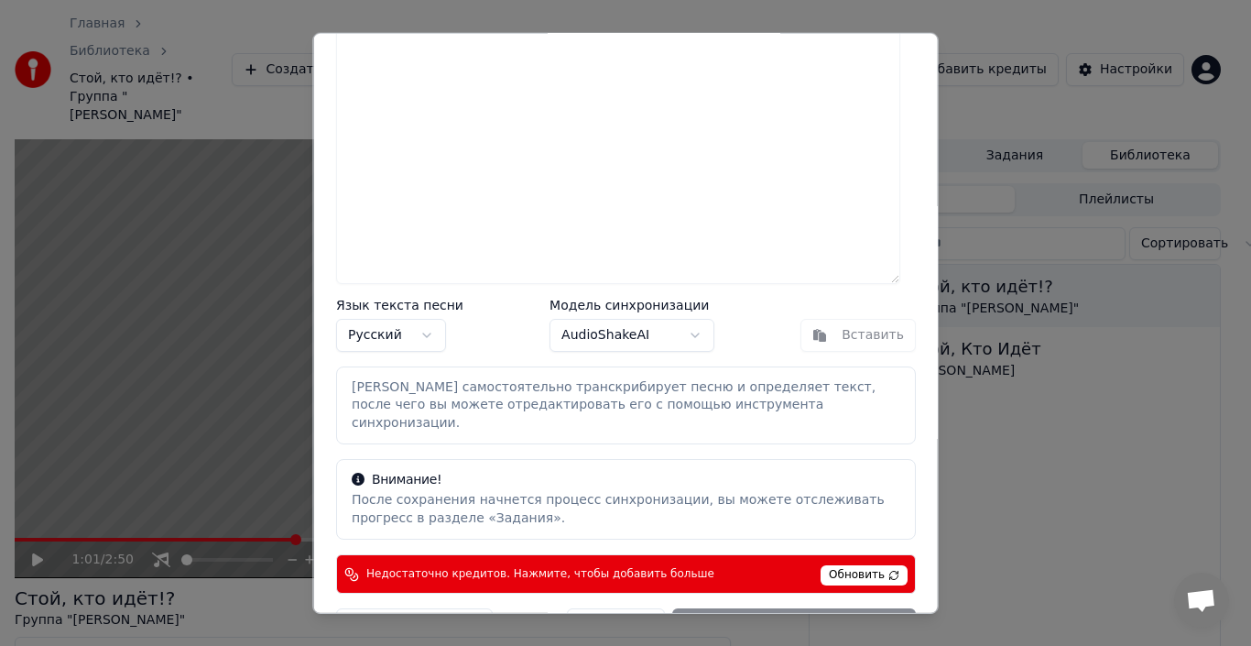
scroll to position [93, 0]
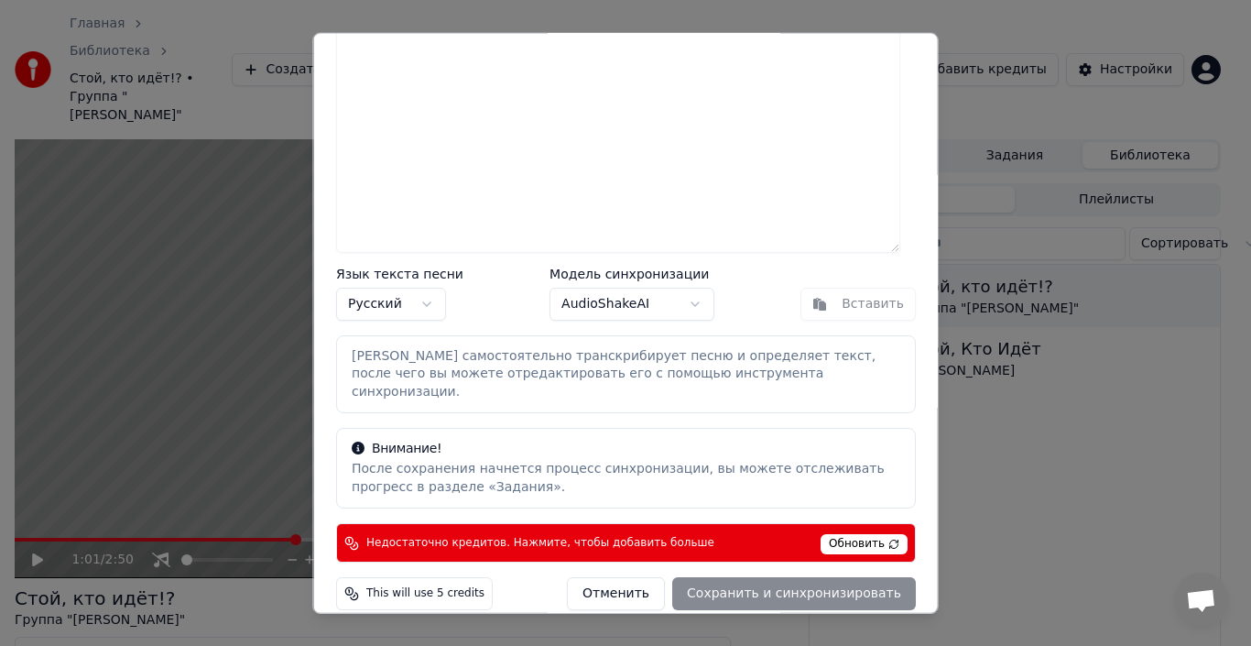
click at [638, 577] on button "Отменить" at bounding box center [616, 593] width 98 height 33
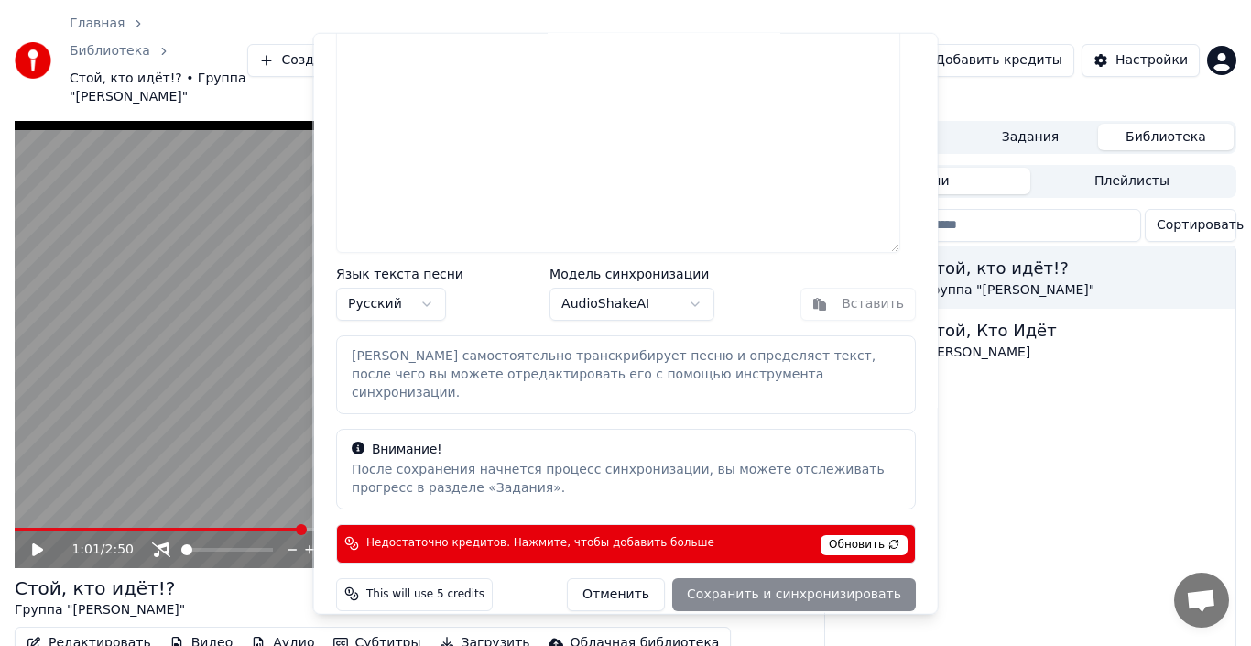
type textarea "**********"
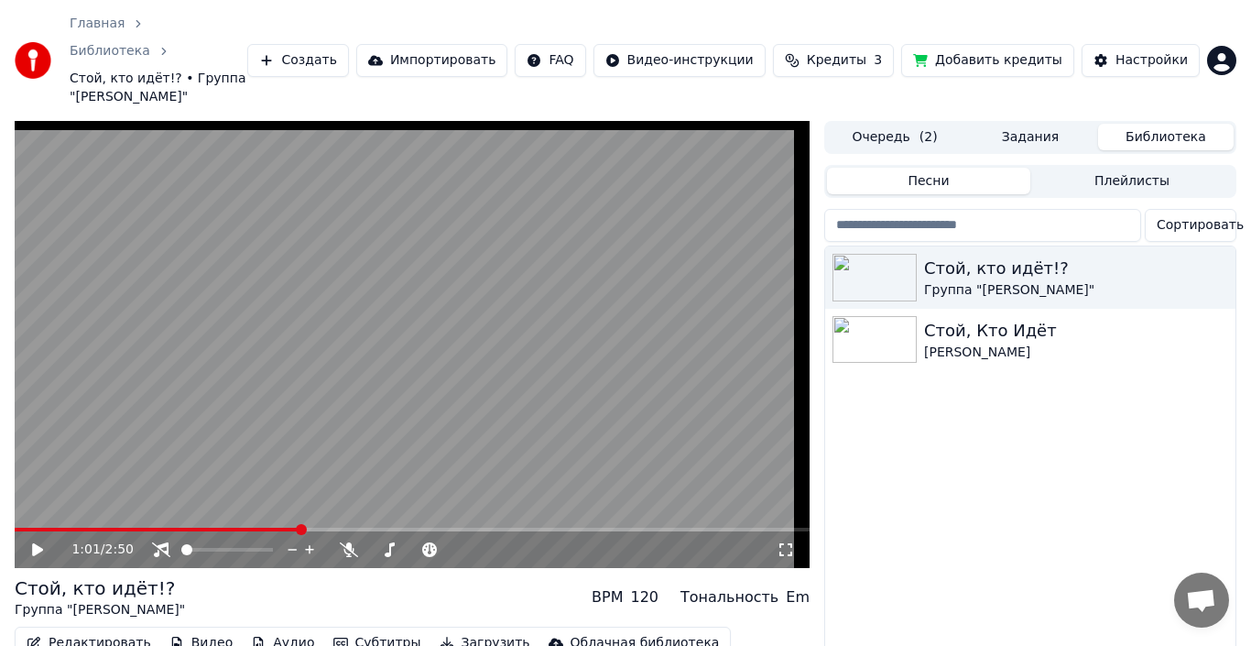
click at [1205, 34] on html "Главная Библиотека Стой, кто идёт!? • Группа "Лимонадный Джо" Создать Импортиро…" at bounding box center [625, 323] width 1251 height 646
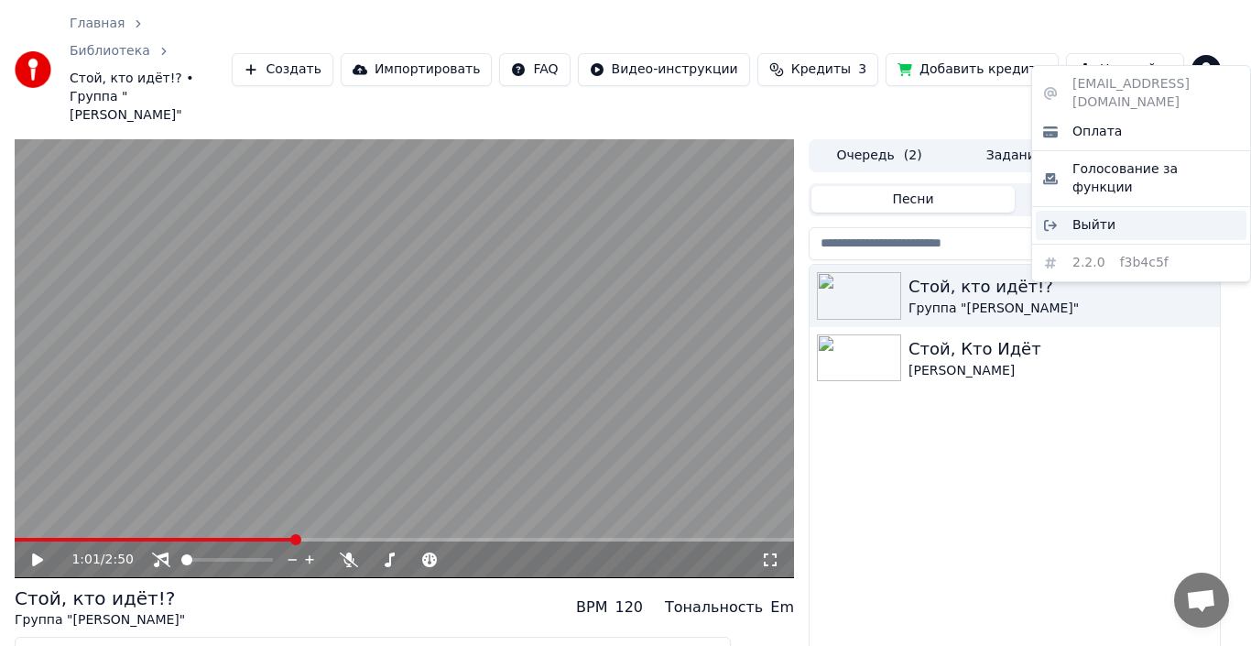
click at [1105, 216] on span "Выйти" at bounding box center [1094, 225] width 43 height 18
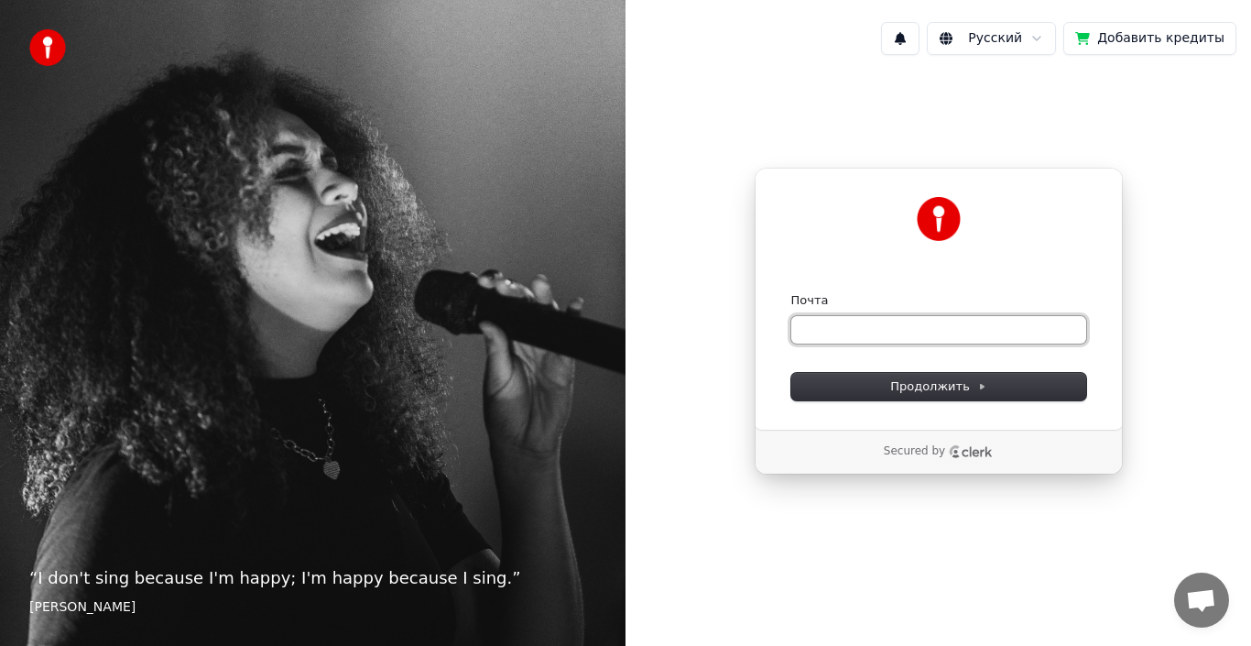
click at [861, 322] on input "Почта" at bounding box center [938, 329] width 295 height 27
type input "*"
click at [791, 292] on button "submit" at bounding box center [791, 292] width 0 height 0
type input "**********"
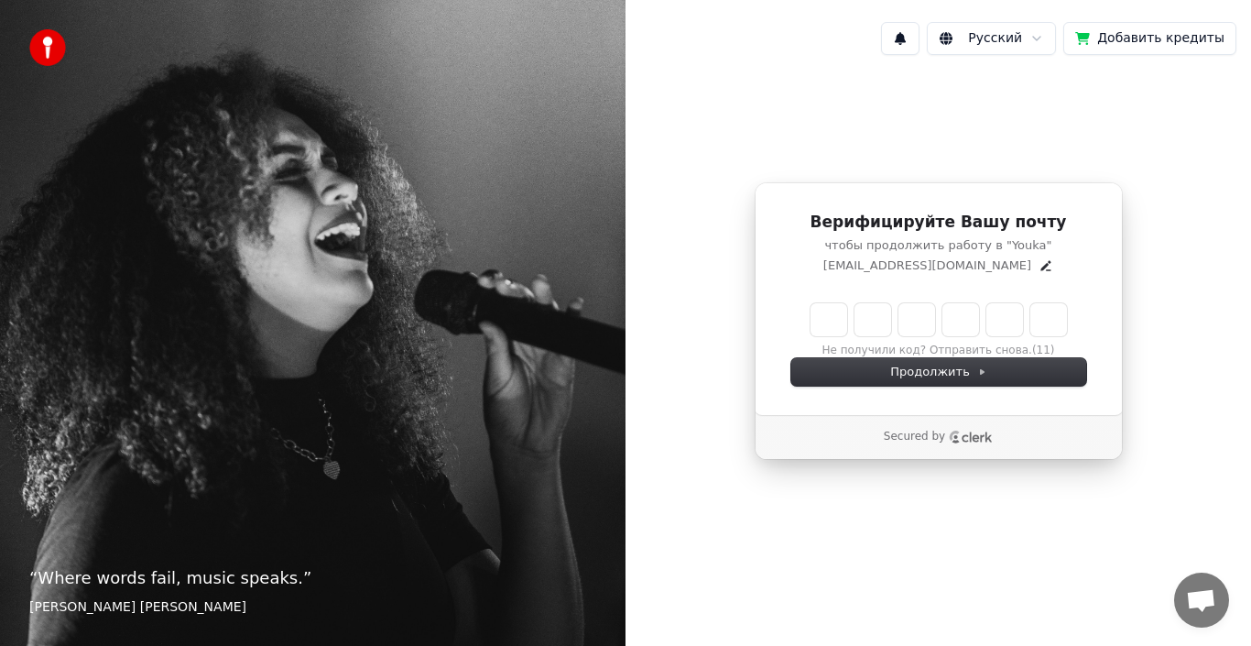
click at [834, 325] on input "Enter verification code" at bounding box center [939, 319] width 256 height 33
type input "******"
